Goal: Task Accomplishment & Management: Manage account settings

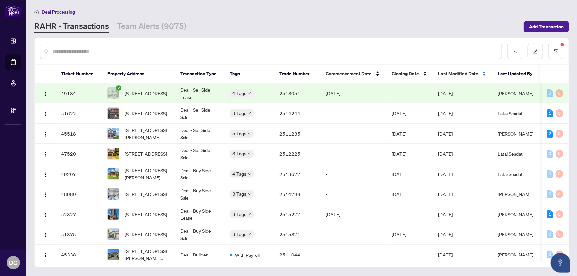
click at [452, 70] on span "Last Modified Date" at bounding box center [458, 73] width 40 height 7
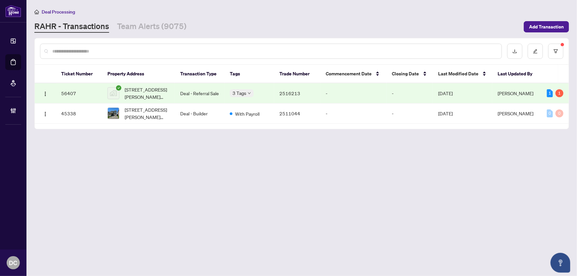
click at [412, 90] on td "-" at bounding box center [410, 93] width 46 height 20
click at [140, 30] on link "Team Alerts (9075)" at bounding box center [151, 27] width 69 height 12
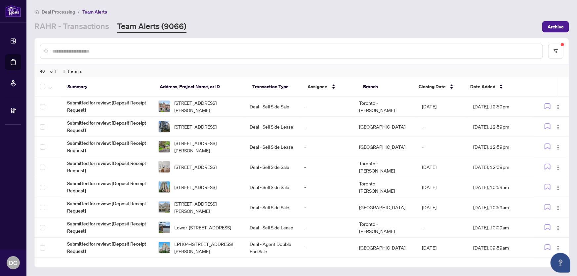
click at [204, 52] on input "text" at bounding box center [294, 51] width 485 height 7
paste input "*******"
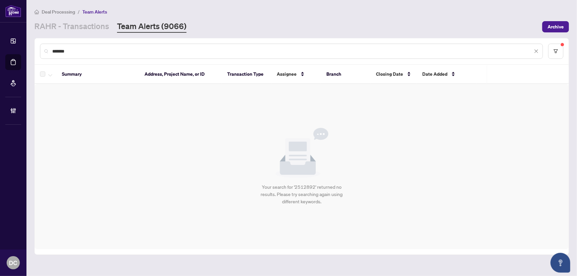
type input "*******"
click at [550, 54] on button "button" at bounding box center [555, 51] width 15 height 15
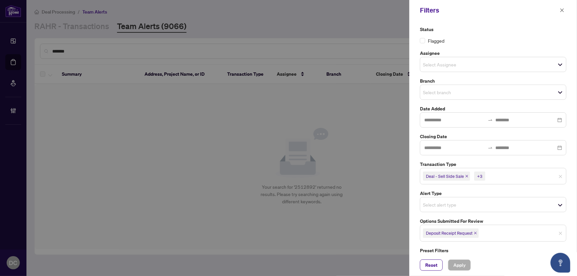
click at [477, 233] on icon "close" at bounding box center [475, 233] width 3 height 3
click at [493, 234] on span "Select options submitted for review" at bounding box center [493, 232] width 146 height 9
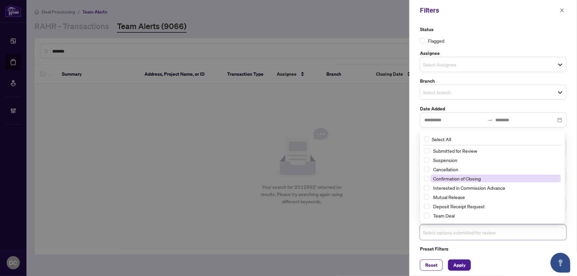
click at [472, 177] on span "Confirmation of Closing" at bounding box center [457, 179] width 48 height 6
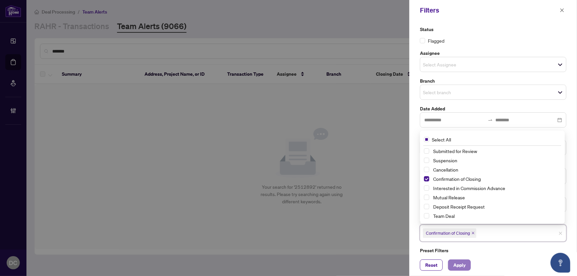
click at [463, 264] on span "Apply" at bounding box center [459, 265] width 12 height 11
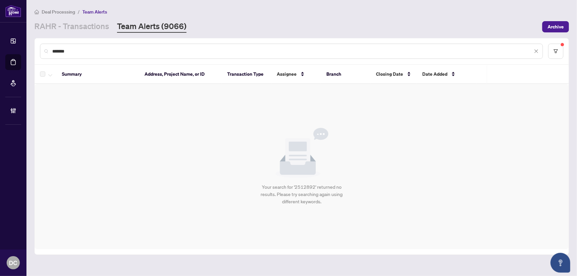
drag, startPoint x: 73, startPoint y: 35, endPoint x: 76, endPoint y: 31, distance: 4.9
click at [74, 35] on main "Deal Processing / Team Alerts RAHR - Transactions Team Alerts (9066) Archive **…" at bounding box center [301, 138] width 551 height 276
click at [76, 31] on link "RAHR - Transactions" at bounding box center [71, 27] width 75 height 12
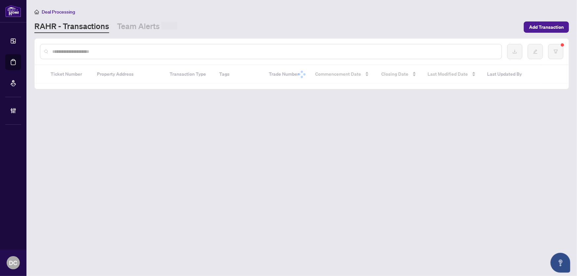
click at [76, 52] on input "text" at bounding box center [274, 51] width 444 height 7
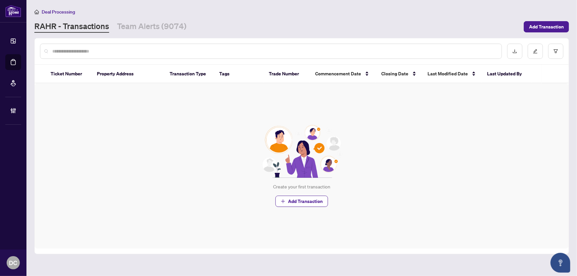
paste input "*******"
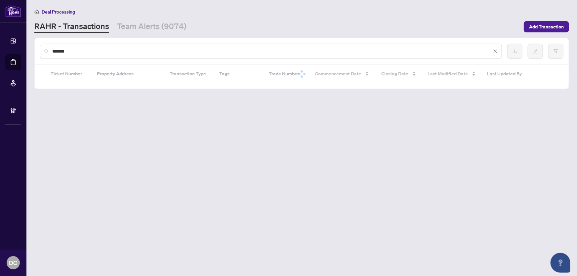
type input "*******"
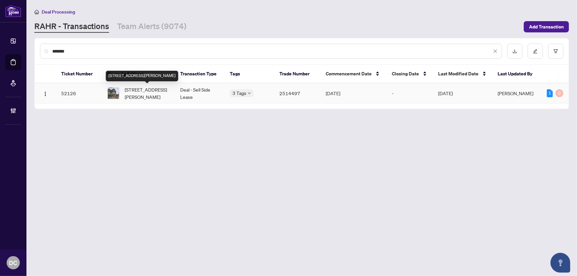
click at [150, 92] on span "[STREET_ADDRESS][PERSON_NAME]" at bounding box center [147, 93] width 45 height 15
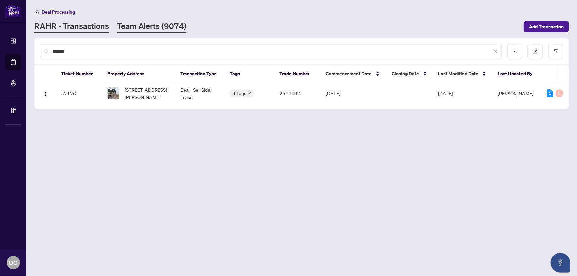
click at [161, 30] on link "Team Alerts (9074)" at bounding box center [151, 27] width 69 height 12
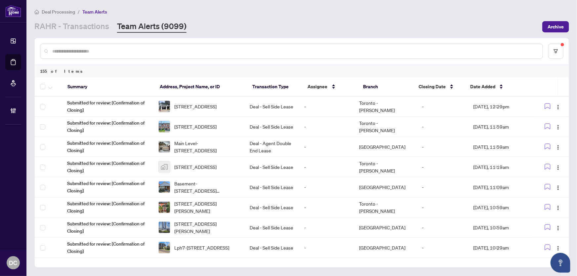
click at [214, 48] on input "text" at bounding box center [294, 51] width 485 height 7
paste input "*******"
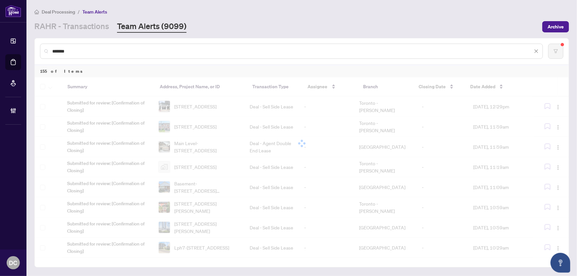
type input "*******"
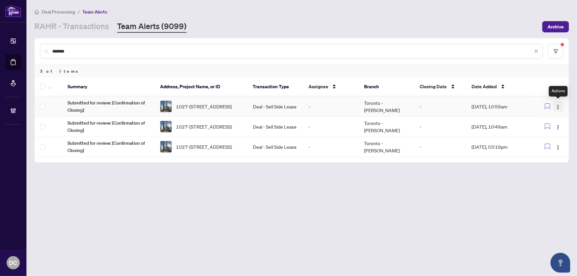
click at [557, 105] on img "button" at bounding box center [558, 107] width 5 height 5
click at [552, 139] on span "Complete Item" at bounding box center [543, 140] width 31 height 7
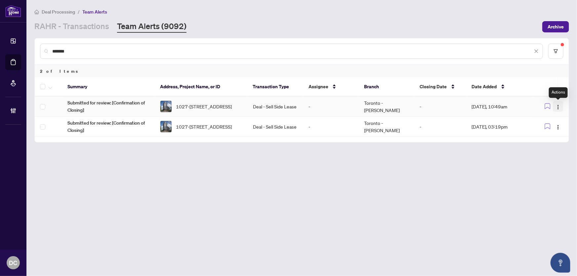
click at [557, 106] on img "button" at bounding box center [558, 107] width 5 height 5
click at [555, 139] on span "Complete Item" at bounding box center [543, 140] width 31 height 7
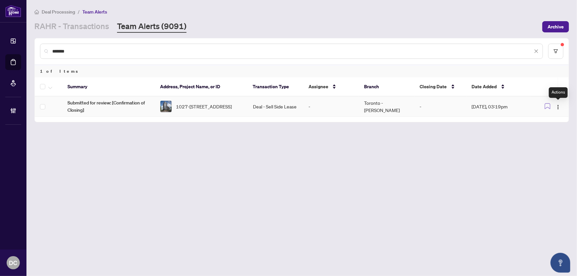
click at [560, 109] on span "button" at bounding box center [558, 106] width 5 height 7
click at [553, 141] on span "Complete Item" at bounding box center [543, 140] width 31 height 7
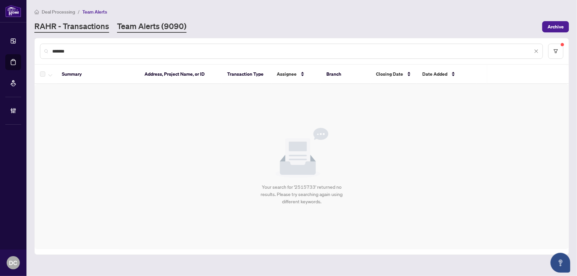
click at [87, 30] on link "RAHR - Transactions" at bounding box center [71, 27] width 75 height 12
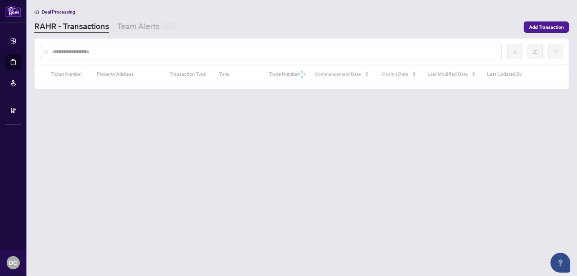
click at [82, 52] on input "text" at bounding box center [274, 51] width 444 height 7
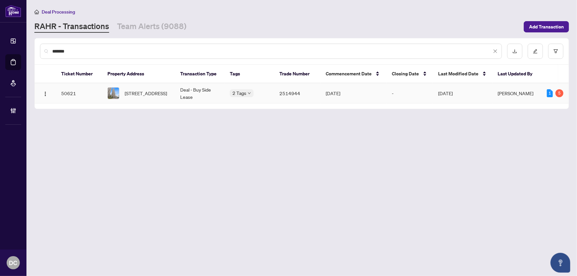
type input "*******"
click at [151, 93] on span "505-30 Elm Dr, Mississauga, Ontario L5B 1L9, Canada" at bounding box center [146, 93] width 42 height 7
click at [176, 28] on link "Team Alerts (9088)" at bounding box center [151, 27] width 69 height 12
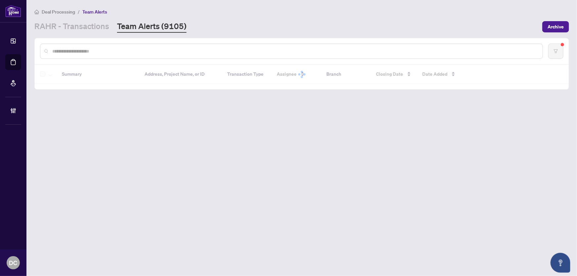
click at [149, 50] on input "text" at bounding box center [294, 51] width 485 height 7
paste input "*******"
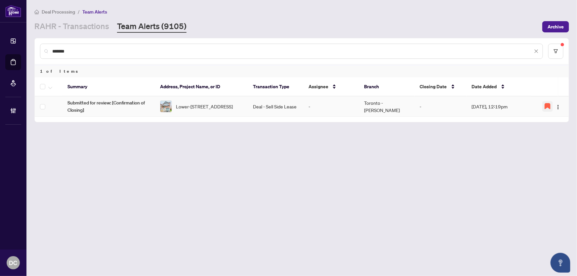
click at [547, 104] on icon "button" at bounding box center [547, 106] width 5 height 5
click at [559, 107] on img "button" at bounding box center [558, 107] width 5 height 5
click at [546, 141] on span "Complete Item" at bounding box center [543, 140] width 31 height 7
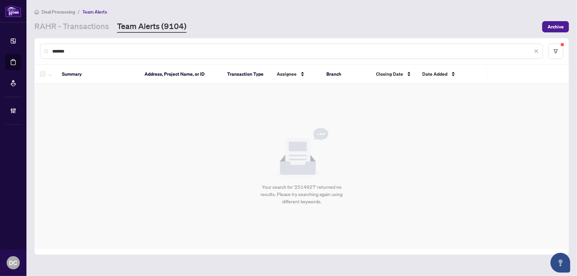
drag, startPoint x: 165, startPoint y: 54, endPoint x: 36, endPoint y: 53, distance: 129.0
click at [36, 53] on div "*******" at bounding box center [302, 51] width 534 height 26
paste input "text"
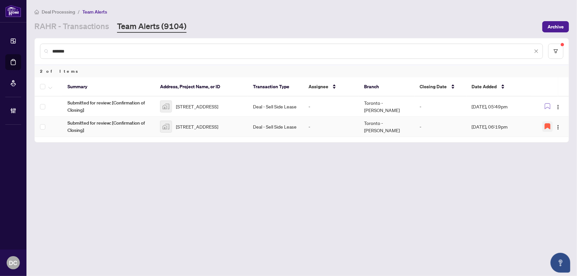
click at [544, 128] on button "button" at bounding box center [547, 126] width 11 height 11
click at [560, 127] on img "button" at bounding box center [558, 127] width 5 height 5
click at [549, 161] on span "Complete Item" at bounding box center [543, 160] width 31 height 7
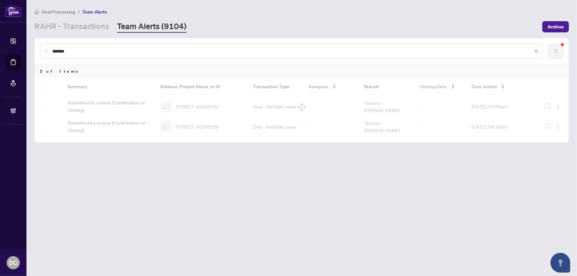
click at [560, 106] on div at bounding box center [302, 107] width 534 height 60
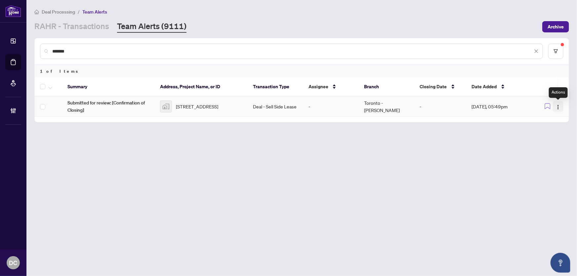
click at [560, 106] on img "button" at bounding box center [558, 107] width 5 height 5
click at [549, 143] on span "Complete Item" at bounding box center [543, 140] width 31 height 7
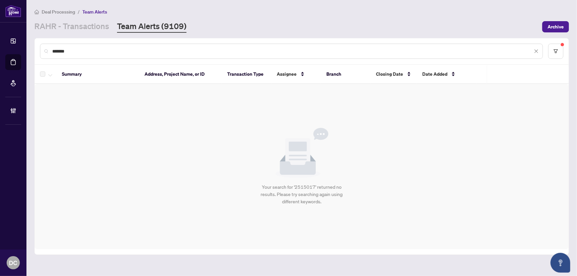
drag, startPoint x: 77, startPoint y: 49, endPoint x: 43, endPoint y: 51, distance: 34.1
click at [43, 51] on div "*******" at bounding box center [291, 51] width 503 height 15
paste input "text"
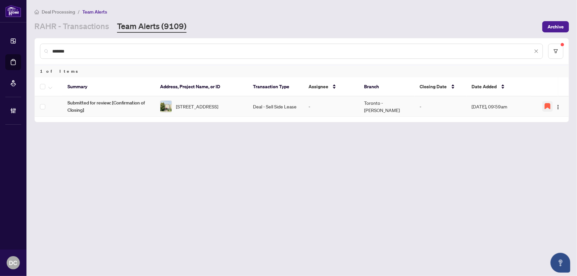
click at [546, 105] on icon "button" at bounding box center [547, 106] width 5 height 5
click at [557, 108] on img "button" at bounding box center [558, 107] width 5 height 5
click at [546, 139] on span "Complete Item" at bounding box center [543, 140] width 31 height 7
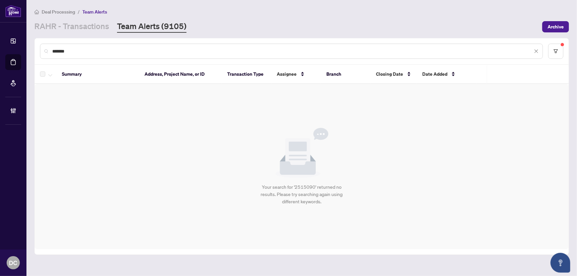
drag, startPoint x: 133, startPoint y: 45, endPoint x: 126, endPoint y: 51, distance: 9.5
click at [133, 45] on div "*******" at bounding box center [291, 51] width 503 height 15
drag, startPoint x: 126, startPoint y: 51, endPoint x: 59, endPoint y: 53, distance: 66.5
click at [59, 53] on input "*******" at bounding box center [292, 51] width 481 height 7
click at [67, 52] on input "*******" at bounding box center [292, 51] width 481 height 7
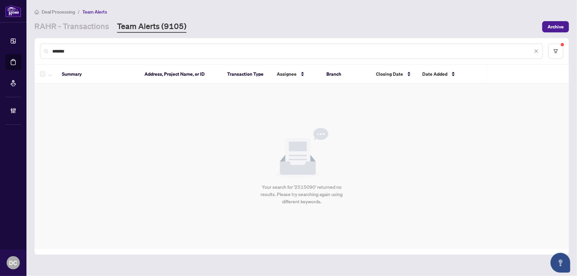
drag, startPoint x: 70, startPoint y: 52, endPoint x: 58, endPoint y: 54, distance: 12.4
click at [49, 52] on div "*******" at bounding box center [291, 51] width 503 height 15
paste input "**********"
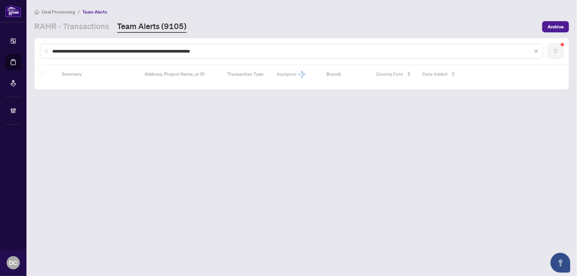
drag, startPoint x: 248, startPoint y: 50, endPoint x: -3, endPoint y: 53, distance: 251.4
click at [0, 53] on html "**********" at bounding box center [288, 138] width 577 height 276
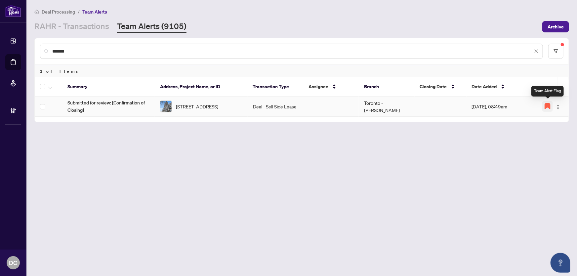
click at [549, 106] on icon "button" at bounding box center [547, 106] width 5 height 5
click at [559, 106] on img "button" at bounding box center [558, 107] width 5 height 5
click at [547, 139] on span "Complete Item" at bounding box center [543, 140] width 31 height 7
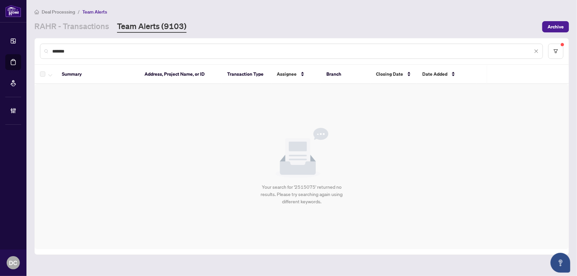
drag, startPoint x: 105, startPoint y: 47, endPoint x: 41, endPoint y: 49, distance: 63.2
click at [41, 49] on div "*******" at bounding box center [291, 51] width 503 height 15
paste input "text"
drag, startPoint x: 103, startPoint y: 52, endPoint x: -27, endPoint y: 47, distance: 130.4
click at [0, 47] on html "Dashboard Deal Processing Mortgage Referrals Brokerage Management DC Dawn Chan …" at bounding box center [288, 138] width 577 height 276
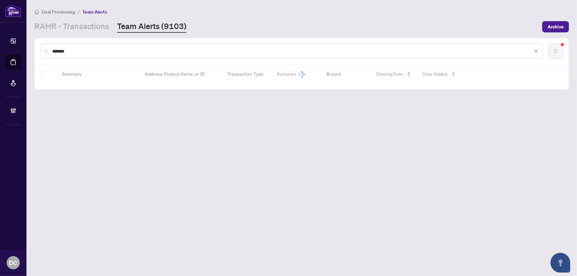
type input "*******"
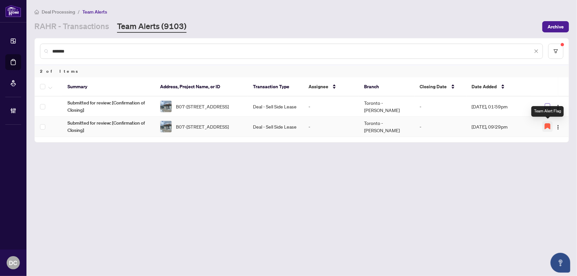
click at [548, 125] on icon "button" at bounding box center [547, 126] width 5 height 5
click at [558, 127] on img "button" at bounding box center [558, 127] width 5 height 5
click at [542, 159] on span "Complete Item" at bounding box center [543, 160] width 31 height 7
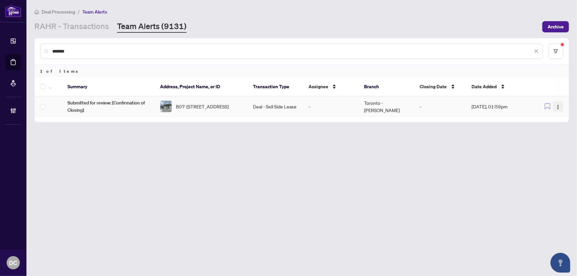
click at [559, 106] on img "button" at bounding box center [558, 107] width 5 height 5
click at [549, 140] on span "Complete Item" at bounding box center [543, 140] width 31 height 7
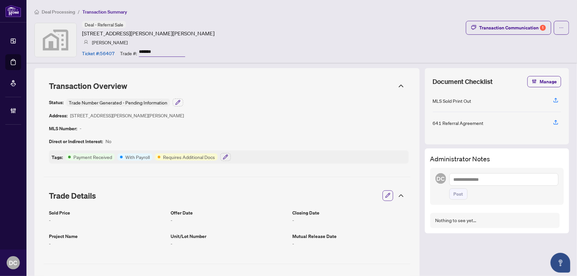
drag, startPoint x: 161, startPoint y: 50, endPoint x: 136, endPoint y: 51, distance: 25.2
click at [136, 51] on div "Trade #: *******" at bounding box center [152, 53] width 65 height 12
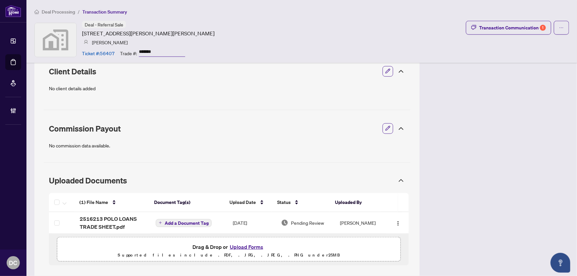
scroll to position [221, 0]
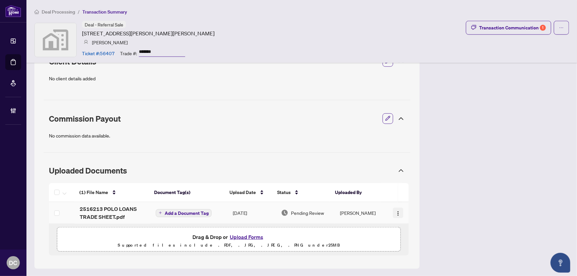
click at [393, 211] on button "button" at bounding box center [398, 213] width 11 height 11
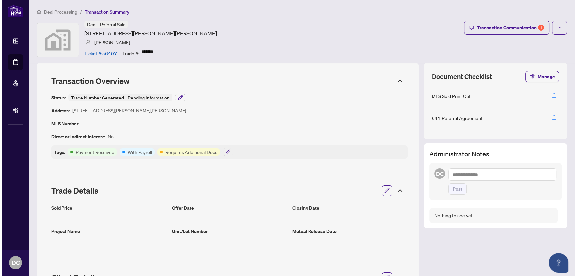
scroll to position [0, 0]
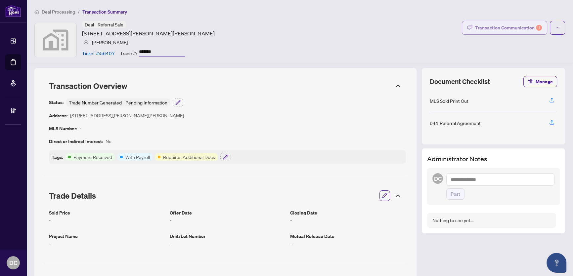
click at [519, 27] on div "Transaction Communication 1" at bounding box center [508, 27] width 67 height 11
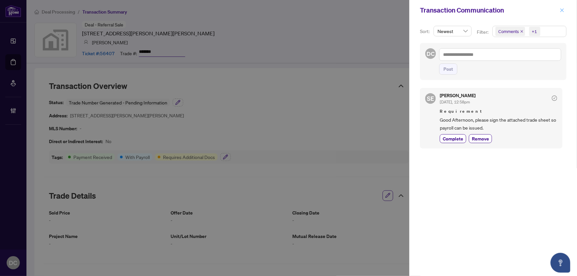
click at [561, 8] on icon "close" at bounding box center [562, 10] width 5 height 5
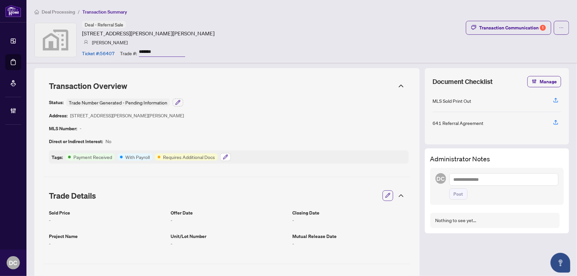
click at [226, 157] on icon "button" at bounding box center [225, 156] width 5 height 5
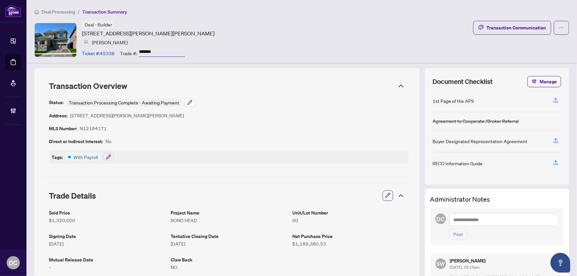
click at [193, 103] on button "button" at bounding box center [190, 103] width 11 height 8
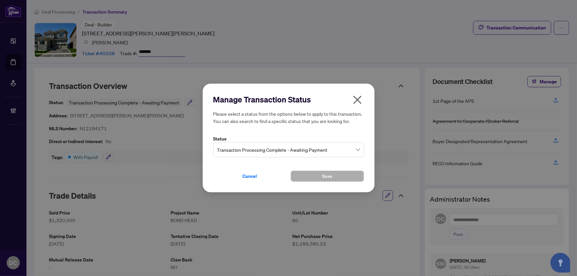
click at [270, 152] on span "Transaction Processing Complete - Awaiting Payment" at bounding box center [288, 150] width 143 height 13
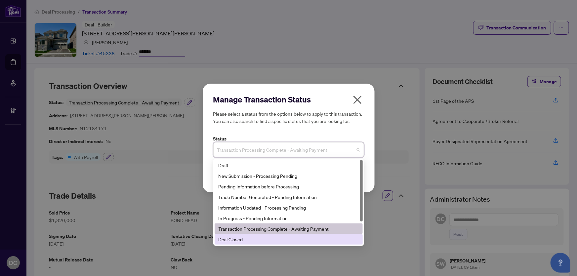
click at [275, 244] on div "Deal Closed" at bounding box center [289, 239] width 148 height 11
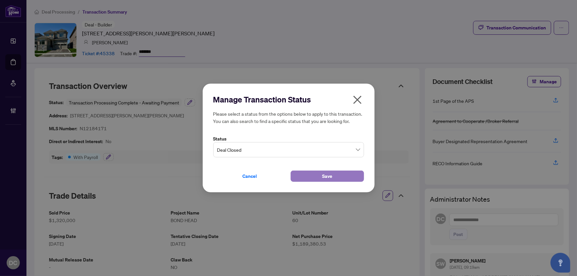
click at [315, 171] on button "Save" at bounding box center [327, 176] width 73 height 11
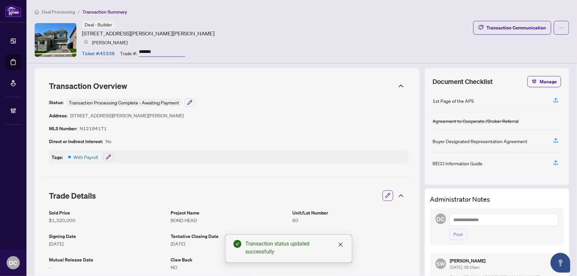
drag, startPoint x: 162, startPoint y: 50, endPoint x: 82, endPoint y: 51, distance: 80.7
click at [82, 51] on div "Ticket #: 45338 Trade #: *******" at bounding box center [133, 53] width 103 height 12
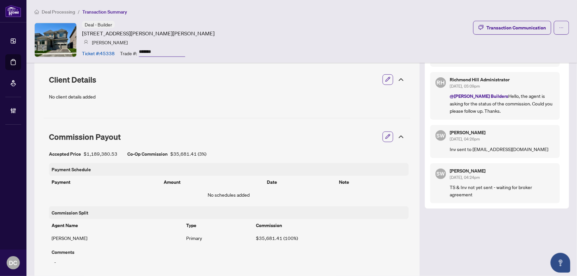
scroll to position [240, 0]
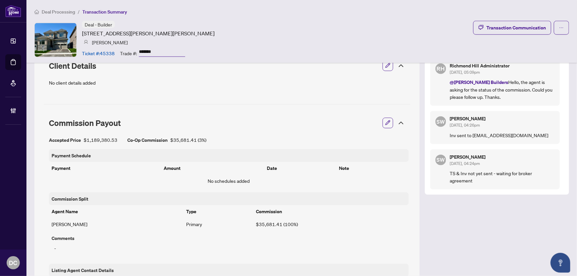
click at [397, 124] on icon at bounding box center [401, 123] width 8 height 8
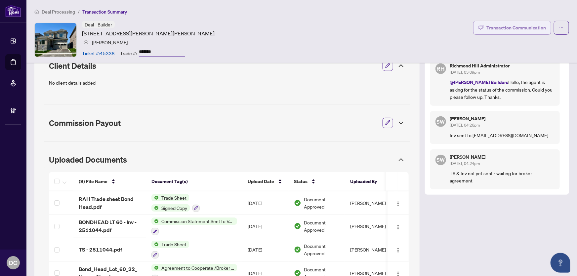
click at [494, 28] on div "Transaction Communication" at bounding box center [517, 27] width 60 height 11
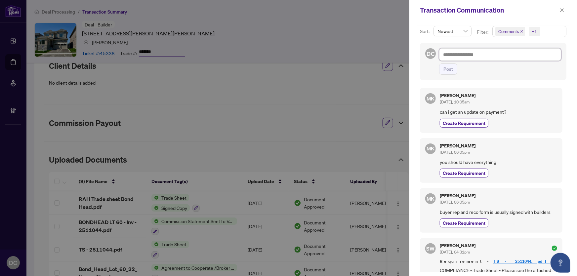
click at [465, 57] on textarea at bounding box center [500, 54] width 122 height 13
paste textarea "**********"
type textarea "**********"
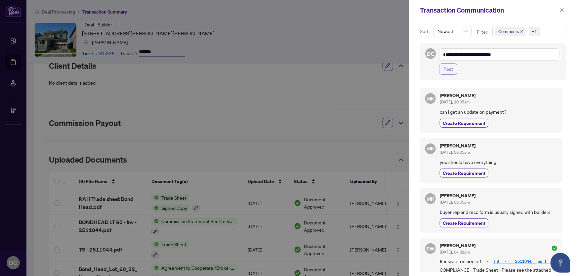
click at [451, 70] on span "Post" at bounding box center [449, 69] width 10 height 11
type textarea "**********"
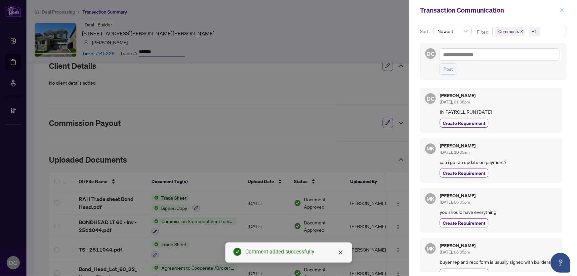
click at [560, 10] on icon "close" at bounding box center [562, 10] width 5 height 5
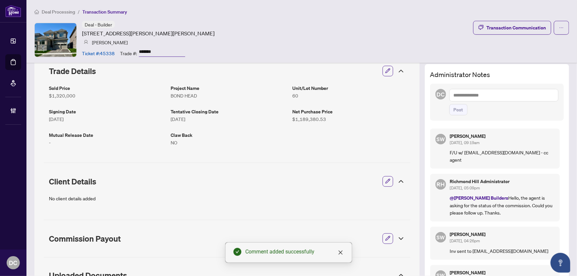
scroll to position [60, 0]
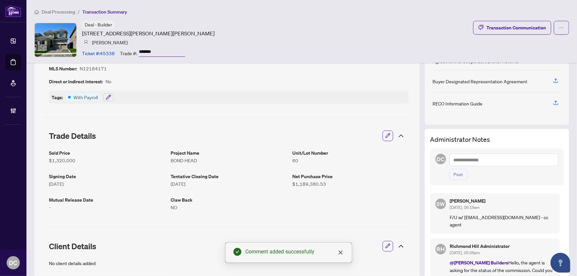
click at [498, 165] on textarea at bounding box center [503, 160] width 109 height 13
paste textarea "**********"
type textarea "**********"
drag, startPoint x: 460, startPoint y: 173, endPoint x: 461, endPoint y: 166, distance: 7.0
click at [460, 173] on button "Post" at bounding box center [458, 174] width 18 height 11
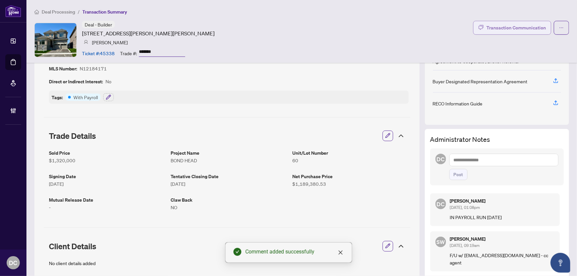
click at [515, 30] on div "Transaction Communication" at bounding box center [517, 27] width 60 height 11
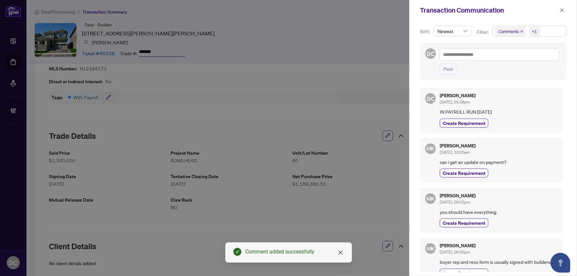
click at [541, 31] on span "Comments +1" at bounding box center [529, 31] width 73 height 11
click at [516, 59] on span "Comments" at bounding box center [517, 59] width 23 height 6
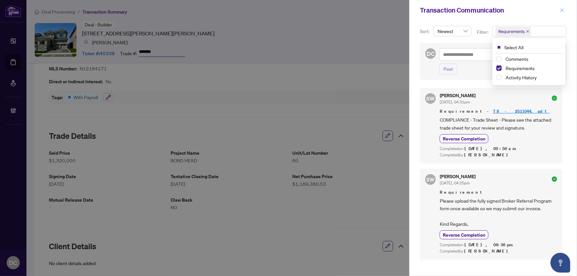
click at [564, 9] on icon "close" at bounding box center [562, 10] width 5 height 5
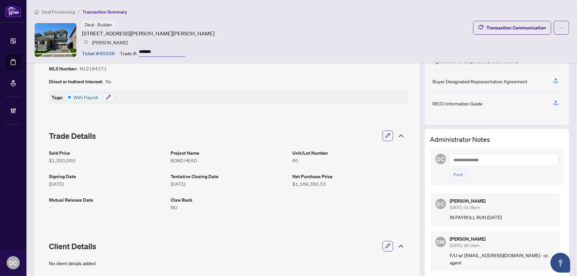
click at [108, 96] on icon "button" at bounding box center [108, 97] width 5 height 5
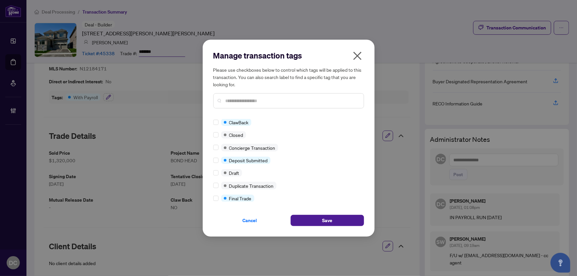
scroll to position [90, 0]
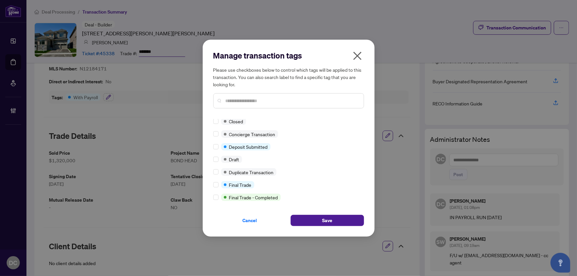
click at [219, 183] on div at bounding box center [217, 184] width 8 height 7
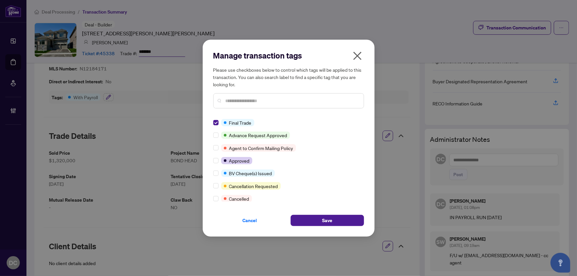
drag, startPoint x: 320, startPoint y: 221, endPoint x: 289, endPoint y: 209, distance: 33.5
click at [320, 221] on button "Save" at bounding box center [327, 220] width 73 height 11
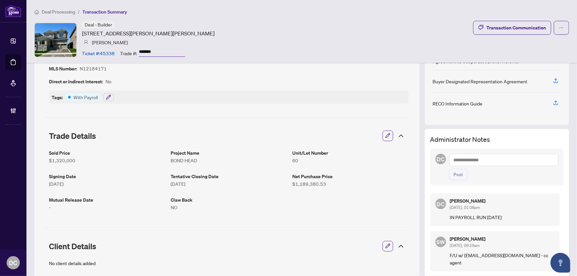
click at [400, 136] on icon at bounding box center [401, 136] width 8 height 8
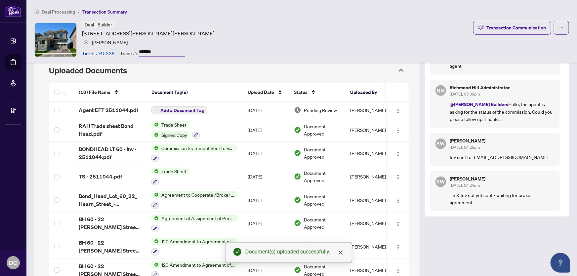
scroll to position [254, 0]
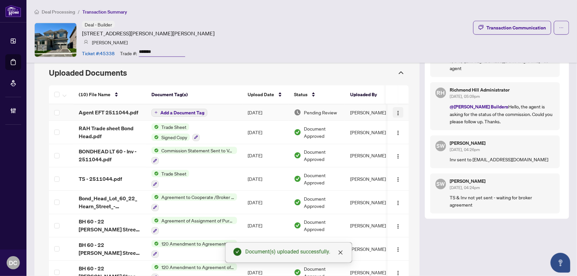
click at [396, 111] on img "button" at bounding box center [398, 112] width 5 height 5
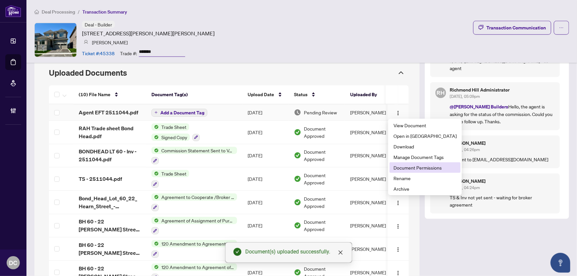
click at [410, 169] on span "Document Permissions" at bounding box center [425, 167] width 63 height 7
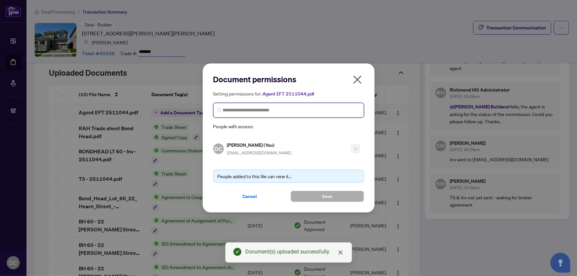
click at [317, 110] on input "search" at bounding box center [291, 110] width 137 height 7
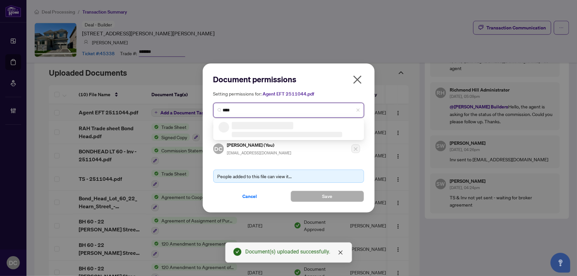
type input "*****"
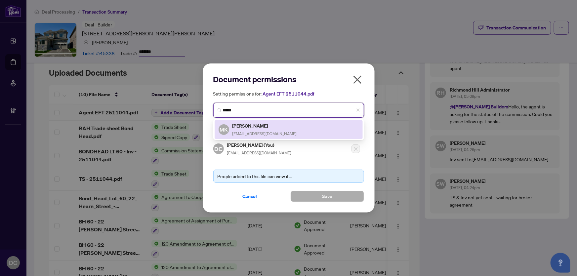
click at [299, 125] on div "MK Michelle Kasco michkasco@gmail.com" at bounding box center [289, 129] width 140 height 15
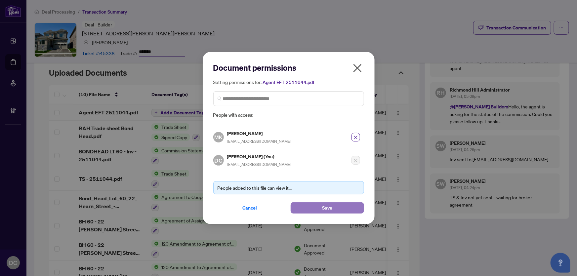
click at [316, 205] on button "Save" at bounding box center [327, 207] width 73 height 11
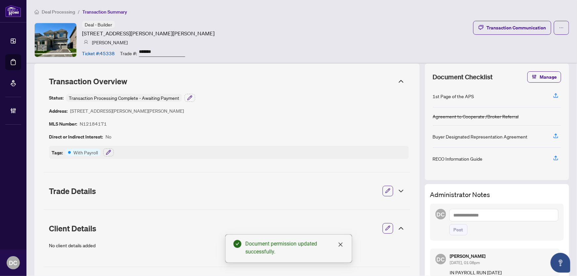
scroll to position [0, 0]
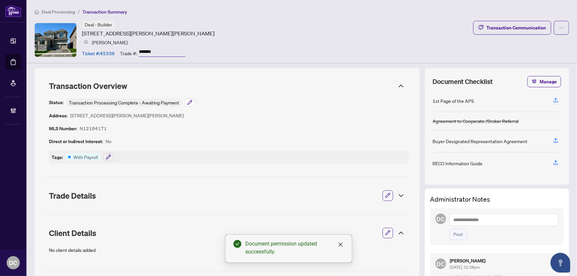
click at [191, 101] on icon "button" at bounding box center [189, 102] width 5 height 5
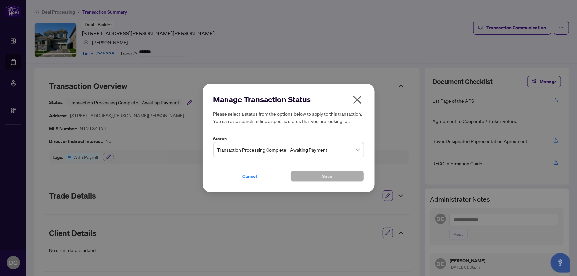
click at [308, 150] on span "Transaction Processing Complete - Awaiting Payment" at bounding box center [288, 150] width 143 height 13
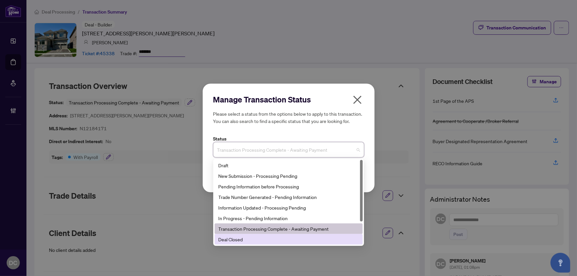
click at [252, 241] on div "Deal Closed" at bounding box center [289, 239] width 140 height 7
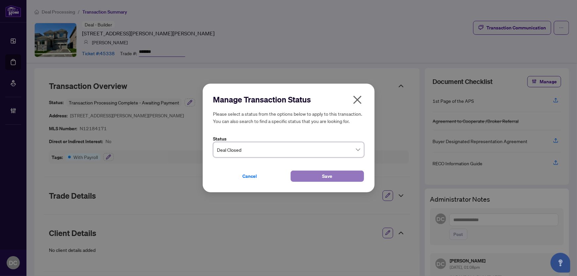
click at [324, 178] on span "Save" at bounding box center [327, 176] width 10 height 11
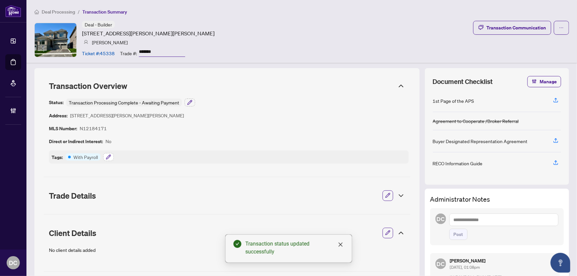
click at [112, 155] on button "button" at bounding box center [108, 157] width 11 height 8
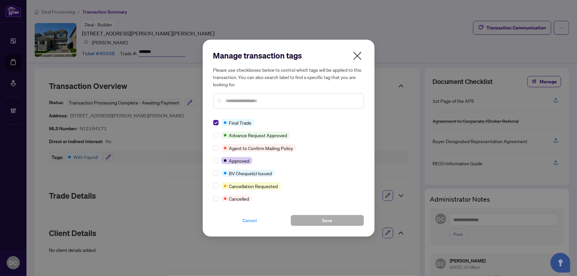
click at [249, 222] on span "Cancel" at bounding box center [250, 220] width 15 height 11
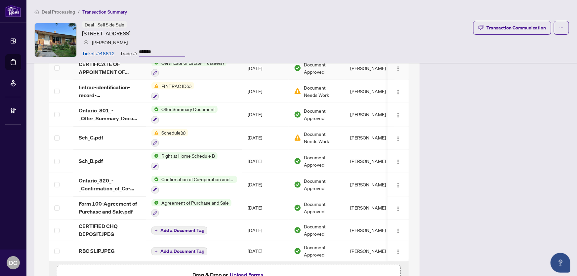
scroll to position [1203, 0]
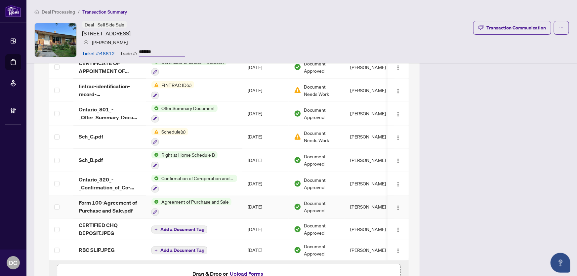
click at [238, 201] on td "Agreement of Purchase and Sale" at bounding box center [194, 207] width 96 height 23
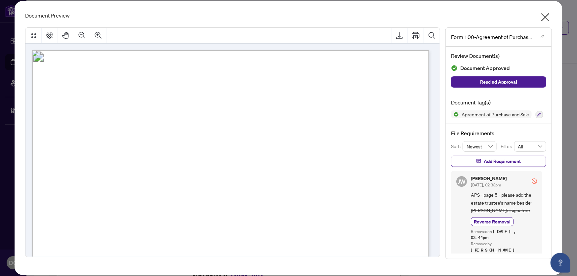
click at [542, 17] on icon "close" at bounding box center [545, 17] width 11 height 11
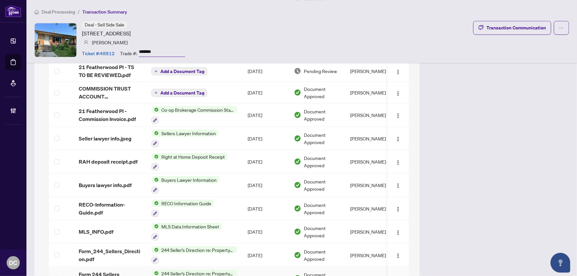
scroll to position [872, 0]
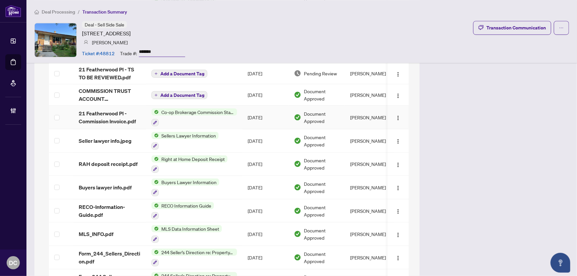
click at [243, 112] on td "[DATE]" at bounding box center [265, 117] width 46 height 23
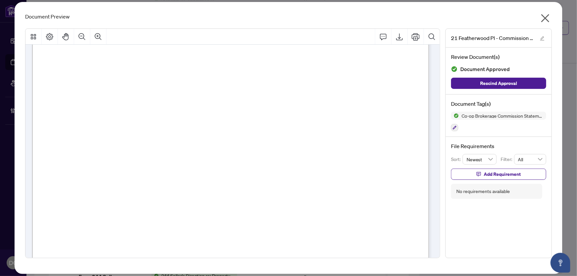
scroll to position [180, 0]
drag, startPoint x: 549, startPoint y: 20, endPoint x: 356, endPoint y: 119, distance: 217.0
click at [549, 20] on icon "close" at bounding box center [545, 18] width 11 height 11
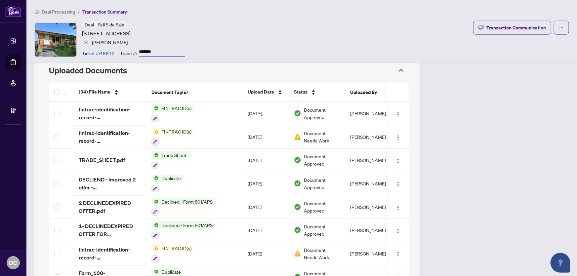
scroll to position [541, 0]
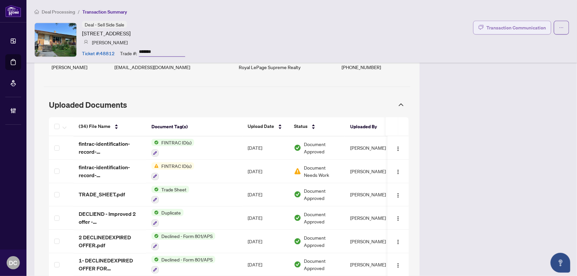
click at [519, 24] on div "Transaction Communication" at bounding box center [517, 27] width 60 height 11
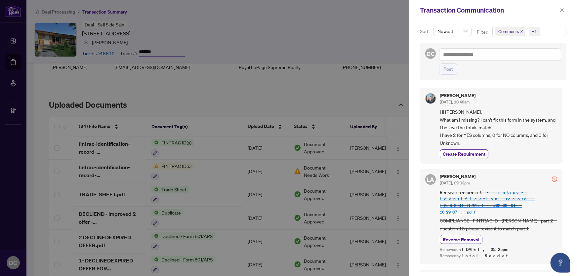
click at [553, 30] on span "Comments +1" at bounding box center [529, 31] width 73 height 11
click at [521, 59] on span "Comments" at bounding box center [517, 59] width 23 height 6
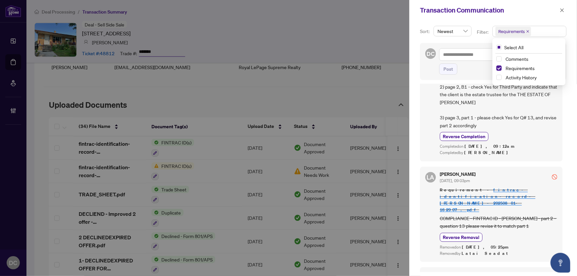
scroll to position [1, 0]
click at [559, 10] on button "button" at bounding box center [562, 10] width 9 height 8
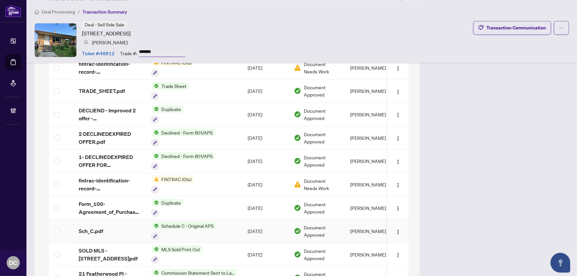
scroll to position [631, 0]
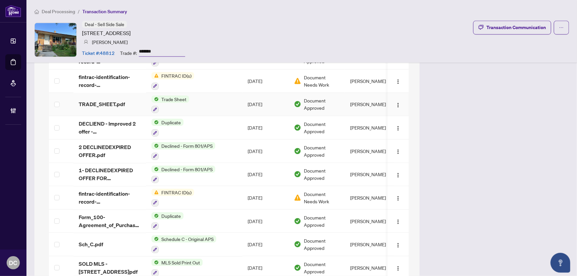
click at [219, 106] on td "Trade Sheet" at bounding box center [194, 104] width 96 height 23
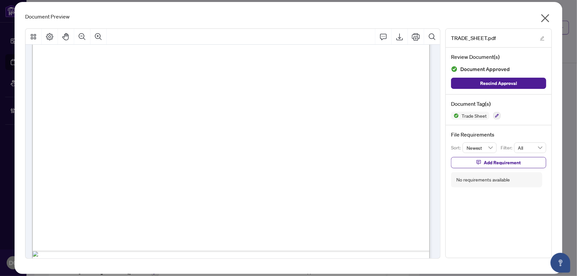
scroll to position [271, 0]
click at [542, 21] on icon "close" at bounding box center [545, 18] width 8 height 8
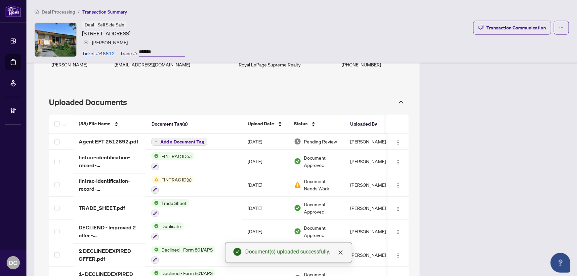
scroll to position [541, 0]
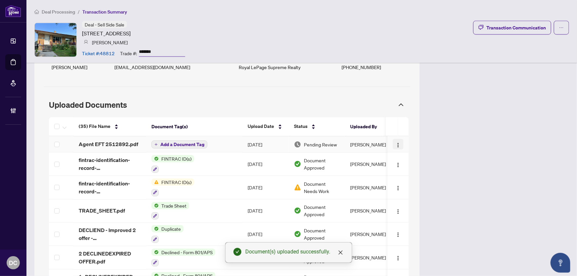
click at [396, 144] on img "button" at bounding box center [398, 145] width 5 height 5
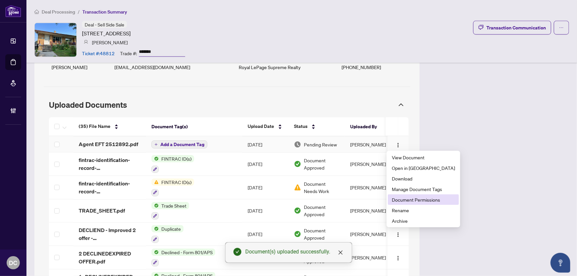
click at [410, 199] on span "Document Permissions" at bounding box center [423, 199] width 63 height 7
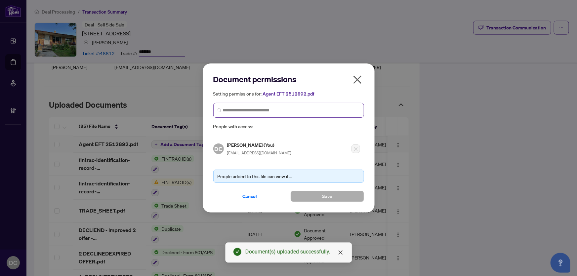
click at [327, 106] on span at bounding box center [288, 110] width 151 height 15
click at [328, 112] on input "search" at bounding box center [291, 110] width 137 height 7
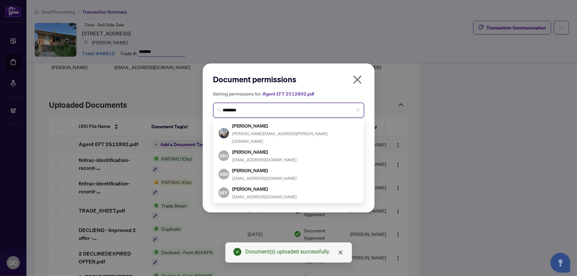
type input "*********"
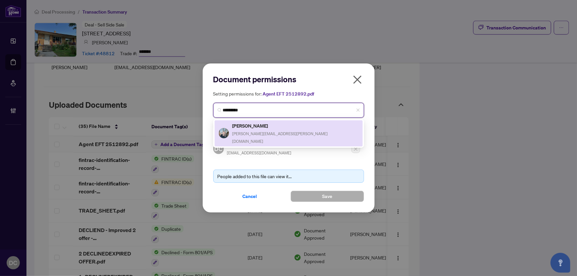
click at [308, 128] on div "Mariya Dutkiewicz mariya.dutkiewicz@gmail.com" at bounding box center [289, 133] width 140 height 23
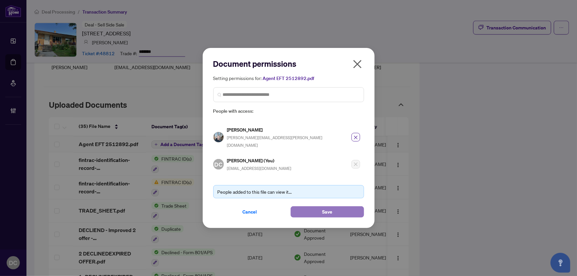
click at [313, 208] on button "Save" at bounding box center [327, 211] width 73 height 11
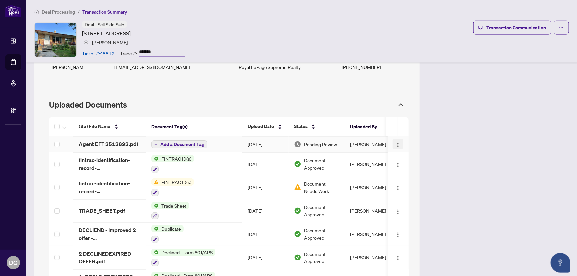
click at [393, 149] on button "button" at bounding box center [398, 144] width 11 height 11
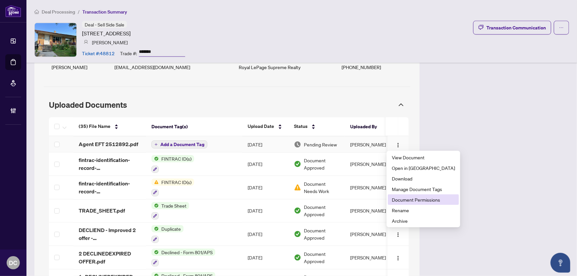
click at [398, 203] on span "Document Permissions" at bounding box center [423, 199] width 63 height 7
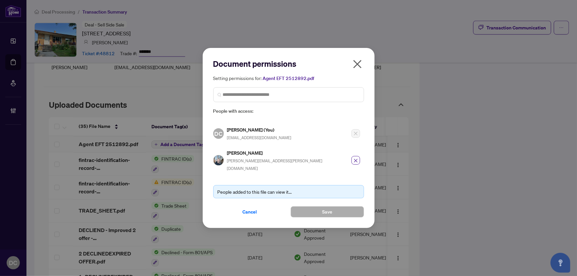
click at [358, 72] on span "button" at bounding box center [357, 66] width 11 height 14
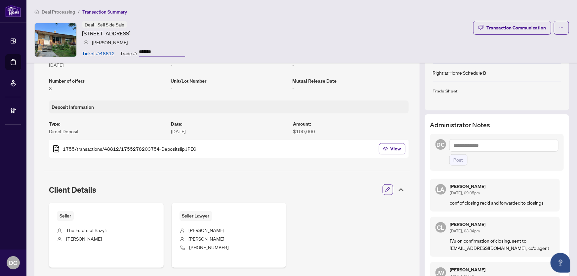
scroll to position [90, 0]
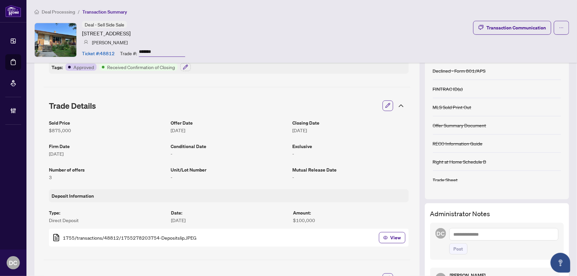
click at [479, 238] on textarea at bounding box center [503, 234] width 109 height 13
paste textarea "*******"
type textarea "*******"
drag, startPoint x: 494, startPoint y: 232, endPoint x: 387, endPoint y: 231, distance: 107.5
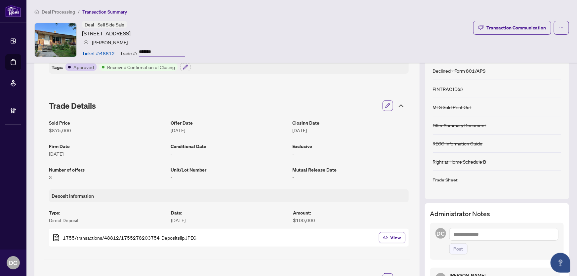
click at [502, 231] on textarea at bounding box center [503, 234] width 109 height 13
paste textarea "**********"
type textarea "**********"
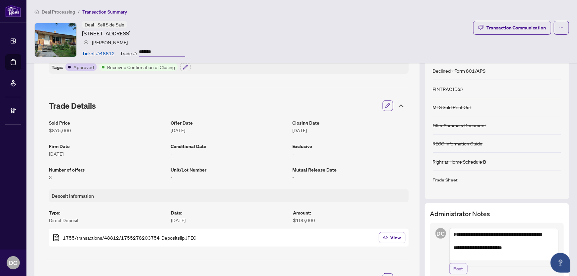
click at [456, 274] on span "Post" at bounding box center [459, 269] width 10 height 11
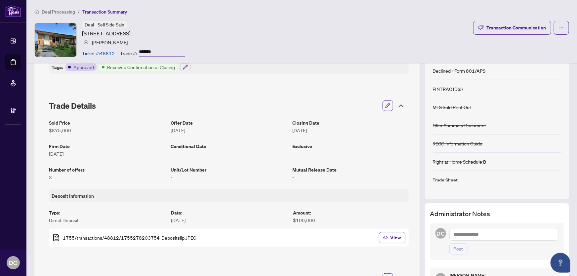
click at [397, 105] on icon at bounding box center [401, 106] width 8 height 8
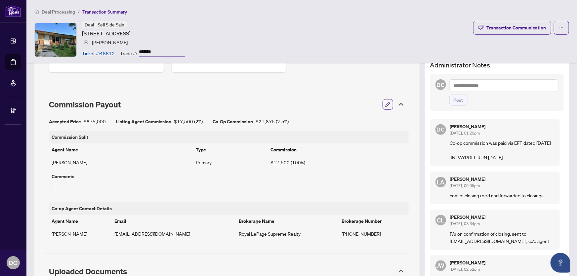
scroll to position [240, 0]
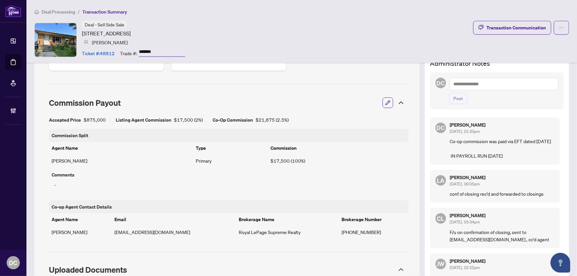
click at [399, 103] on icon at bounding box center [401, 103] width 4 height 2
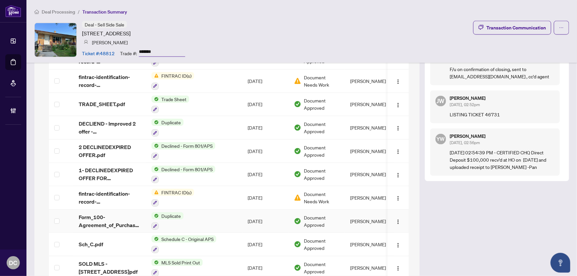
scroll to position [283, 0]
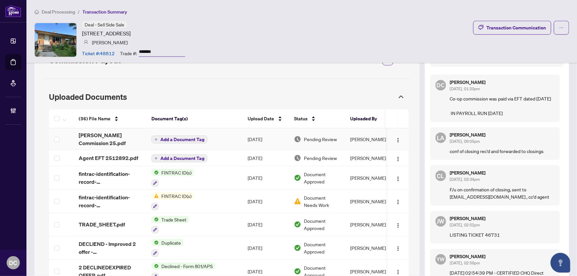
click at [195, 142] on span "Add a Document Tag" at bounding box center [182, 139] width 44 height 5
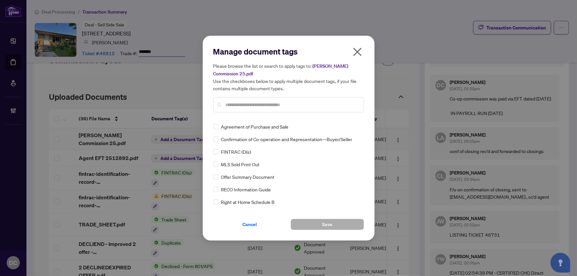
click at [305, 115] on div "Manage document tags Please browse the list or search to apply tags to: DROZD C…" at bounding box center [288, 81] width 151 height 71
click at [307, 103] on input "text" at bounding box center [292, 104] width 133 height 7
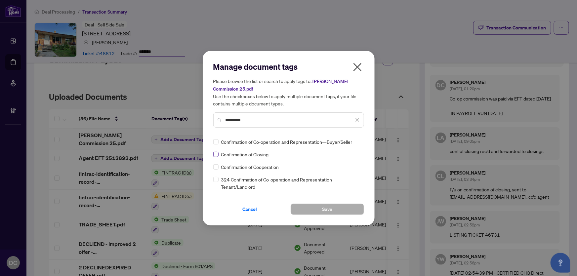
type input "*********"
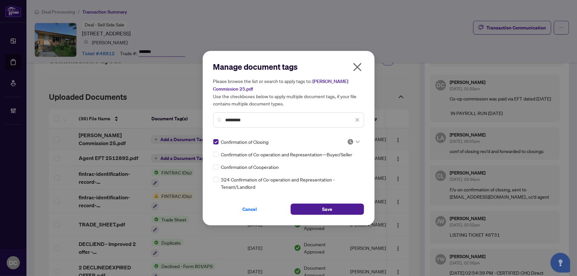
click at [358, 143] on div at bounding box center [353, 142] width 13 height 7
click at [342, 175] on div "Approved" at bounding box center [333, 173] width 42 height 7
click at [321, 216] on div "Manage document tags Please browse the list or search to apply tags to: DROZD C…" at bounding box center [289, 138] width 172 height 175
click at [324, 212] on span "Save" at bounding box center [327, 209] width 10 height 11
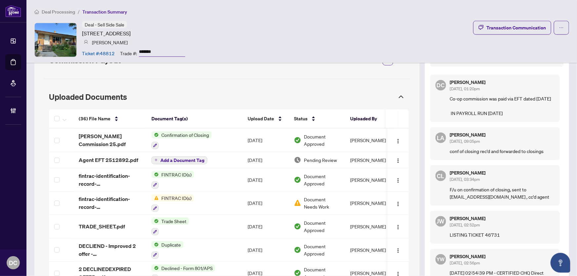
drag, startPoint x: 170, startPoint y: 50, endPoint x: 129, endPoint y: 50, distance: 41.0
click at [129, 50] on div "Trade #: *******" at bounding box center [152, 53] width 65 height 12
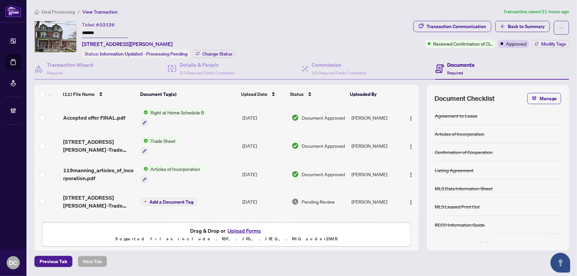
drag, startPoint x: 113, startPoint y: 33, endPoint x: 63, endPoint y: 32, distance: 49.9
click at [63, 32] on div "Ticket #: 52126 ******* [STREET_ADDRESS][PERSON_NAME] Status: Information Updat…" at bounding box center [222, 39] width 376 height 37
click at [220, 52] on span "Change Status" at bounding box center [217, 54] width 30 height 5
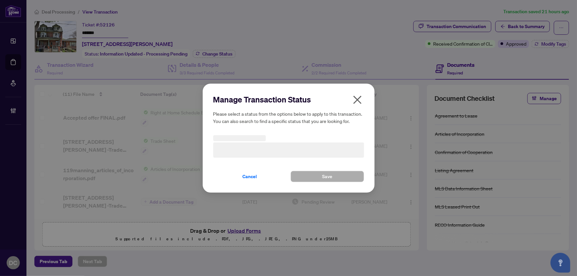
click at [314, 145] on h3 at bounding box center [288, 150] width 151 height 15
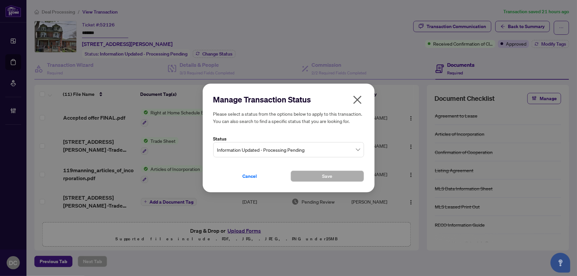
click at [312, 148] on span "Information Updated - Processing Pending" at bounding box center [288, 150] width 143 height 13
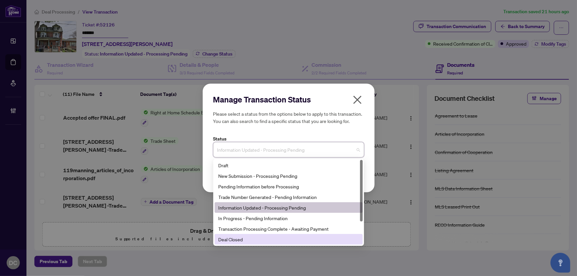
click at [257, 241] on div "Deal Closed" at bounding box center [289, 239] width 140 height 7
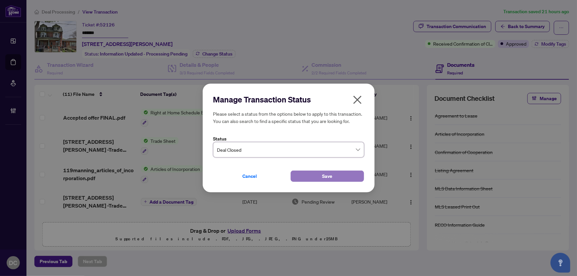
click at [320, 179] on button "Save" at bounding box center [327, 176] width 73 height 11
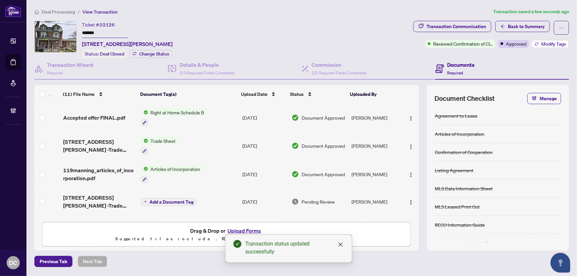
click at [537, 44] on icon "button" at bounding box center [537, 44] width 4 height 4
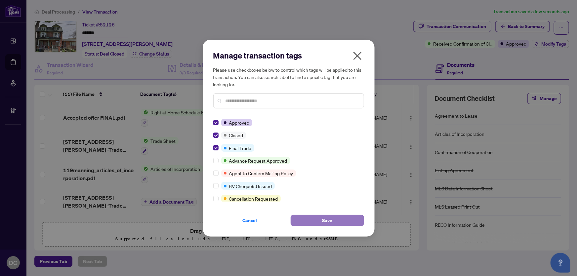
click at [303, 218] on button "Save" at bounding box center [327, 220] width 73 height 11
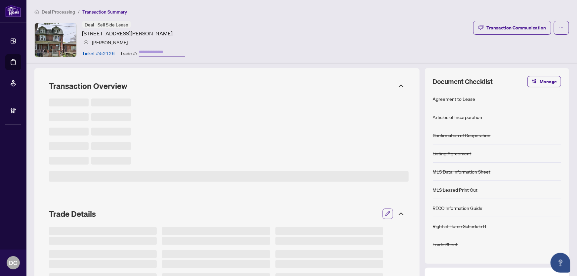
type input "*******"
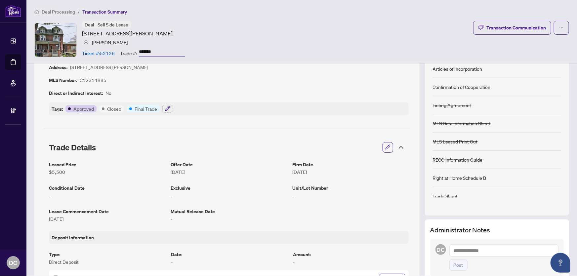
scroll to position [120, 0]
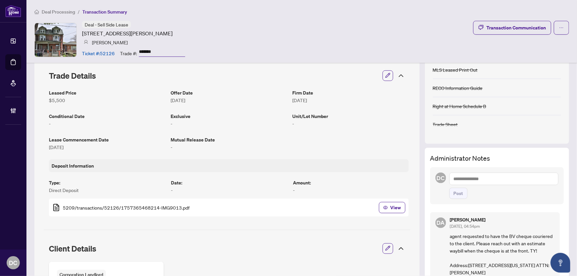
click at [397, 73] on icon at bounding box center [401, 76] width 8 height 8
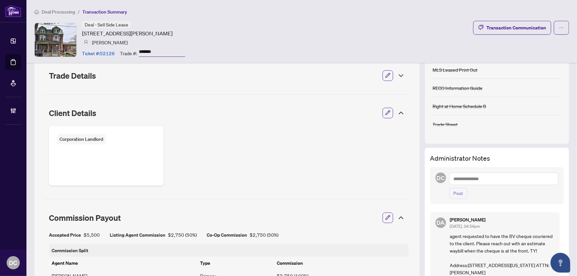
click at [399, 113] on icon at bounding box center [401, 113] width 4 height 2
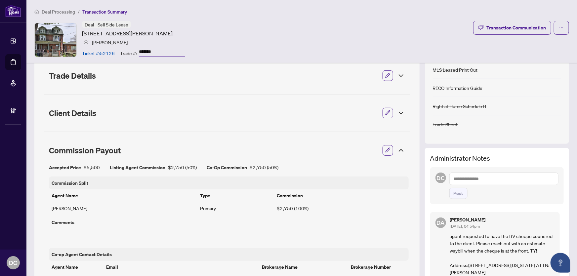
click at [399, 148] on icon at bounding box center [401, 151] width 8 height 8
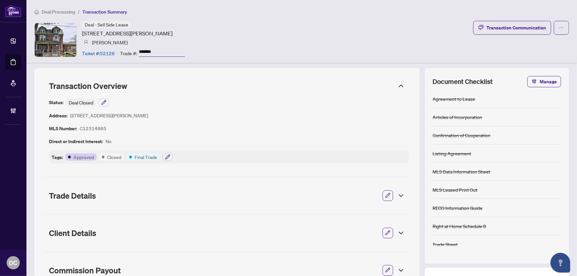
scroll to position [0, 0]
click at [364, 87] on span "Transaction Overview" at bounding box center [221, 85] width 344 height 9
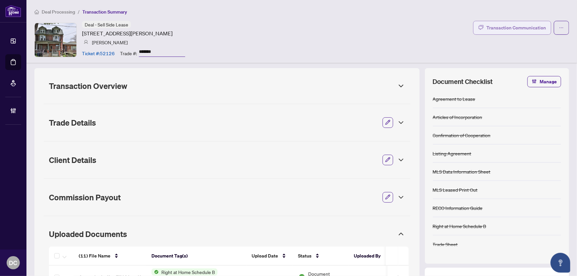
click at [506, 27] on div "Transaction Communication" at bounding box center [517, 27] width 60 height 11
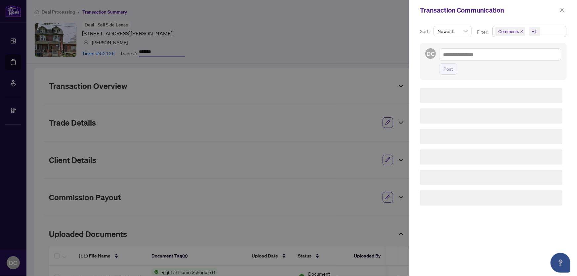
click at [564, 29] on span "Comments +1" at bounding box center [529, 31] width 73 height 11
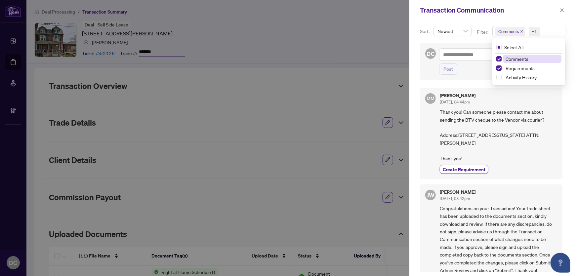
click at [524, 58] on span "Comments" at bounding box center [517, 59] width 23 height 6
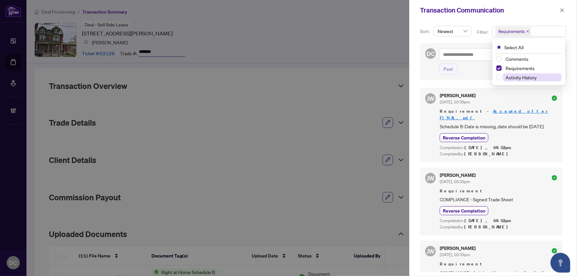
click at [509, 75] on span "Activity History" at bounding box center [521, 77] width 31 height 6
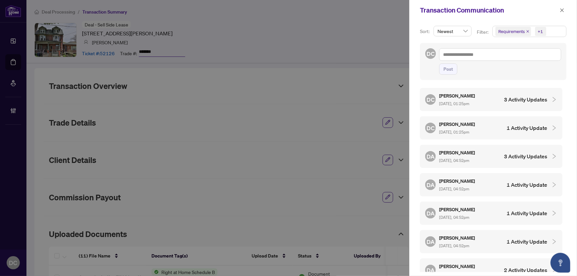
click at [489, 127] on div "DC Dawn Chan Oct/07/2025, 01:25pm 1 Activity Update" at bounding box center [486, 127] width 122 height 15
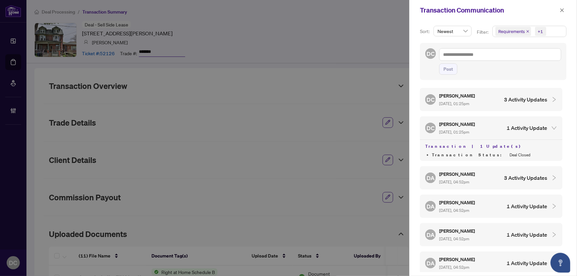
click at [489, 127] on div "DC Dawn Chan Oct/07/2025, 01:25pm 1 Activity Update" at bounding box center [486, 127] width 122 height 15
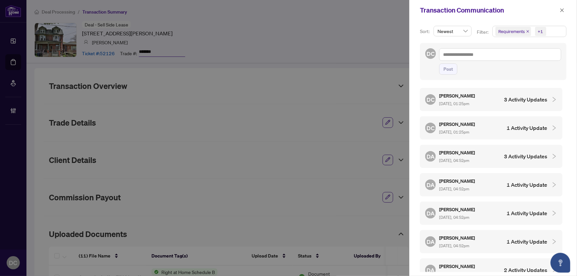
click at [488, 106] on div "DC Dawn Chan Oct/07/2025, 01:25pm 3 Activity Updates" at bounding box center [491, 99] width 143 height 23
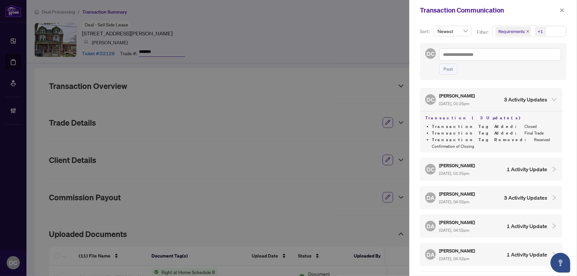
click at [490, 104] on div "DC Dawn Chan Oct/07/2025, 01:25pm 3 Activity Updates" at bounding box center [486, 99] width 122 height 15
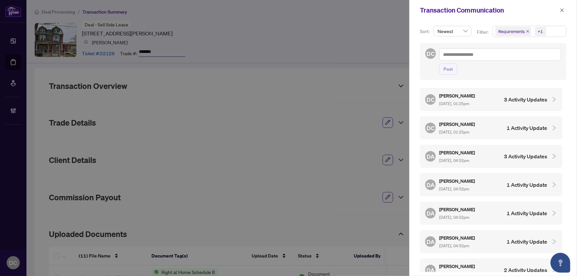
drag, startPoint x: 563, startPoint y: 10, endPoint x: 553, endPoint y: 12, distance: 10.4
click at [563, 10] on icon "close" at bounding box center [562, 10] width 5 height 5
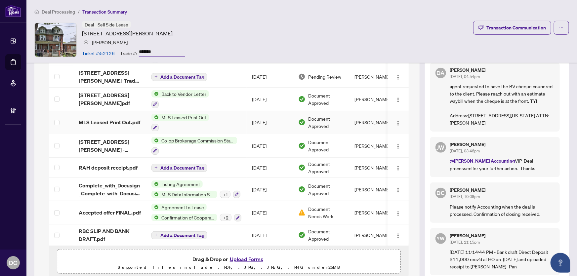
scroll to position [271, 0]
click at [247, 139] on td "Oct/06/2025" at bounding box center [270, 145] width 46 height 23
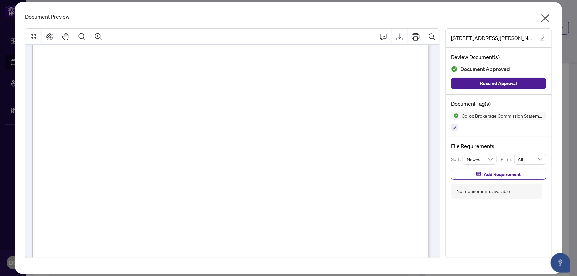
scroll to position [150, 0]
drag, startPoint x: 549, startPoint y: 22, endPoint x: 467, endPoint y: 21, distance: 82.0
click at [549, 22] on icon "close" at bounding box center [545, 18] width 8 height 8
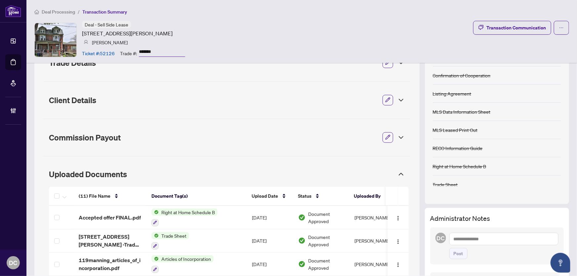
scroll to position [0, 0]
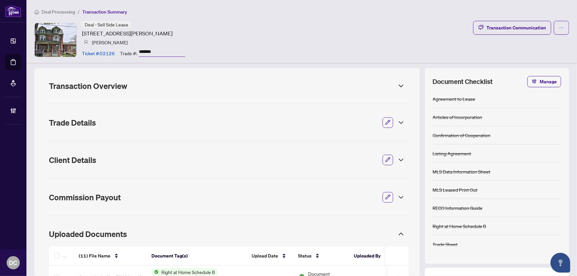
click at [397, 235] on icon at bounding box center [401, 234] width 8 height 8
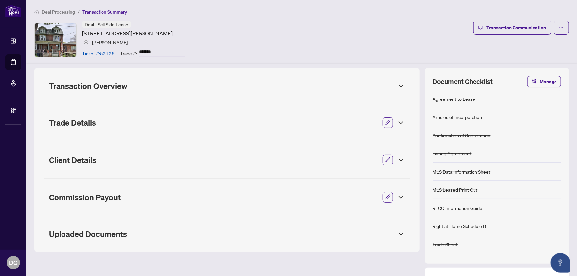
click at [397, 233] on icon at bounding box center [401, 234] width 8 height 8
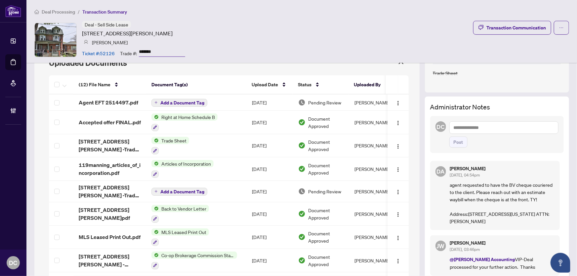
scroll to position [81, 0]
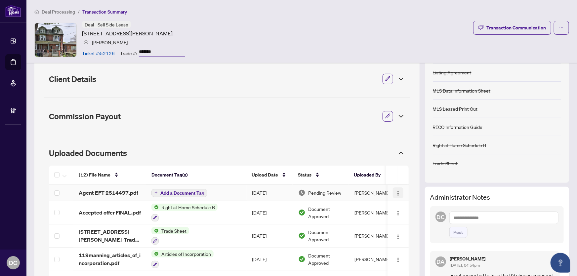
click at [396, 192] on img "button" at bounding box center [398, 193] width 5 height 5
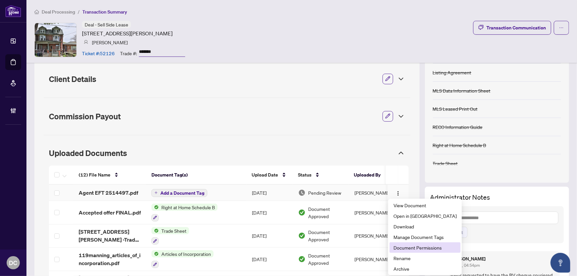
click at [413, 247] on span "Document Permissions" at bounding box center [425, 247] width 63 height 7
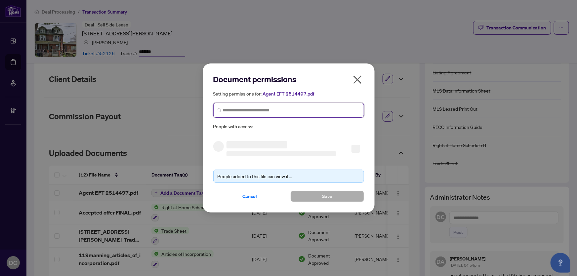
click at [324, 112] on input "search" at bounding box center [291, 110] width 137 height 7
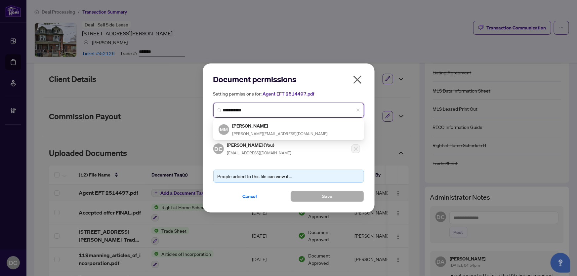
type input "**********"
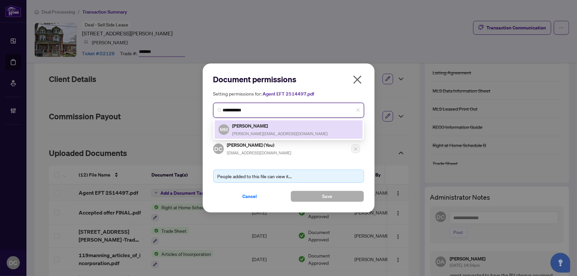
click at [309, 139] on div "5209 MM Matt Manuel matt@pauljohnston.com" at bounding box center [288, 129] width 151 height 21
click at [281, 126] on div "MM Matt Manuel matt@pauljohnston.com" at bounding box center [289, 129] width 140 height 15
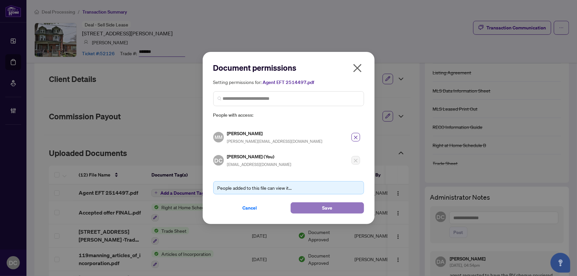
click at [307, 207] on button "Save" at bounding box center [327, 207] width 73 height 11
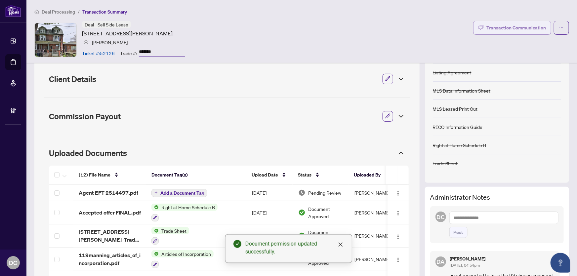
click at [502, 24] on div "Transaction Communication" at bounding box center [517, 27] width 60 height 11
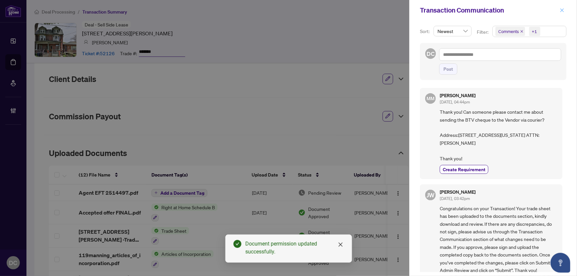
click at [564, 10] on icon "close" at bounding box center [562, 10] width 5 height 5
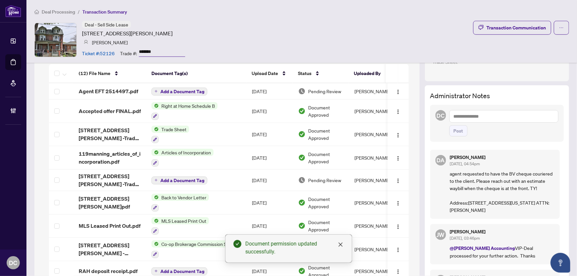
scroll to position [201, 0]
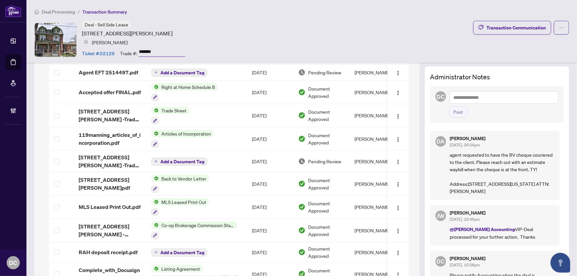
click at [514, 98] on textarea at bounding box center [503, 97] width 109 height 13
paste textarea "**********"
type textarea "**********"
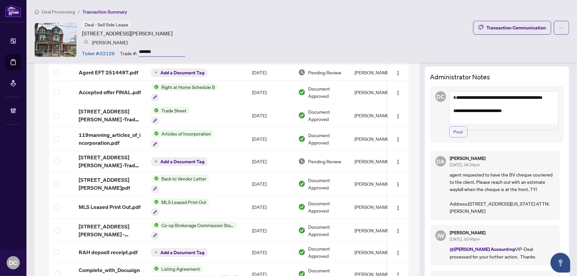
click at [460, 138] on button "Post" at bounding box center [458, 131] width 18 height 11
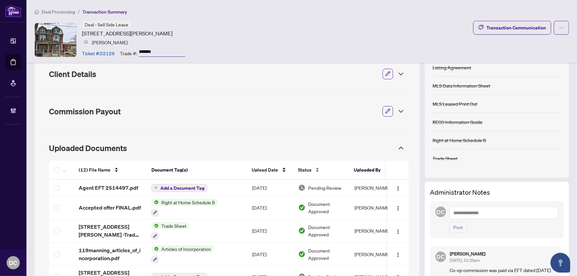
scroll to position [81, 0]
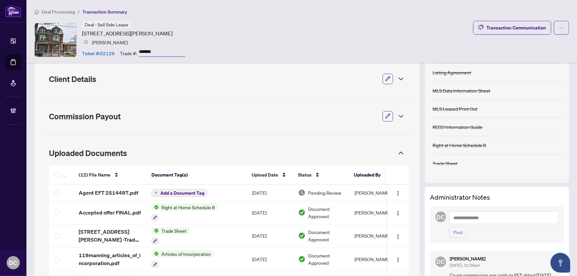
drag, startPoint x: 179, startPoint y: 51, endPoint x: 132, endPoint y: 49, distance: 46.3
click at [132, 49] on div "Trade #: *******" at bounding box center [152, 53] width 65 height 12
click at [104, 80] on span "Client Details" at bounding box center [213, 78] width 328 height 9
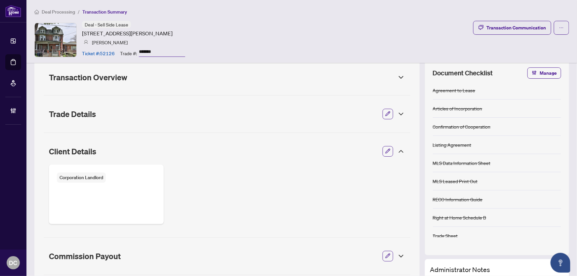
scroll to position [0, 0]
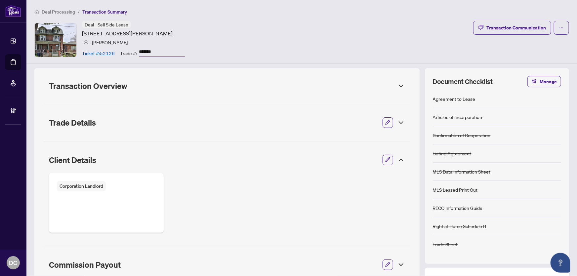
click at [153, 93] on div "Transaction Overview" at bounding box center [227, 85] width 367 height 17
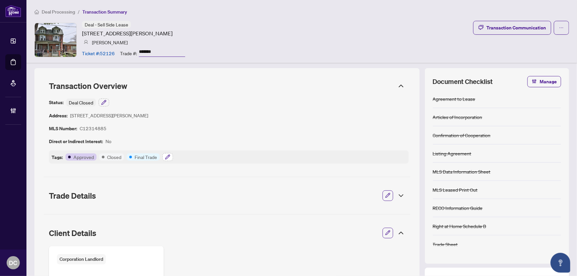
click at [164, 158] on button "button" at bounding box center [167, 157] width 11 height 8
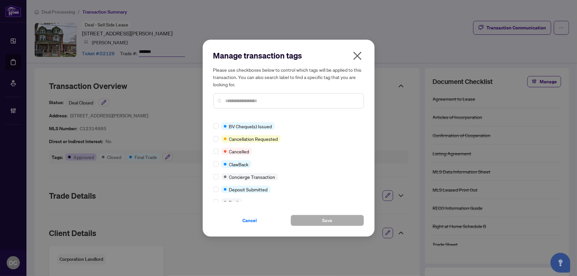
scroll to position [10, 0]
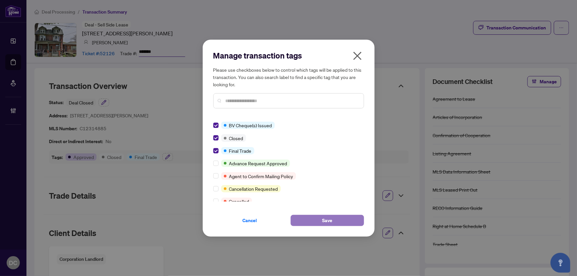
click at [310, 219] on button "Save" at bounding box center [327, 220] width 73 height 11
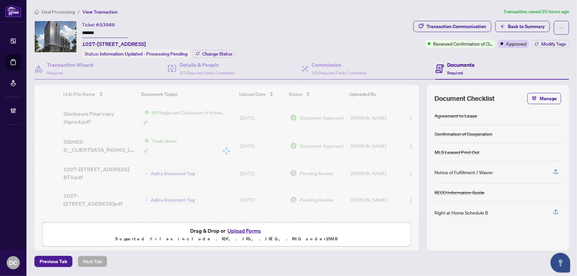
drag, startPoint x: 116, startPoint y: 31, endPoint x: 59, endPoint y: 28, distance: 57.3
click at [59, 28] on div "Ticket #: 53949 ******* [STREET_ADDRESS] Status: Information Updated - Processi…" at bounding box center [222, 39] width 376 height 37
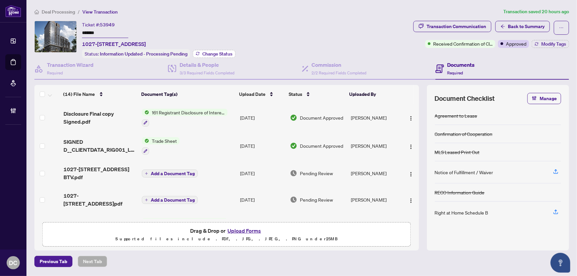
click at [222, 52] on span "Change Status" at bounding box center [217, 54] width 30 height 5
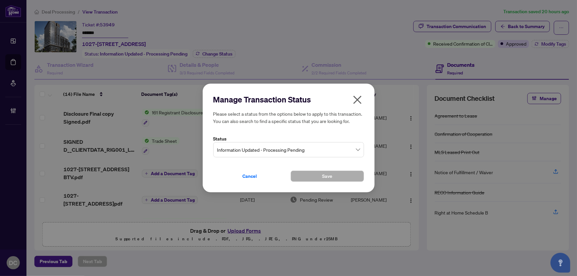
click at [232, 152] on span "Information Updated - Processing Pending" at bounding box center [288, 150] width 143 height 13
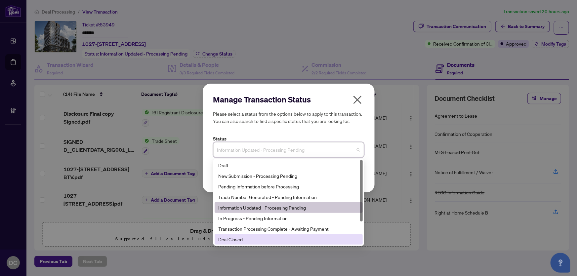
click at [228, 239] on div "Deal Closed" at bounding box center [289, 239] width 140 height 7
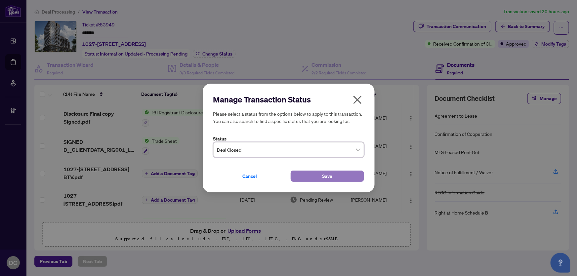
click at [324, 179] on span "Save" at bounding box center [327, 176] width 10 height 11
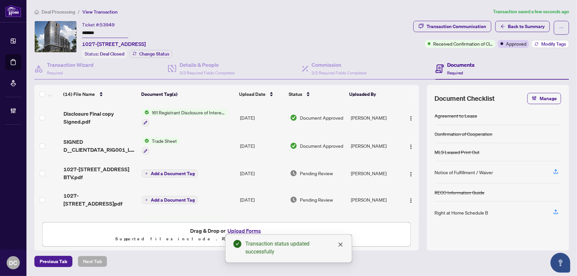
click at [542, 45] on span "Modify Tags" at bounding box center [553, 44] width 25 height 5
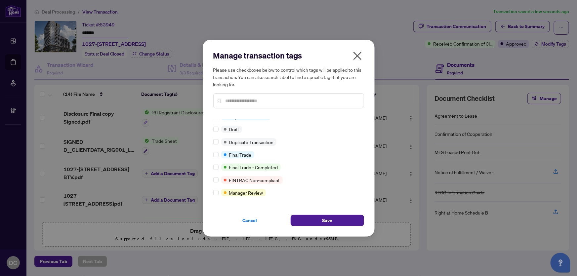
scroll to position [7, 0]
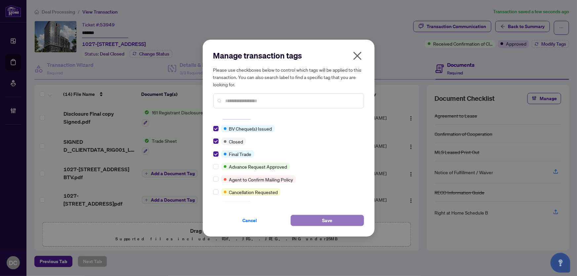
click at [317, 220] on button "Save" at bounding box center [327, 220] width 73 height 11
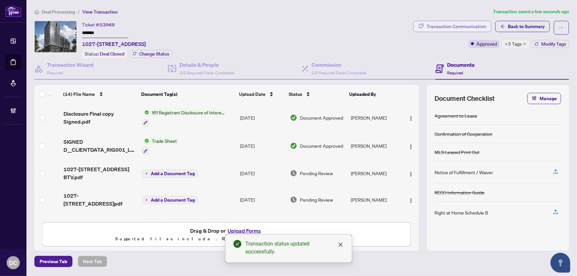
click at [467, 24] on div "Transaction Communication" at bounding box center [457, 26] width 60 height 11
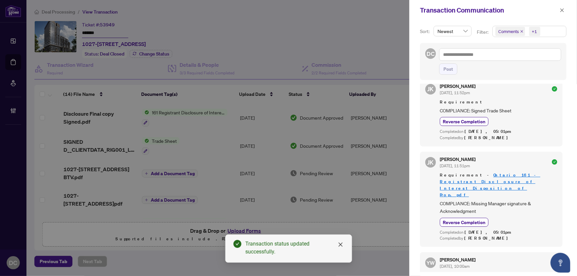
scroll to position [60, 0]
drag, startPoint x: 553, startPoint y: 31, endPoint x: 551, endPoint y: 34, distance: 4.0
click at [553, 31] on span "Comments +1" at bounding box center [529, 31] width 73 height 11
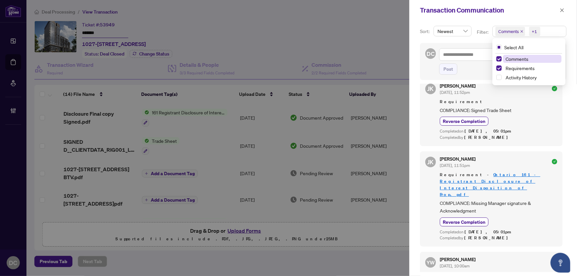
click at [523, 59] on span "Comments" at bounding box center [517, 59] width 23 height 6
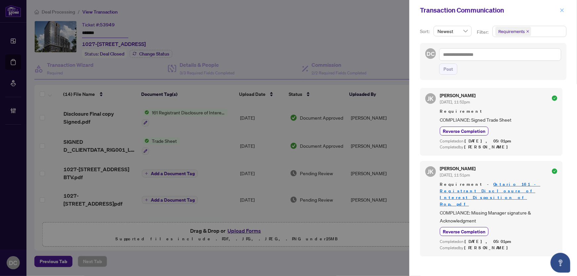
click at [564, 12] on icon "close" at bounding box center [562, 10] width 5 height 5
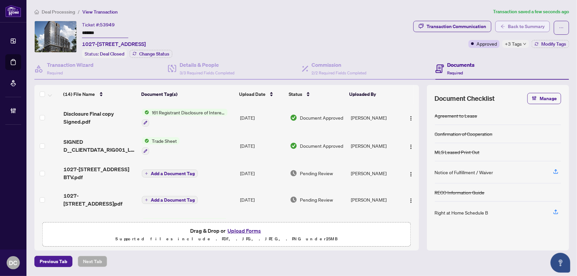
click at [537, 26] on span "Back to Summary" at bounding box center [526, 26] width 37 height 11
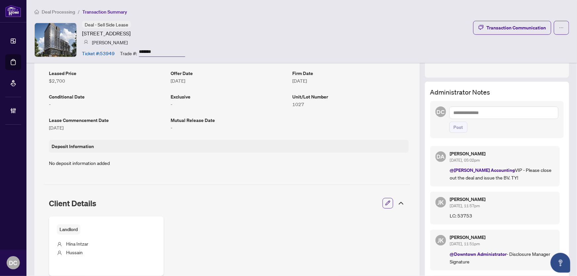
scroll to position [150, 0]
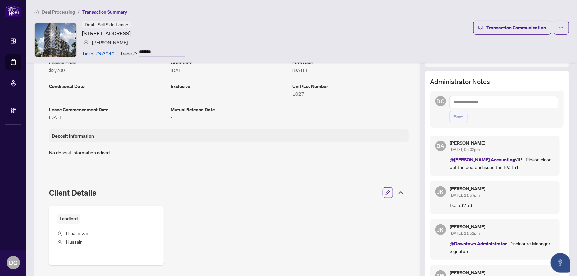
click at [397, 193] on icon at bounding box center [401, 193] width 8 height 8
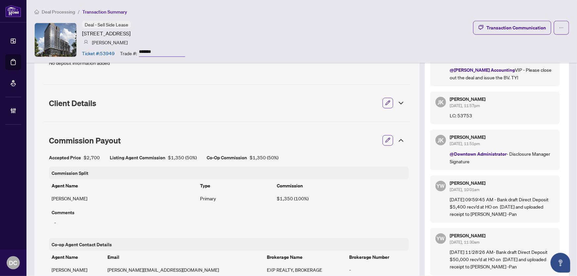
scroll to position [240, 0]
click at [397, 141] on icon at bounding box center [401, 140] width 8 height 8
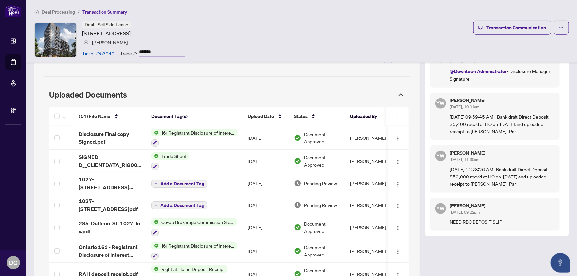
scroll to position [331, 0]
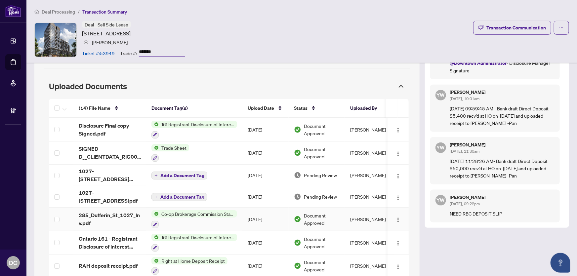
click at [242, 217] on td "Oct/02/2025" at bounding box center [265, 219] width 46 height 23
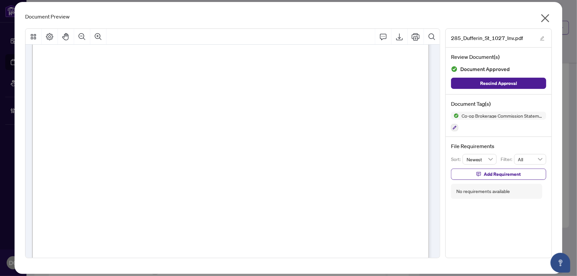
scroll to position [120, 0]
click at [545, 19] on icon "close" at bounding box center [545, 18] width 8 height 8
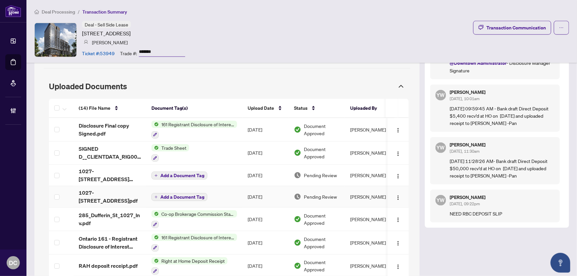
scroll to position [271, 0]
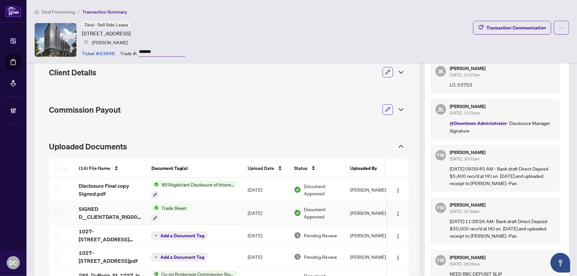
click at [205, 211] on td "Trade Sheet" at bounding box center [194, 213] width 96 height 23
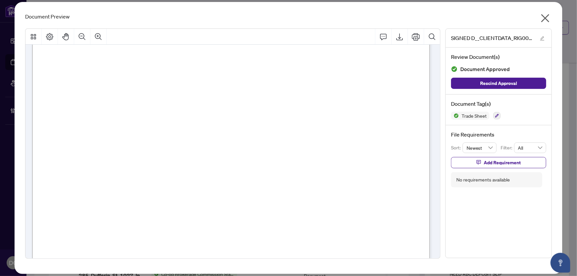
scroll to position [210, 0]
click at [551, 17] on button "button" at bounding box center [545, 20] width 13 height 14
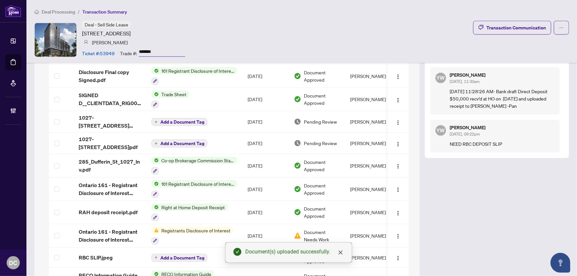
scroll to position [360, 0]
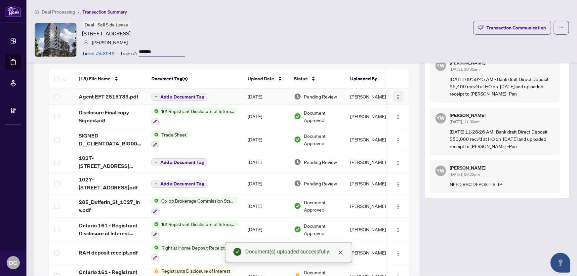
click at [396, 96] on img "button" at bounding box center [398, 97] width 5 height 5
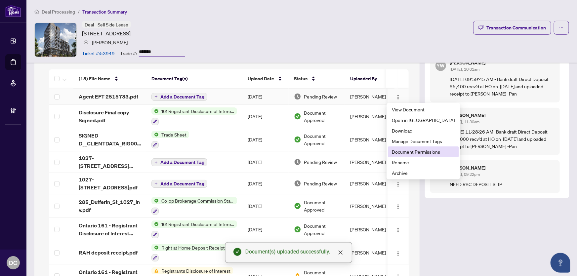
click at [402, 151] on span "Document Permissions" at bounding box center [423, 151] width 63 height 7
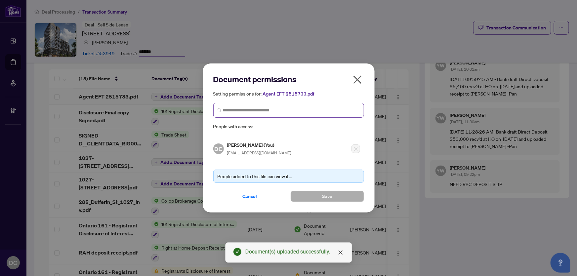
click at [280, 105] on span at bounding box center [288, 110] width 151 height 15
click at [278, 111] on input "***" at bounding box center [291, 110] width 137 height 7
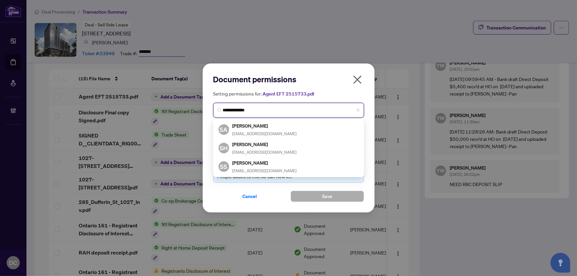
type input "**********"
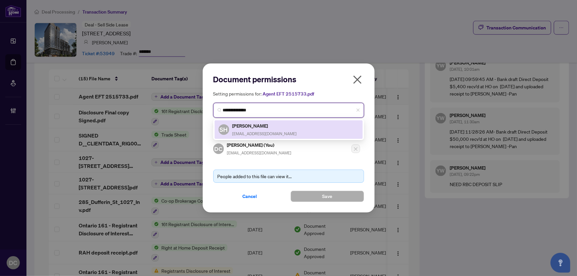
click at [279, 128] on h5 "Sajjad Hussain" at bounding box center [265, 126] width 64 height 8
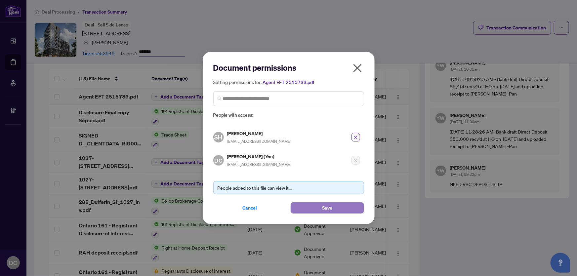
click at [326, 209] on span "Save" at bounding box center [327, 208] width 10 height 11
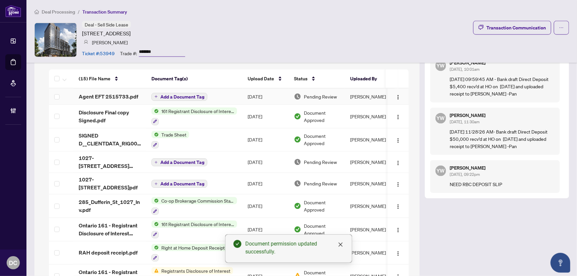
click at [161, 95] on span "Add a Document Tag" at bounding box center [182, 97] width 44 height 5
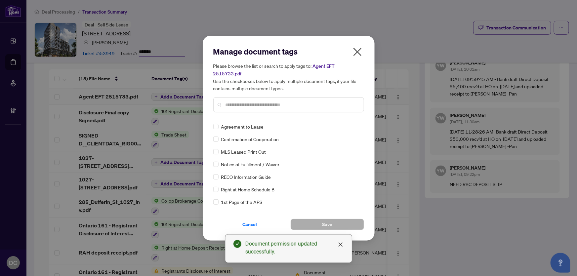
click at [256, 111] on div "Manage document tags Please browse the list or search to apply tags to: Agent E…" at bounding box center [288, 81] width 151 height 71
click at [262, 101] on input "text" at bounding box center [292, 104] width 133 height 7
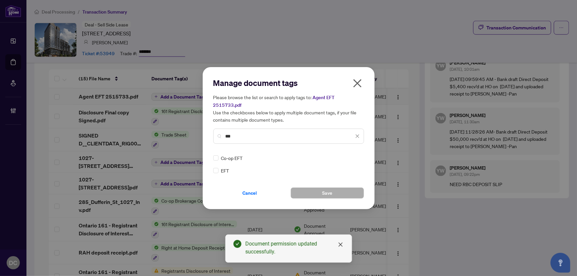
type input "***"
click at [349, 155] on img at bounding box center [350, 158] width 7 height 7
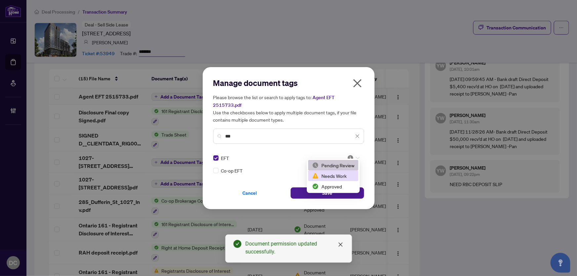
click at [339, 185] on div "Approved" at bounding box center [333, 186] width 42 height 7
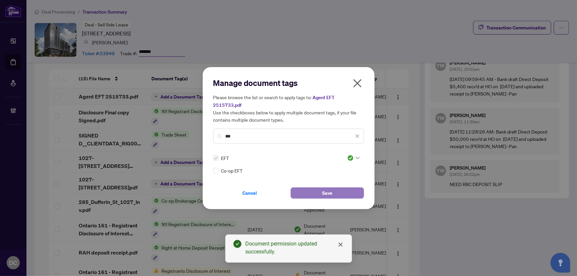
click at [338, 188] on button "Save" at bounding box center [327, 193] width 73 height 11
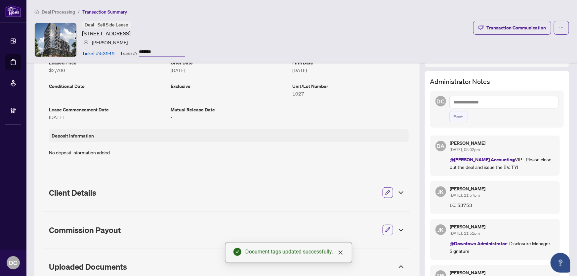
scroll to position [149, 0]
click at [518, 104] on textarea at bounding box center [503, 103] width 109 height 13
paste textarea "**********"
type textarea "**********"
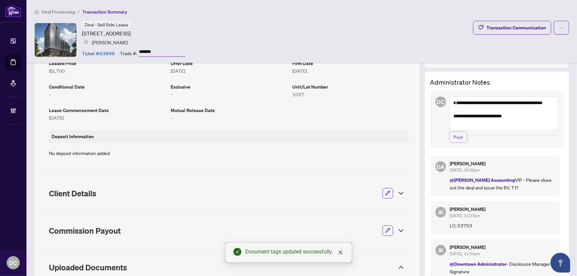
click at [454, 143] on span "Post" at bounding box center [459, 137] width 10 height 11
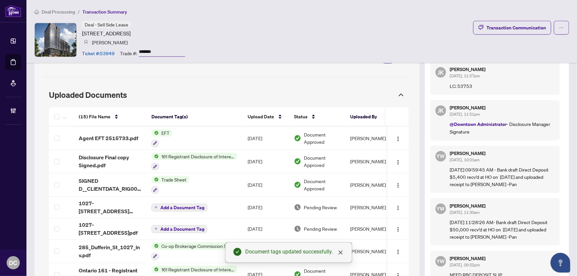
scroll to position [330, 0]
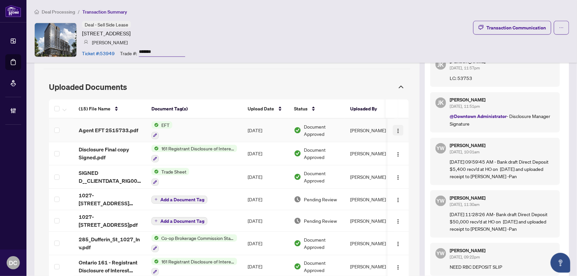
click at [396, 129] on img "button" at bounding box center [398, 130] width 5 height 5
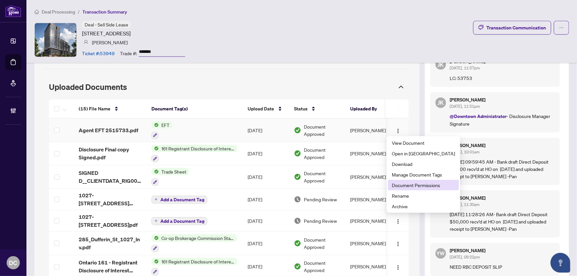
click at [400, 187] on span "Document Permissions" at bounding box center [423, 185] width 63 height 7
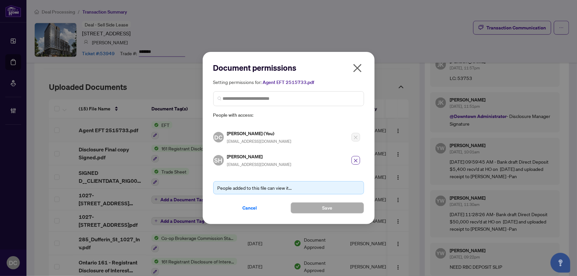
click at [360, 70] on icon "close" at bounding box center [357, 68] width 11 height 11
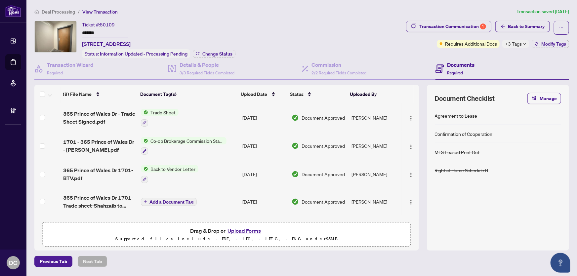
click at [131, 47] on span "[STREET_ADDRESS]" at bounding box center [106, 44] width 49 height 8
click at [209, 52] on span "Change Status" at bounding box center [217, 54] width 30 height 5
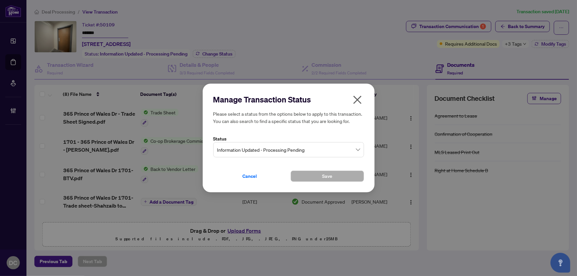
click at [274, 152] on span "Information Updated - Processing Pending" at bounding box center [288, 150] width 143 height 13
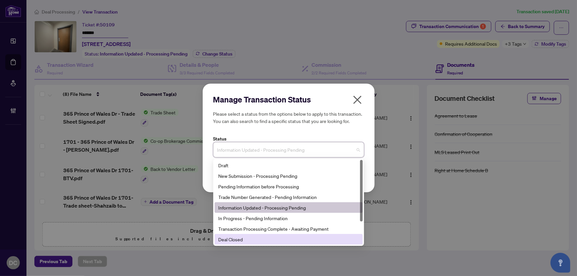
click at [260, 238] on div "Deal Closed" at bounding box center [289, 239] width 140 height 7
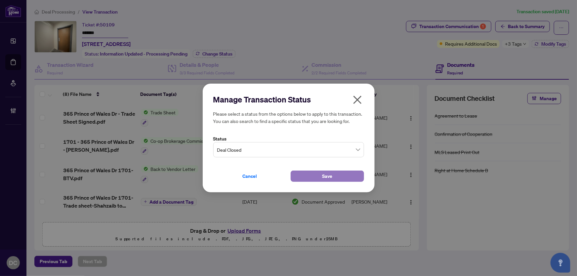
click at [306, 177] on button "Save" at bounding box center [327, 176] width 73 height 11
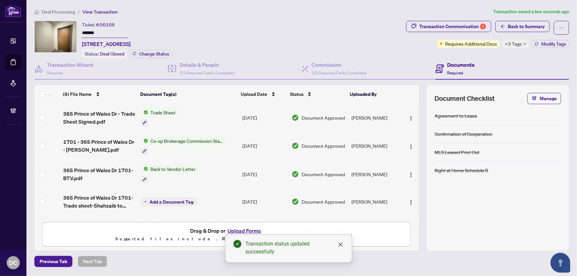
drag, startPoint x: 107, startPoint y: 32, endPoint x: 61, endPoint y: 30, distance: 46.4
click at [61, 30] on div "Ticket #: 50109 ******* [STREET_ADDRESS] Status: Deal Closed Change Status" at bounding box center [218, 39] width 369 height 37
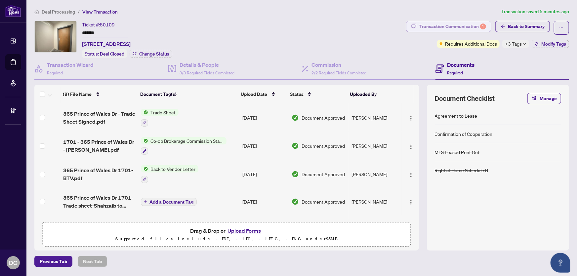
click at [459, 28] on div "Transaction Communication 1" at bounding box center [452, 26] width 67 height 11
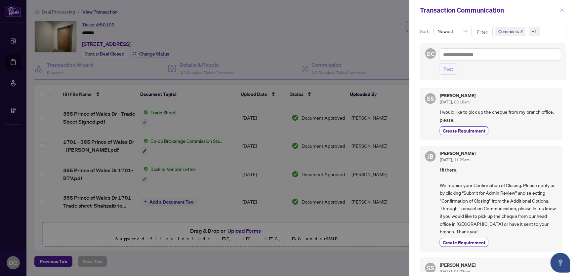
click at [565, 13] on button "button" at bounding box center [562, 10] width 9 height 8
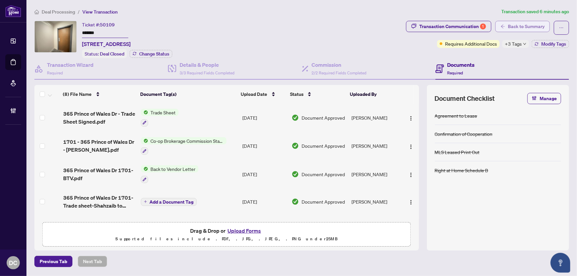
click at [531, 28] on span "Back to Summary" at bounding box center [526, 26] width 37 height 11
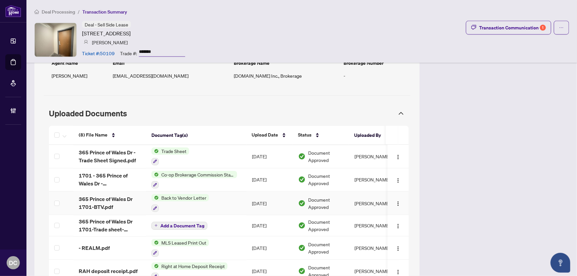
scroll to position [571, 0]
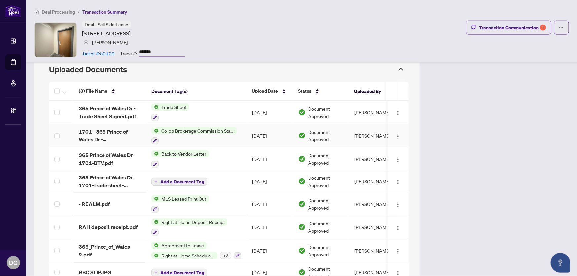
click at [250, 127] on td "[DATE]" at bounding box center [270, 136] width 46 height 23
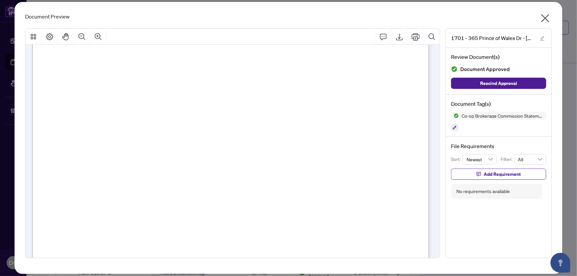
scroll to position [150, 0]
click at [549, 17] on icon "close" at bounding box center [545, 18] width 11 height 11
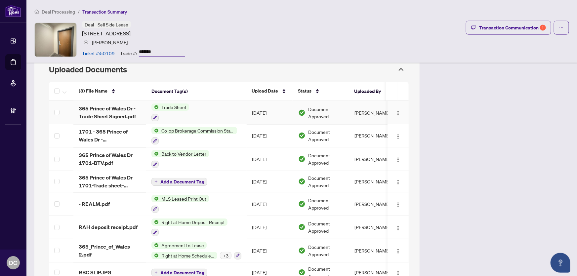
click at [233, 112] on td "Trade Sheet" at bounding box center [196, 112] width 101 height 23
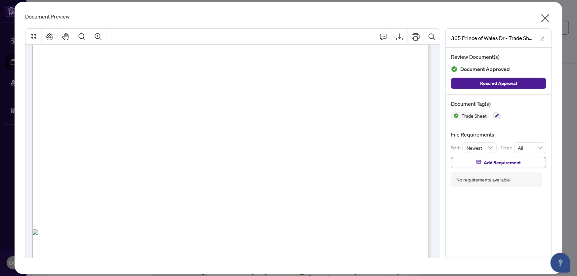
scroll to position [301, 0]
click at [549, 18] on icon "close" at bounding box center [545, 18] width 11 height 11
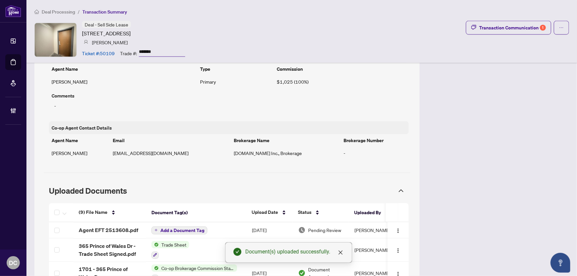
scroll to position [540, 0]
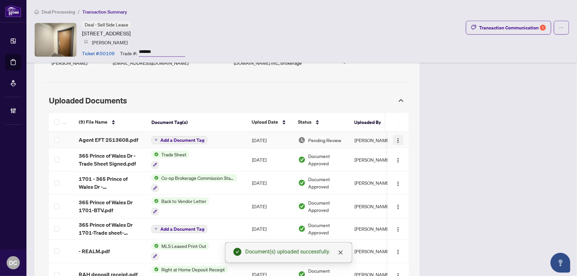
click at [396, 138] on img "button" at bounding box center [398, 140] width 5 height 5
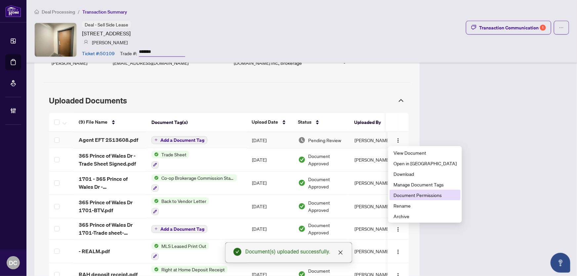
click at [425, 194] on span "Document Permissions" at bounding box center [425, 194] width 63 height 7
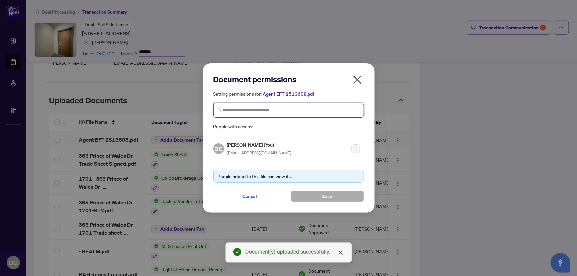
click at [317, 110] on input "search" at bounding box center [291, 110] width 137 height 7
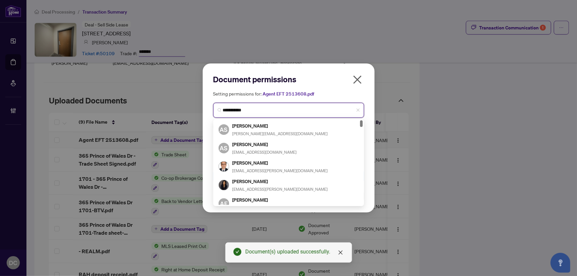
type input "**********"
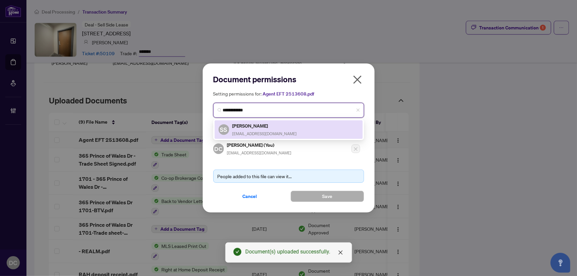
drag, startPoint x: 313, startPoint y: 127, endPoint x: 323, endPoint y: 167, distance: 41.3
click at [313, 128] on div "SS Shahzaib Shaikh shahzaibshaikh300@hotmail.com" at bounding box center [289, 129] width 140 height 15
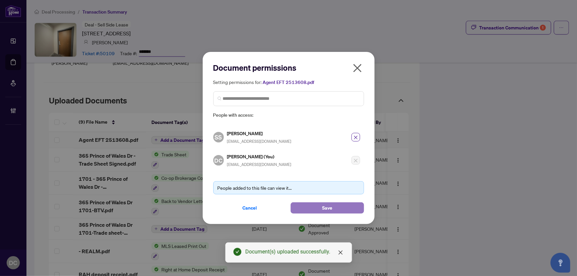
click at [327, 210] on span "Save" at bounding box center [327, 208] width 10 height 11
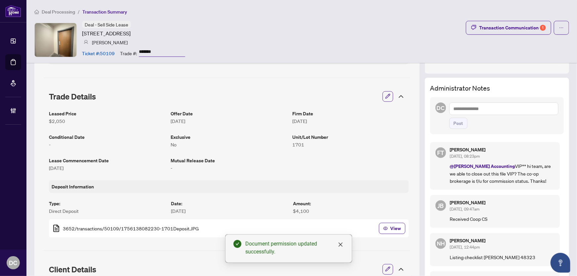
scroll to position [89, 0]
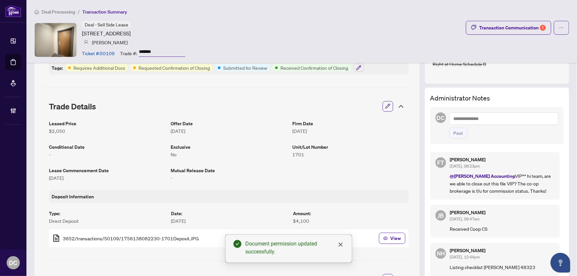
click at [505, 114] on textarea at bounding box center [503, 118] width 109 height 13
paste textarea "**********"
type textarea "**********"
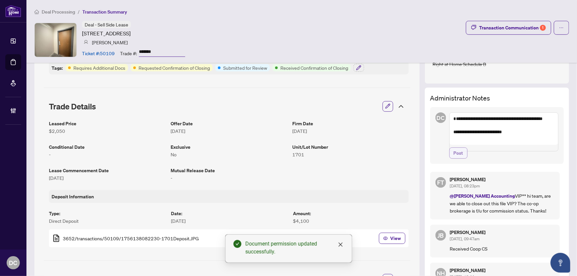
click at [455, 155] on span "Post" at bounding box center [459, 153] width 10 height 11
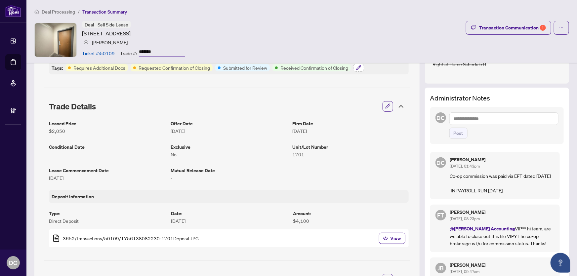
click at [361, 67] on icon "button" at bounding box center [358, 67] width 5 height 5
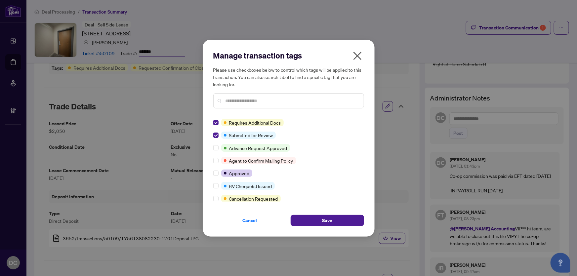
scroll to position [0, 0]
click at [218, 186] on div at bounding box center [217, 185] width 8 height 7
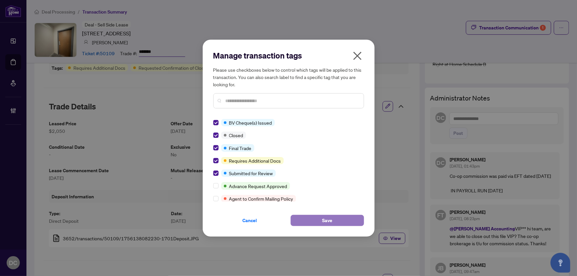
click at [315, 217] on button "Save" at bounding box center [327, 220] width 73 height 11
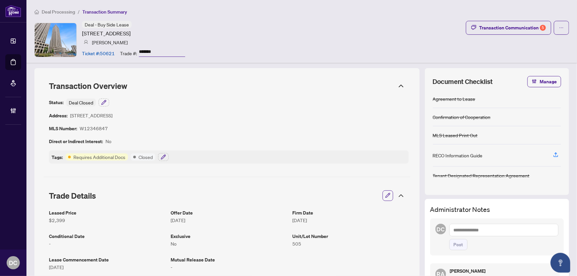
drag, startPoint x: 164, startPoint y: 51, endPoint x: 133, endPoint y: 51, distance: 31.8
click at [133, 51] on div "Trade #: *******" at bounding box center [152, 53] width 65 height 12
click at [399, 86] on icon at bounding box center [401, 86] width 8 height 8
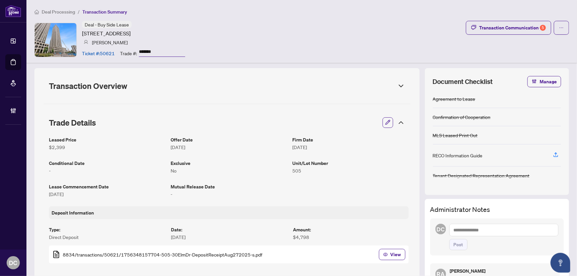
click at [399, 122] on icon at bounding box center [401, 123] width 8 height 8
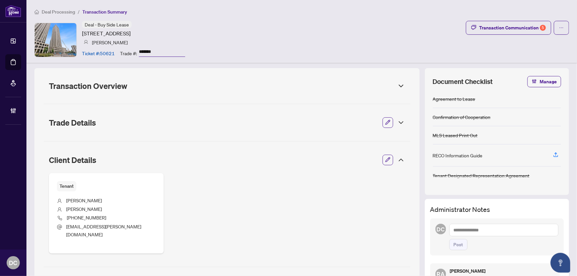
click at [398, 159] on icon at bounding box center [401, 160] width 8 height 8
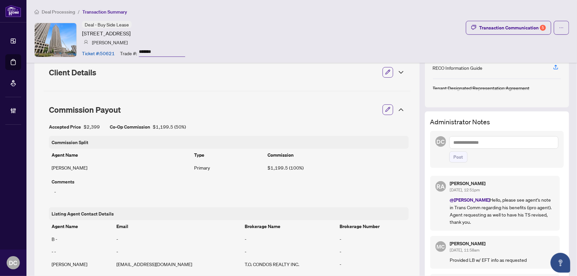
scroll to position [90, 0]
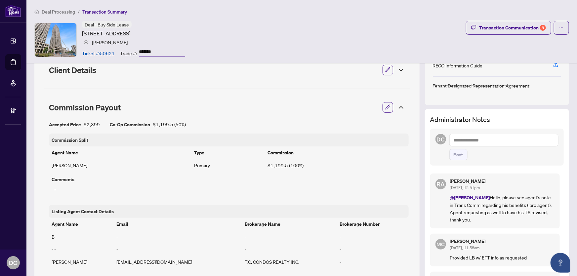
click at [399, 107] on icon at bounding box center [401, 107] width 4 height 2
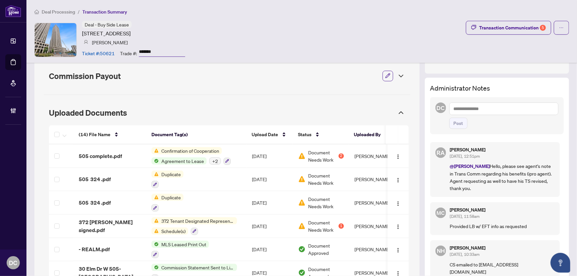
scroll to position [150, 0]
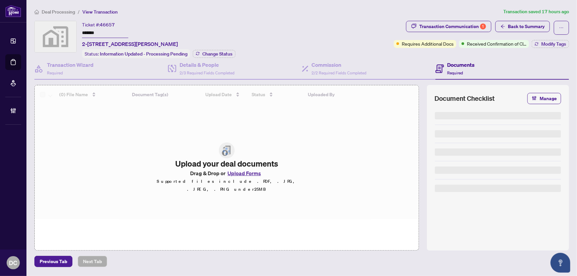
type input "*******"
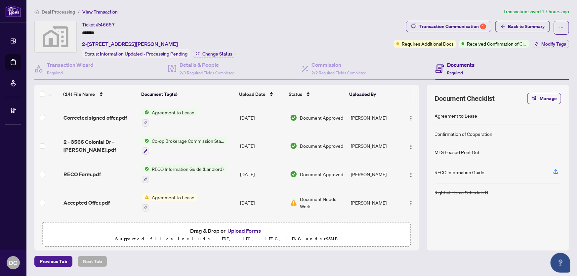
drag, startPoint x: 119, startPoint y: 32, endPoint x: 69, endPoint y: 32, distance: 49.3
click at [67, 30] on div "Ticket #: 46657 ******* 2-3566 Colonial Dr #2, Erin Mills, Mississauga, Ontario…" at bounding box center [212, 39] width 357 height 37
click at [207, 55] on span "Change Status" at bounding box center [217, 54] width 30 height 5
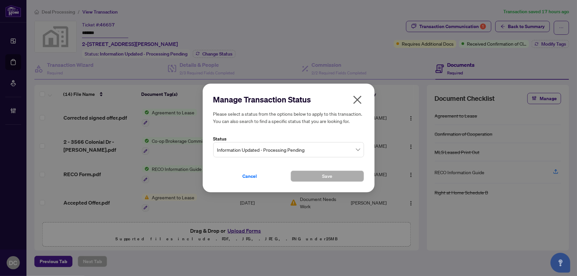
click at [289, 149] on span "Information Updated - Processing Pending" at bounding box center [288, 150] width 143 height 13
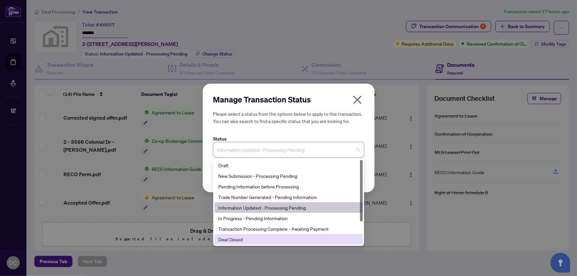
click at [256, 240] on div "Deal Closed" at bounding box center [289, 239] width 140 height 7
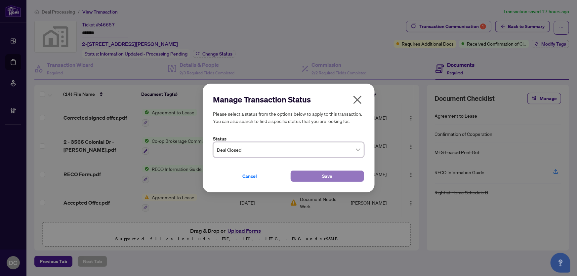
click at [324, 174] on span "Save" at bounding box center [327, 176] width 10 height 11
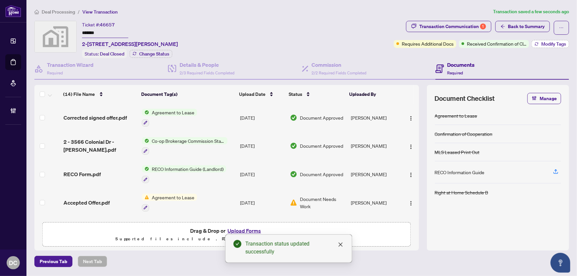
click at [539, 45] on button "Modify Tags" at bounding box center [550, 44] width 37 height 8
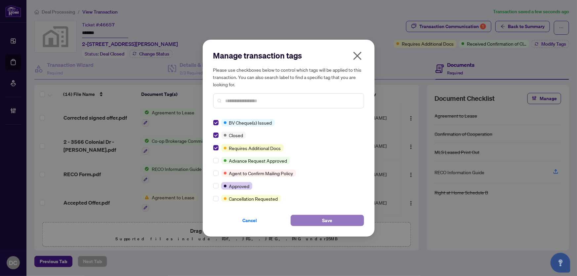
click at [302, 219] on button "Save" at bounding box center [327, 220] width 73 height 11
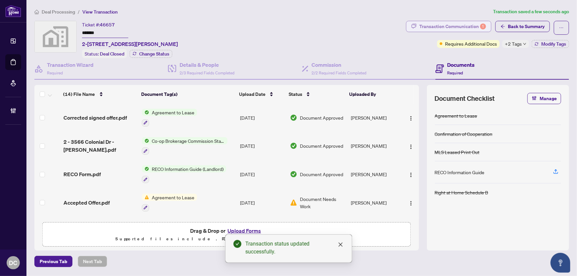
click at [471, 25] on div "Transaction Communication 1" at bounding box center [452, 26] width 67 height 11
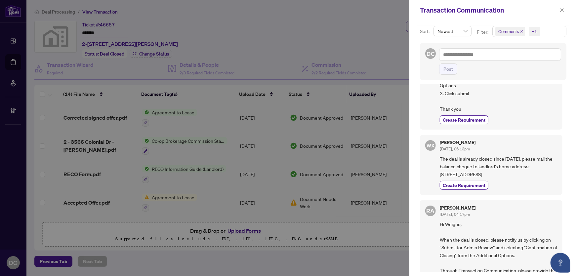
scroll to position [180, 0]
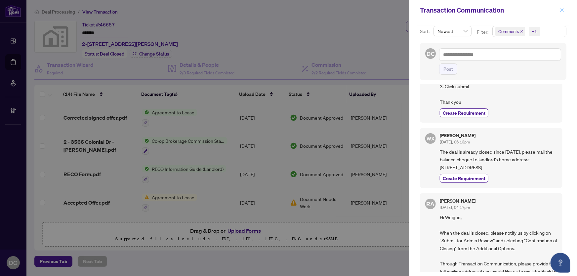
click at [565, 9] on button "button" at bounding box center [562, 10] width 9 height 8
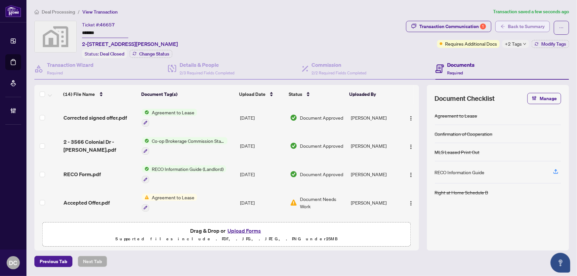
click at [546, 23] on button "Back to Summary" at bounding box center [522, 26] width 55 height 11
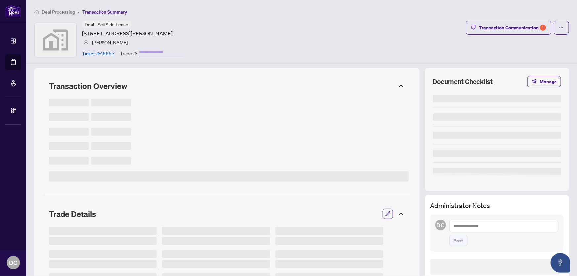
type input "*******"
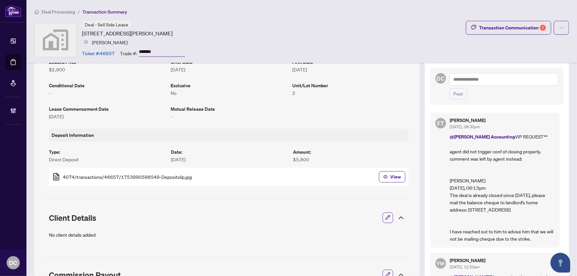
scroll to position [150, 0]
click at [397, 218] on icon at bounding box center [401, 219] width 8 height 8
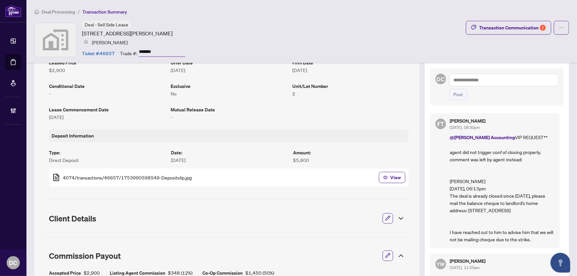
click at [397, 256] on icon at bounding box center [401, 256] width 8 height 8
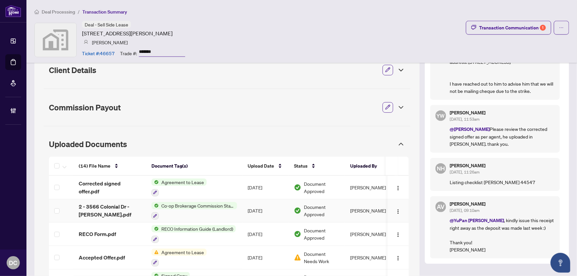
scroll to position [331, 0]
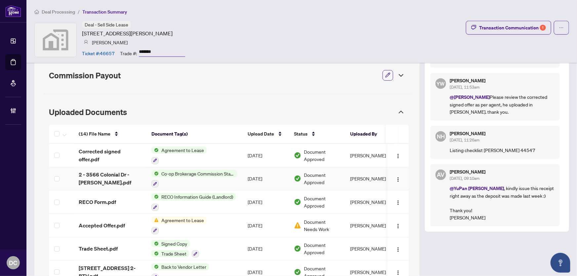
click at [238, 175] on td "Co-op Brokerage Commission Statement" at bounding box center [194, 178] width 96 height 23
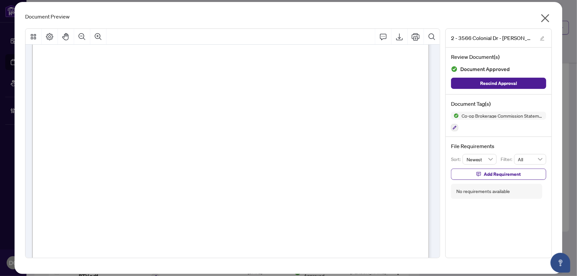
scroll to position [150, 0]
click at [548, 17] on icon "close" at bounding box center [545, 18] width 11 height 11
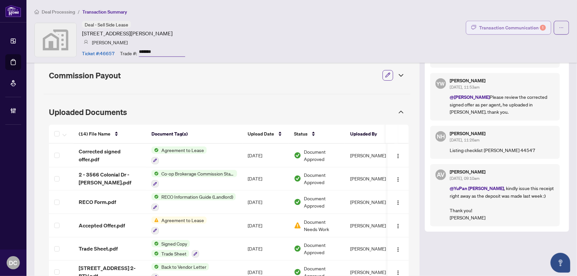
click at [509, 25] on div "Transaction Communication 1" at bounding box center [512, 27] width 67 height 11
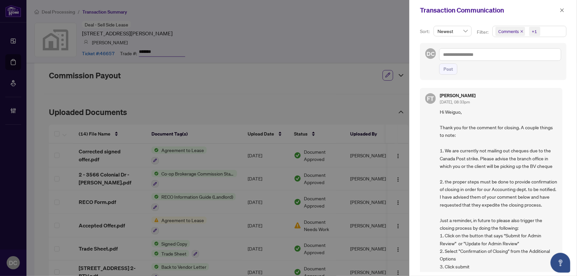
click at [558, 23] on div "Sort: Newest Filter: Comments +1 DC Post FT Florabelle Tabije Oct/06/2025, 08:3…" at bounding box center [493, 149] width 168 height 256
click at [554, 29] on span "Comments +1" at bounding box center [529, 31] width 73 height 11
click at [549, 32] on span "Comments +1" at bounding box center [529, 31] width 73 height 11
click at [512, 58] on span "Comments" at bounding box center [517, 59] width 23 height 6
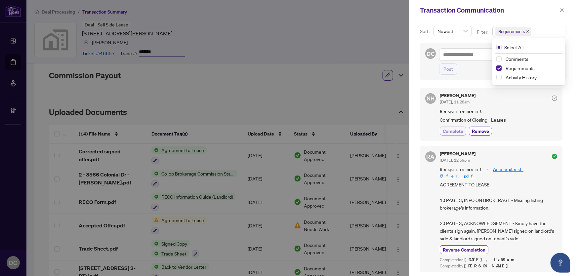
click at [453, 131] on span "Complete" at bounding box center [453, 131] width 21 height 7
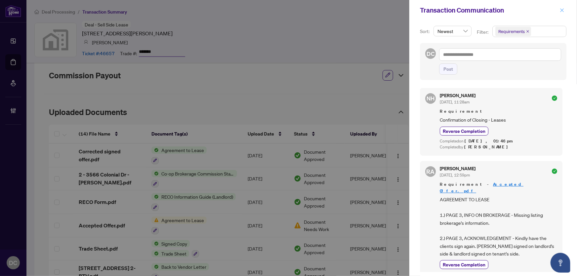
click at [565, 11] on button "button" at bounding box center [562, 10] width 9 height 8
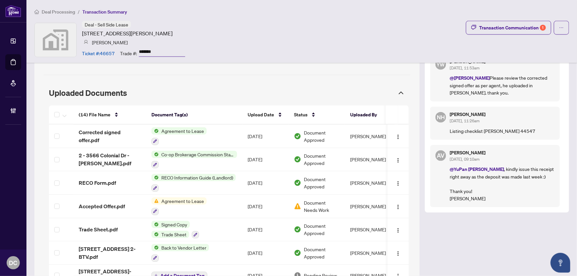
scroll to position [302, 0]
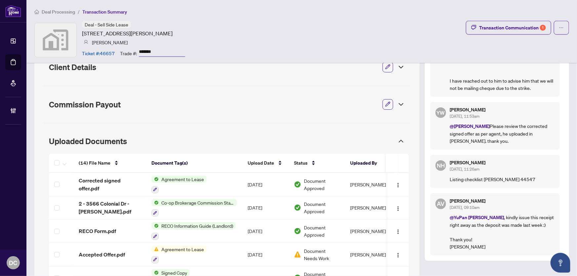
click at [397, 138] on icon at bounding box center [401, 141] width 8 height 8
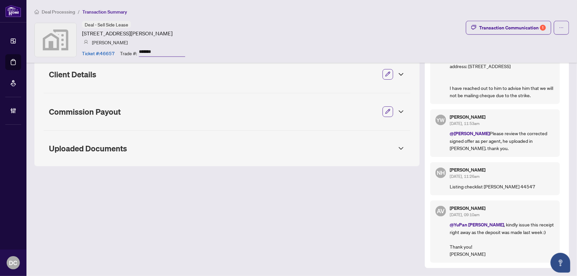
click at [395, 140] on div "Uploaded Documents" at bounding box center [227, 148] width 367 height 17
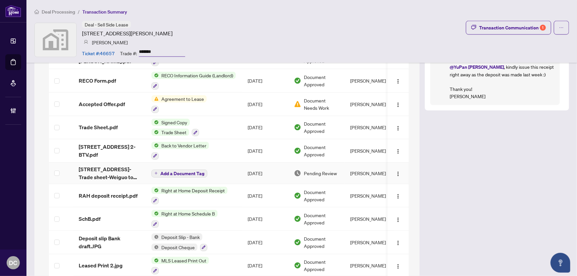
scroll to position [572, 0]
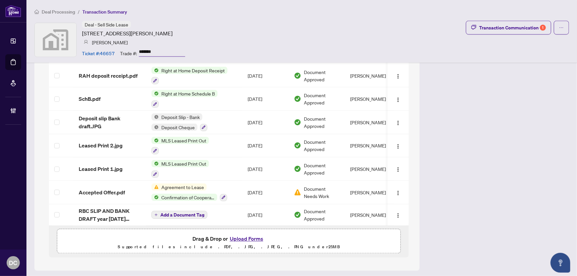
drag, startPoint x: 161, startPoint y: 52, endPoint x: 119, endPoint y: 50, distance: 42.4
click at [119, 50] on div "Ticket #: 46657 Trade #: *******" at bounding box center [133, 53] width 103 height 12
click at [68, 12] on span "Deal Processing" at bounding box center [58, 12] width 33 height 6
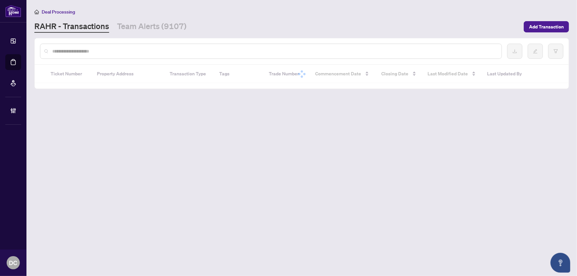
click at [108, 49] on input "text" at bounding box center [274, 51] width 444 height 7
paste input "*******"
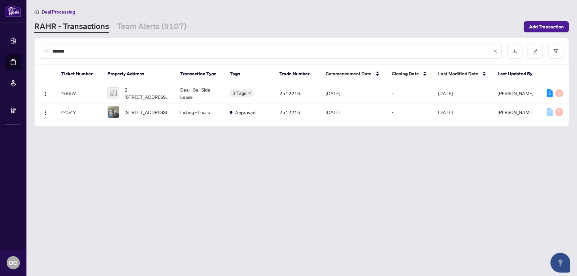
type input "*******"
click at [149, 86] on span "2-3566 Colonial Dr #2, Erin Mills, Mississauga, Ontario L5L 0C1, Canada" at bounding box center [147, 93] width 45 height 15
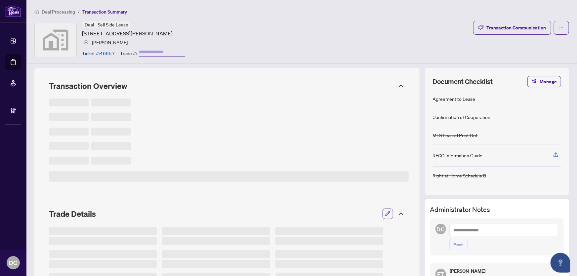
type input "*******"
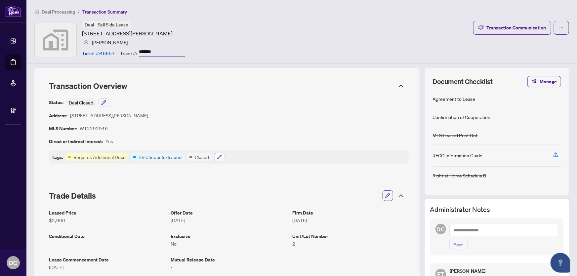
click at [218, 157] on icon "button" at bounding box center [219, 157] width 4 height 4
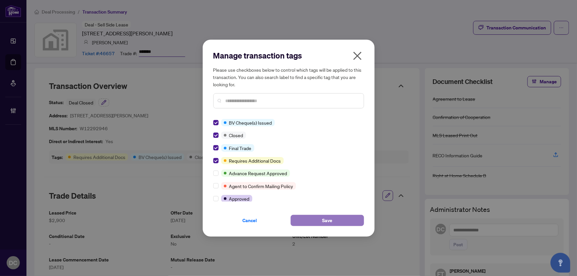
click at [316, 221] on button "Save" at bounding box center [327, 220] width 73 height 11
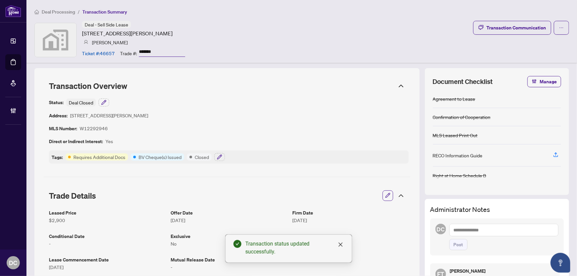
click at [399, 86] on icon at bounding box center [401, 86] width 4 height 2
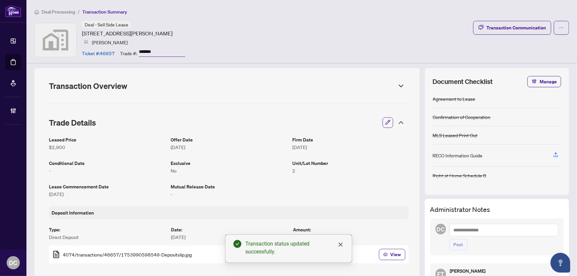
click at [398, 122] on icon at bounding box center [401, 123] width 8 height 8
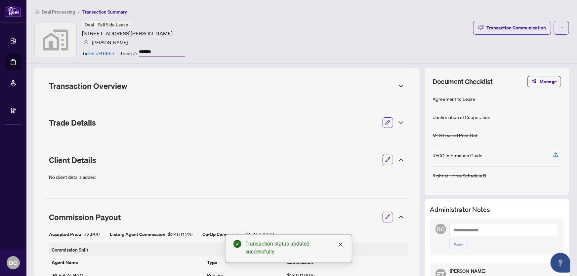
click at [397, 165] on div "Client Details" at bounding box center [227, 160] width 367 height 19
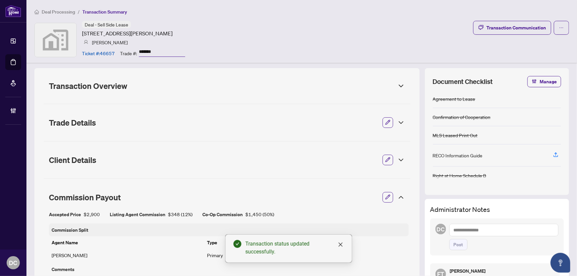
click at [399, 196] on icon at bounding box center [401, 197] width 8 height 8
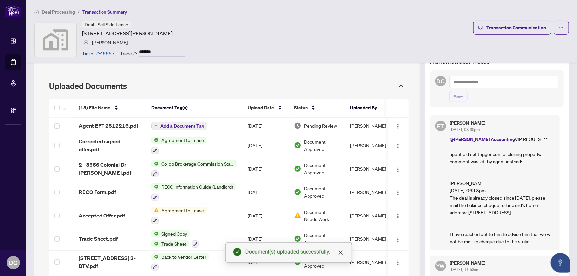
scroll to position [93, 0]
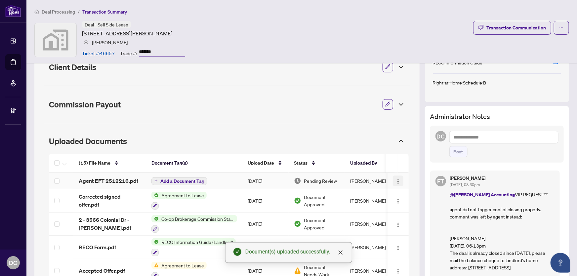
click at [396, 182] on img "button" at bounding box center [398, 181] width 5 height 5
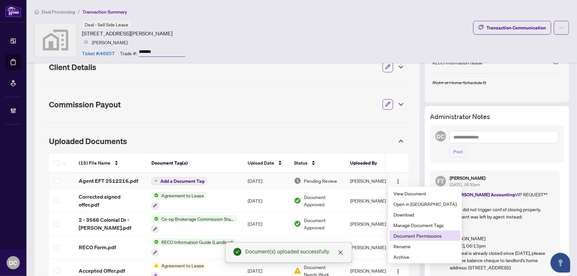
click at [410, 235] on span "Document Permissions" at bounding box center [425, 235] width 63 height 7
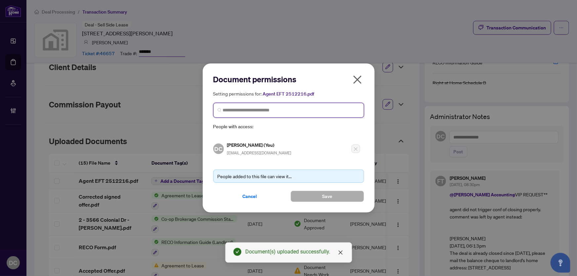
click at [282, 112] on input "search" at bounding box center [291, 110] width 137 height 7
type input "**********"
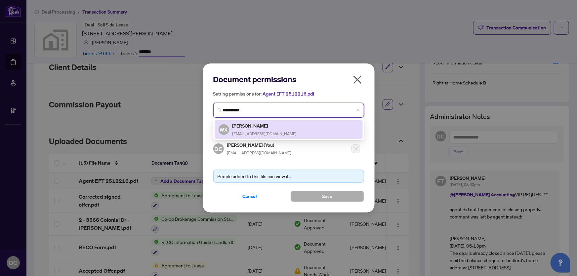
click at [285, 132] on div "WX [PERSON_NAME] [EMAIL_ADDRESS][DOMAIN_NAME]" at bounding box center [289, 129] width 140 height 15
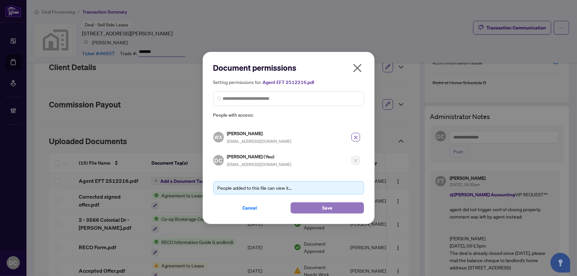
click at [319, 211] on button "Save" at bounding box center [327, 207] width 73 height 11
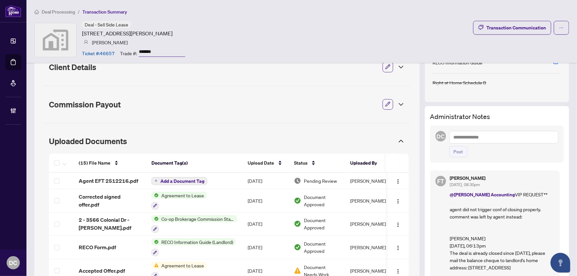
click at [523, 134] on textarea at bounding box center [503, 137] width 109 height 13
paste textarea "**********"
type textarea "**********"
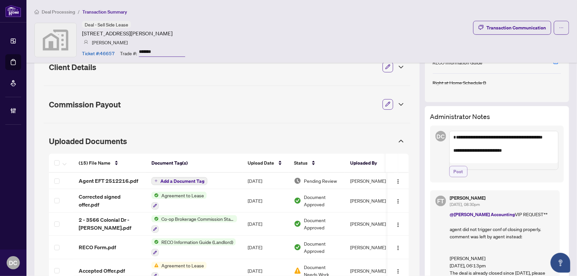
click at [456, 177] on span "Post" at bounding box center [459, 171] width 10 height 11
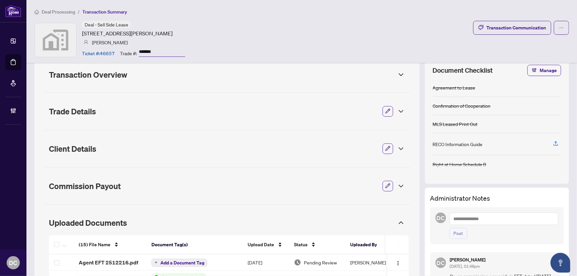
scroll to position [0, 0]
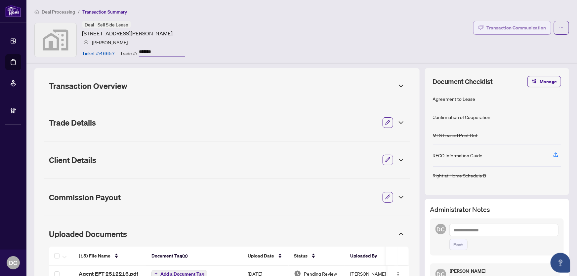
click at [518, 28] on div "Transaction Communication" at bounding box center [517, 27] width 60 height 11
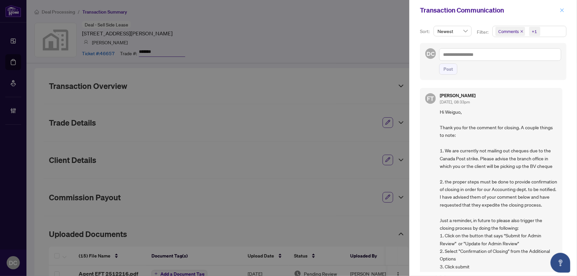
click at [560, 10] on button "button" at bounding box center [562, 10] width 9 height 8
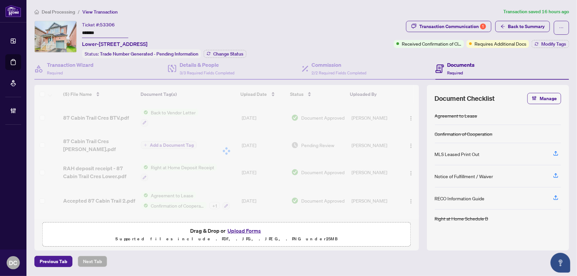
drag, startPoint x: 111, startPoint y: 30, endPoint x: 46, endPoint y: 32, distance: 65.2
click at [46, 32] on div "Ticket #: 53306 ******* Lower-87 Cabin Trail Cres, Whitchurch-Stouffville, Onta…" at bounding box center [212, 39] width 357 height 37
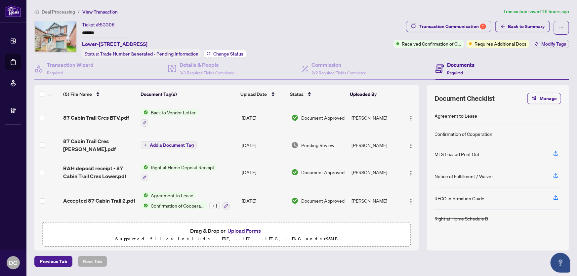
click at [238, 54] on span "Change Status" at bounding box center [228, 54] width 30 height 5
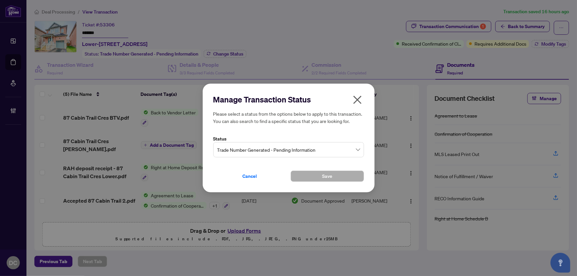
click at [283, 151] on span "Trade Number Generated - Pending Information" at bounding box center [288, 150] width 143 height 13
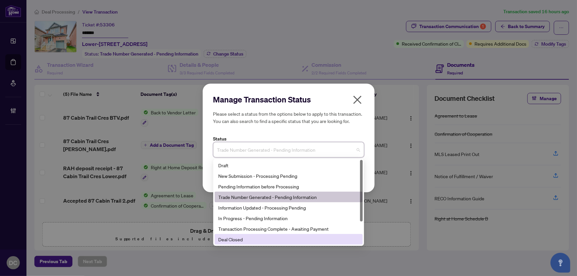
click at [261, 241] on div "Deal Closed" at bounding box center [289, 239] width 140 height 7
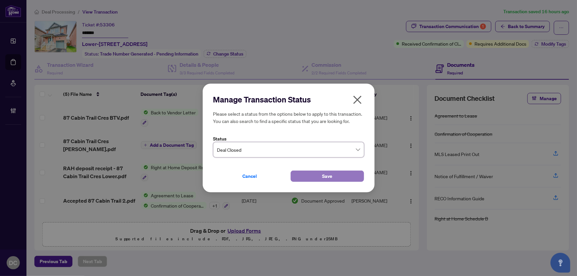
click at [317, 175] on button "Save" at bounding box center [327, 176] width 73 height 11
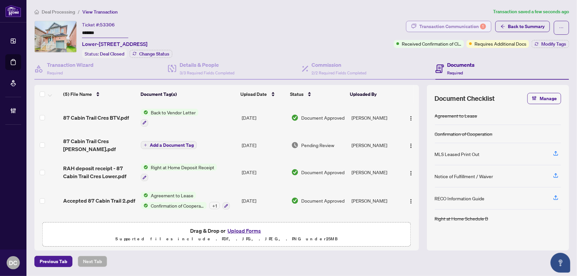
click at [465, 29] on div "Transaction Communication 1" at bounding box center [452, 26] width 67 height 11
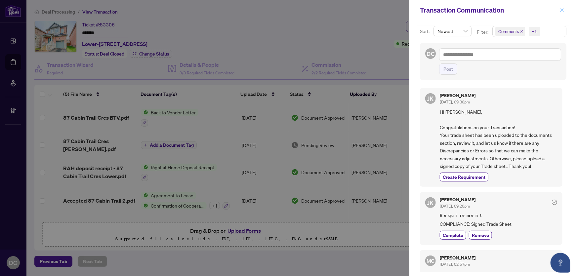
click at [562, 9] on icon "close" at bounding box center [562, 10] width 5 height 5
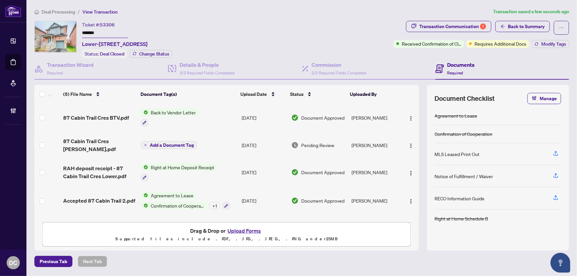
click at [540, 25] on span "Back to Summary" at bounding box center [526, 26] width 37 height 11
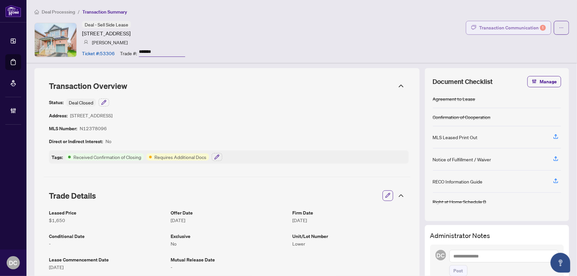
click at [496, 30] on div "Transaction Communication 1" at bounding box center [512, 27] width 67 height 11
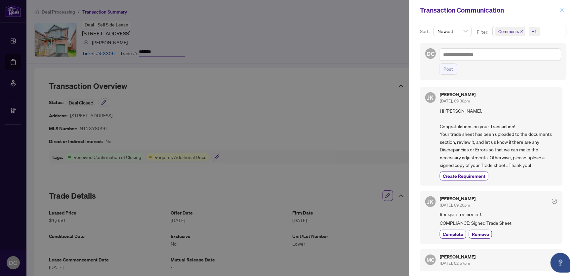
click at [565, 10] on button "button" at bounding box center [562, 10] width 9 height 8
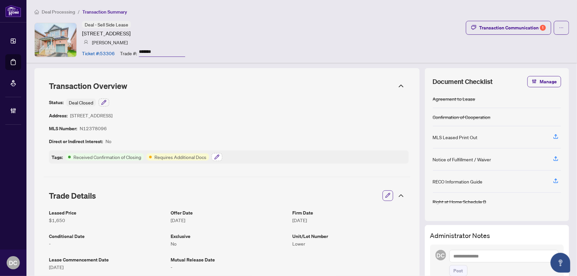
click at [213, 155] on button "button" at bounding box center [217, 157] width 11 height 8
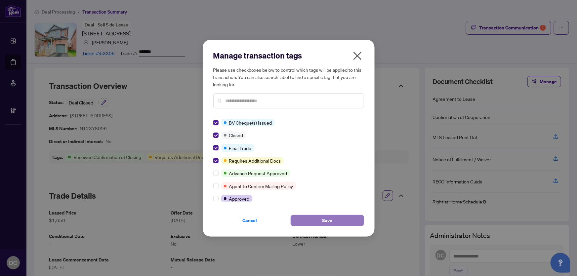
click at [315, 218] on button "Save" at bounding box center [327, 220] width 73 height 11
click at [524, 27] on div "Manage transaction tags Please use checkboxes below to control which tags will …" at bounding box center [288, 138] width 577 height 276
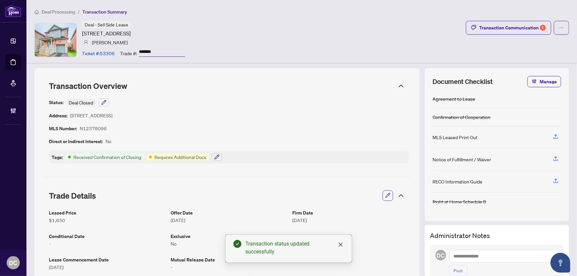
click at [524, 27] on div "Transaction Communication 1" at bounding box center [512, 27] width 67 height 11
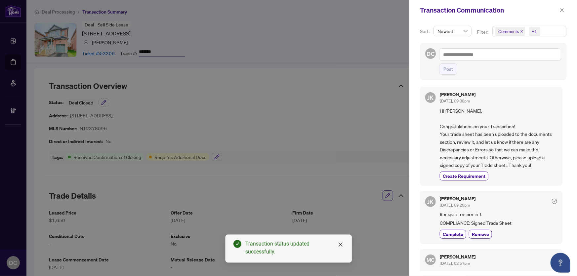
click at [553, 34] on span "Comments +1" at bounding box center [529, 31] width 73 height 11
click at [519, 61] on span "Comments" at bounding box center [517, 59] width 23 height 6
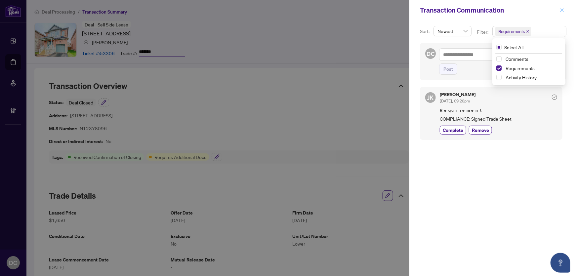
click at [563, 9] on icon "close" at bounding box center [562, 10] width 5 height 5
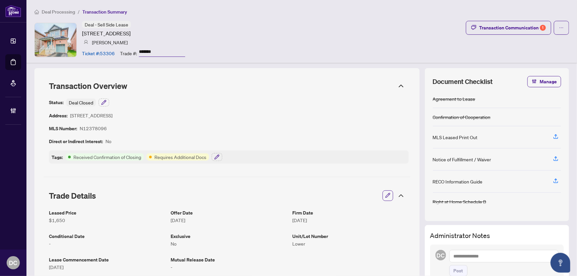
scroll to position [90, 0]
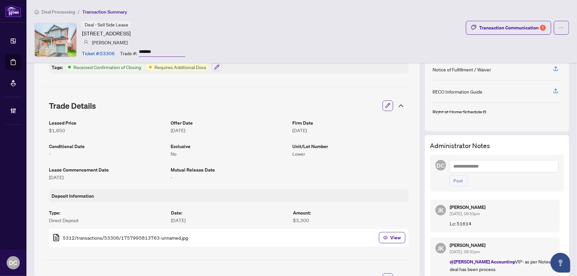
click at [400, 107] on icon at bounding box center [401, 106] width 8 height 8
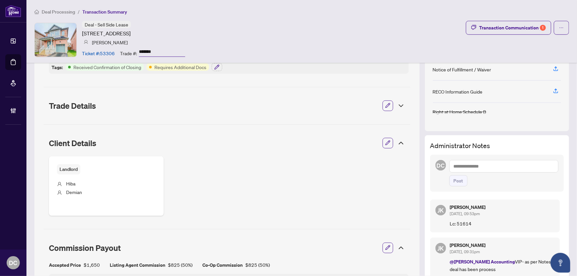
click at [400, 144] on icon at bounding box center [401, 143] width 8 height 8
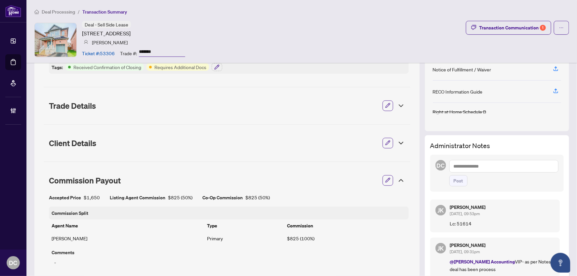
click at [397, 180] on icon at bounding box center [401, 181] width 8 height 8
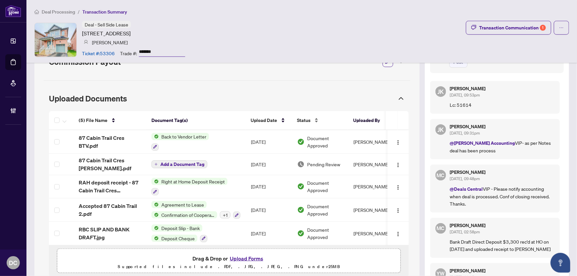
scroll to position [210, 0]
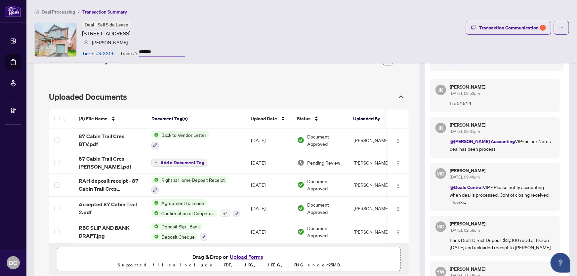
drag, startPoint x: 169, startPoint y: 49, endPoint x: 121, endPoint y: 50, distance: 48.0
click at [121, 50] on div "Trade #: *******" at bounding box center [152, 53] width 65 height 12
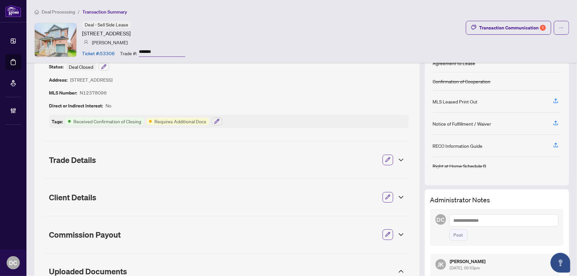
scroll to position [30, 0]
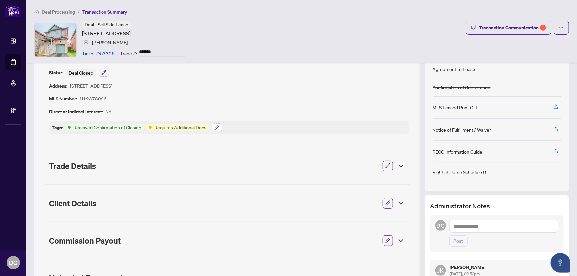
click at [216, 126] on icon "button" at bounding box center [216, 127] width 5 height 5
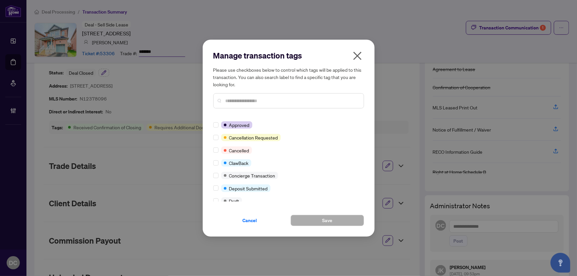
scroll to position [90, 0]
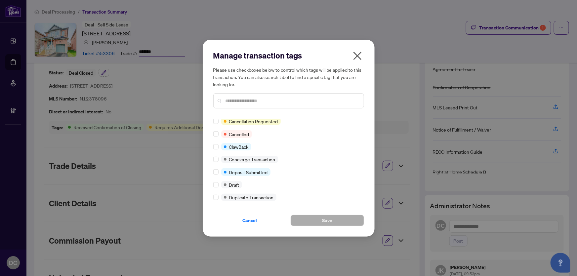
click at [261, 102] on input "text" at bounding box center [292, 100] width 133 height 7
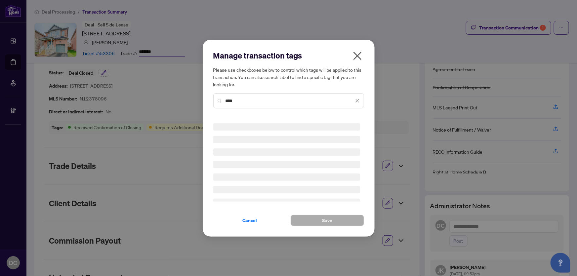
scroll to position [0, 0]
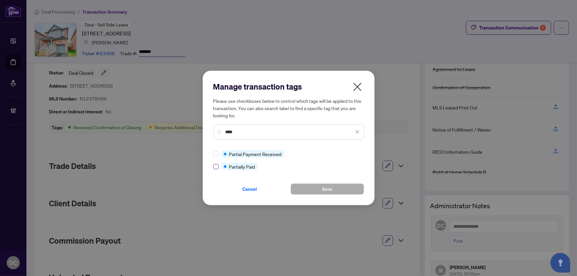
type input "****"
click at [308, 189] on button "Save" at bounding box center [327, 189] width 73 height 11
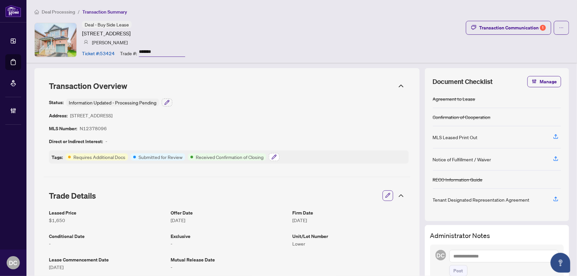
click at [276, 158] on icon "button" at bounding box center [274, 156] width 5 height 5
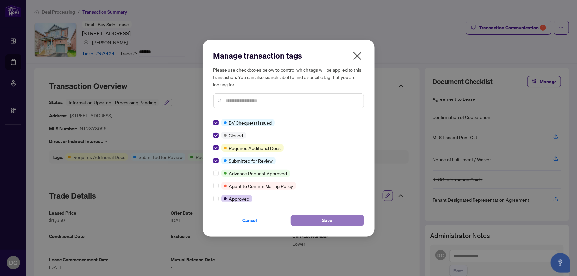
click at [303, 218] on button "Save" at bounding box center [327, 220] width 73 height 11
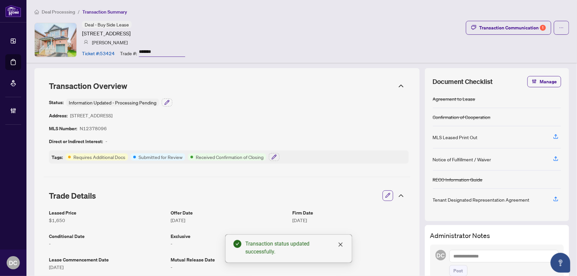
click at [397, 195] on icon at bounding box center [401, 196] width 8 height 8
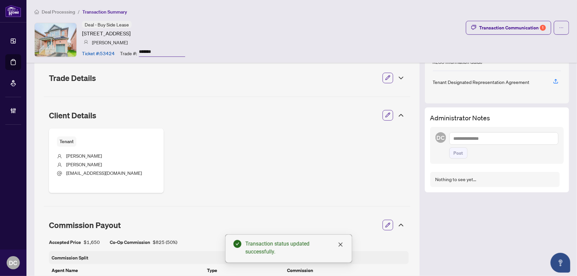
scroll to position [120, 0]
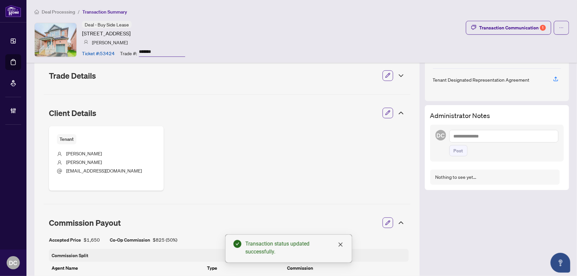
click at [399, 112] on icon at bounding box center [401, 113] width 4 height 2
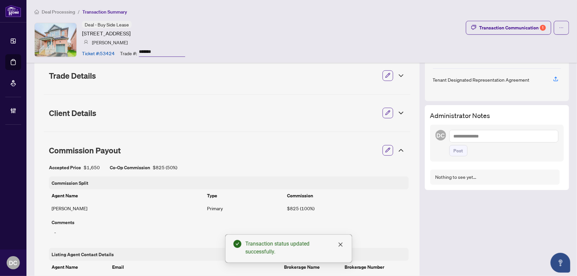
click at [397, 152] on icon at bounding box center [401, 151] width 8 height 8
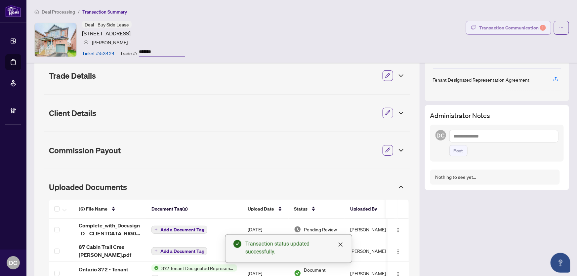
click at [479, 23] on div "Transaction Communication 1" at bounding box center [512, 27] width 67 height 11
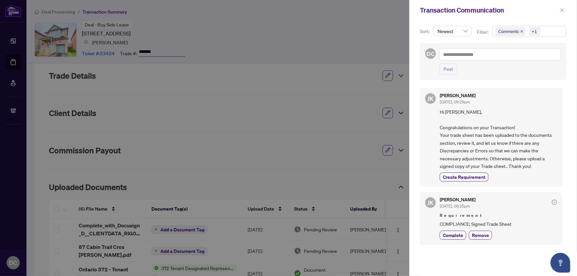
click at [564, 13] on span "button" at bounding box center [562, 10] width 5 height 11
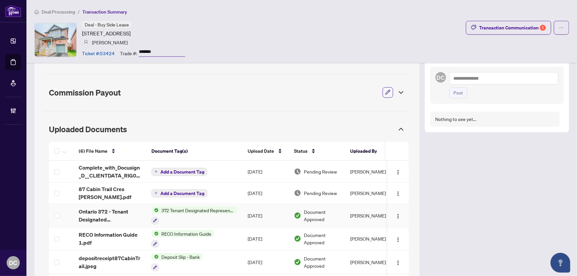
scroll to position [180, 0]
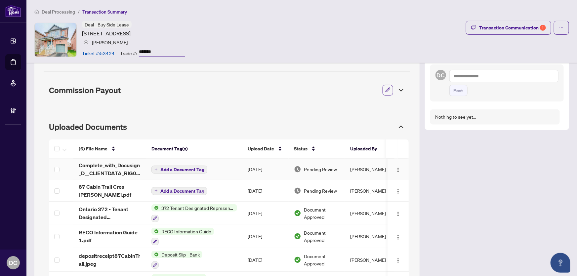
click at [218, 161] on td "Add a Document Tag" at bounding box center [194, 169] width 96 height 21
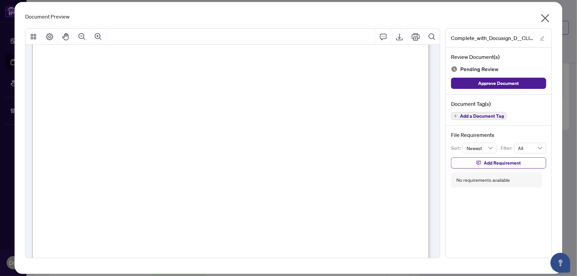
scroll to position [120, 0]
click at [548, 18] on icon "close" at bounding box center [545, 18] width 11 height 11
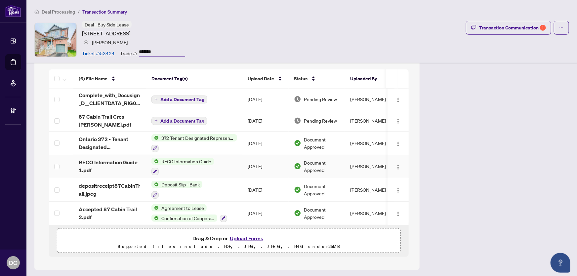
scroll to position [252, 0]
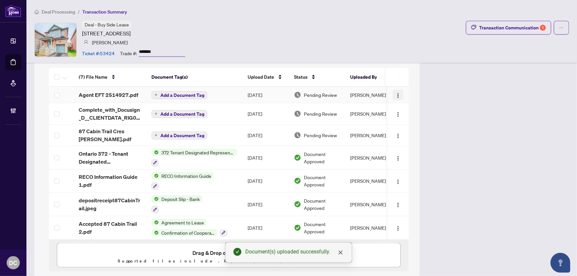
click at [396, 96] on img "button" at bounding box center [398, 95] width 5 height 5
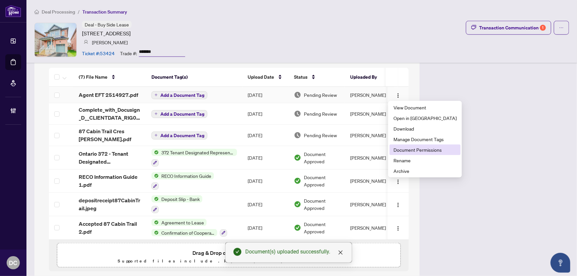
click at [408, 147] on span "Document Permissions" at bounding box center [425, 149] width 63 height 7
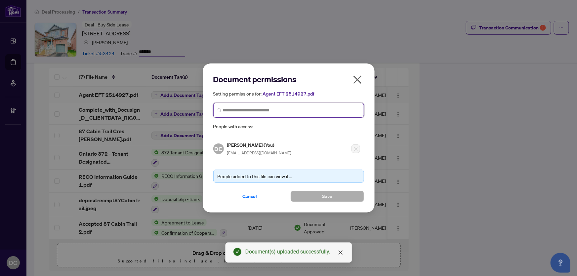
click at [314, 112] on input "search" at bounding box center [291, 110] width 137 height 7
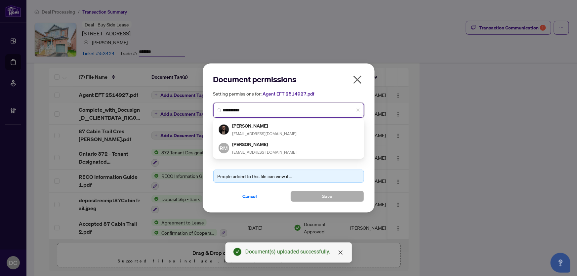
type input "**********"
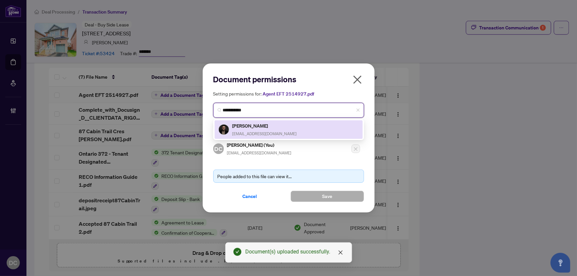
click at [303, 128] on div "Markos Vatavalis markosrealestate@gmail.com" at bounding box center [289, 129] width 140 height 15
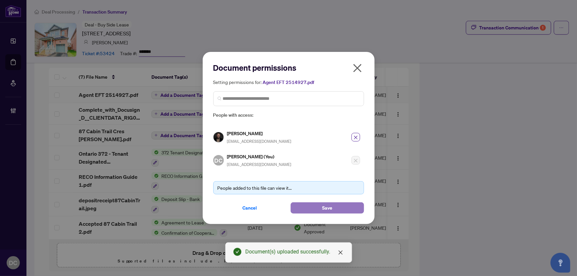
click at [317, 208] on button "Save" at bounding box center [327, 207] width 73 height 11
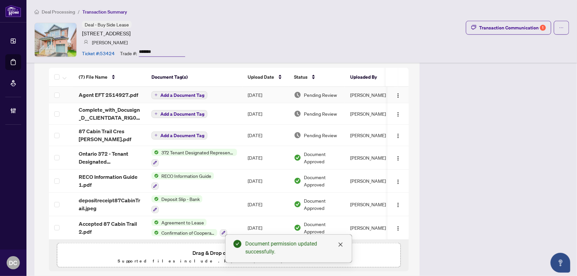
click at [198, 93] on span "Add a Document Tag" at bounding box center [182, 95] width 44 height 5
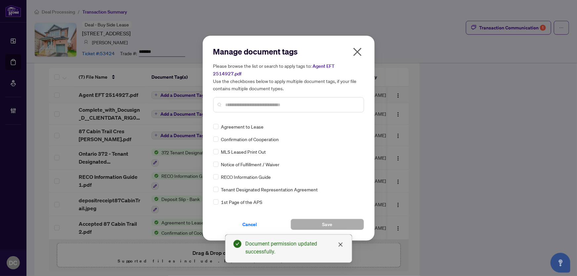
click at [284, 109] on div "Manage document tags Please browse the list or search to apply tags to: Agent E…" at bounding box center [288, 81] width 151 height 71
click at [288, 101] on input "text" at bounding box center [292, 104] width 133 height 7
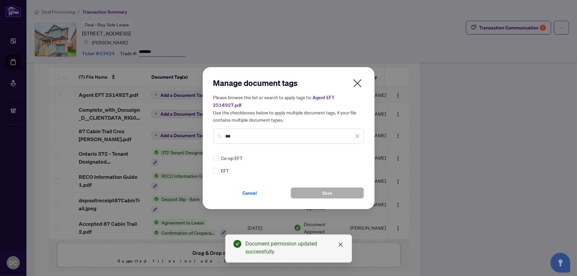
type input "***"
click at [212, 164] on div "Manage document tags Please browse the list or search to apply tags to: Agent E…" at bounding box center [289, 138] width 172 height 142
drag, startPoint x: 357, startPoint y: 149, endPoint x: 357, endPoint y: 153, distance: 3.6
click at [357, 150] on div "Manage document tags Please browse the list or search to apply tags to: Agent E…" at bounding box center [288, 138] width 151 height 121
click at [357, 157] on icon at bounding box center [358, 158] width 4 height 3
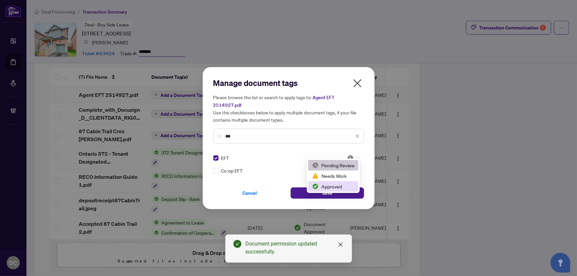
click at [341, 186] on div "Approved" at bounding box center [333, 186] width 42 height 7
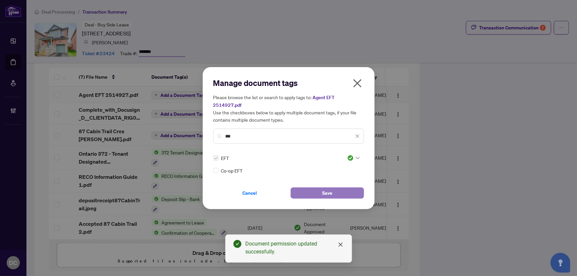
click at [337, 188] on button "Save" at bounding box center [327, 193] width 73 height 11
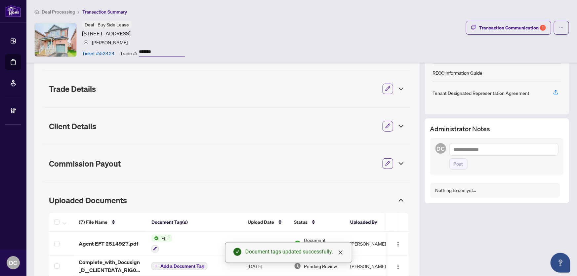
scroll to position [102, 0]
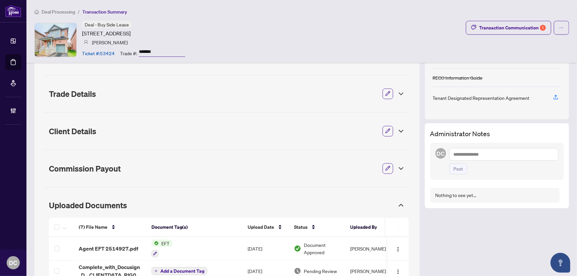
click at [519, 155] on textarea at bounding box center [503, 154] width 109 height 13
paste textarea "**********"
type textarea "**********"
click at [454, 172] on span "Post" at bounding box center [459, 169] width 10 height 11
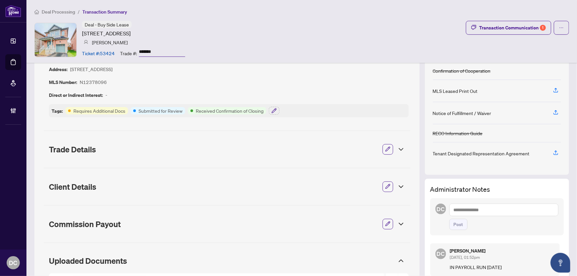
scroll to position [0, 0]
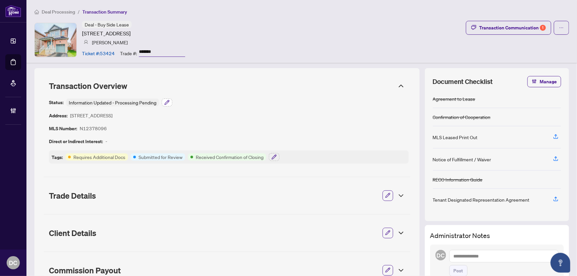
click at [166, 103] on icon "button" at bounding box center [166, 102] width 5 height 5
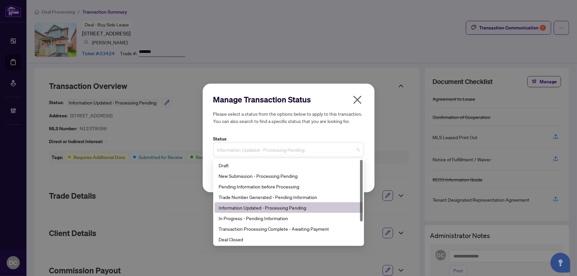
click at [239, 148] on span "Information Updated - Processing Pending" at bounding box center [288, 150] width 143 height 13
click at [264, 239] on div "Deal Closed" at bounding box center [289, 239] width 140 height 7
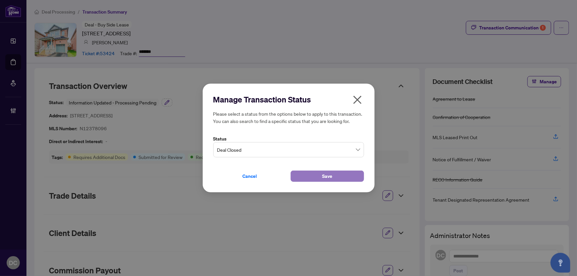
click at [300, 175] on button "Save" at bounding box center [327, 176] width 73 height 11
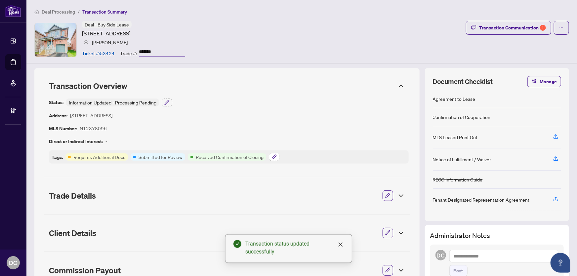
click at [275, 154] on icon "button" at bounding box center [274, 156] width 5 height 5
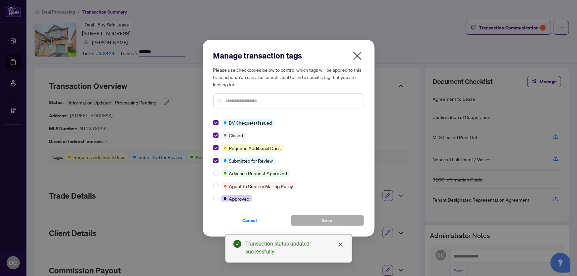
click at [355, 56] on icon "close" at bounding box center [357, 56] width 11 height 11
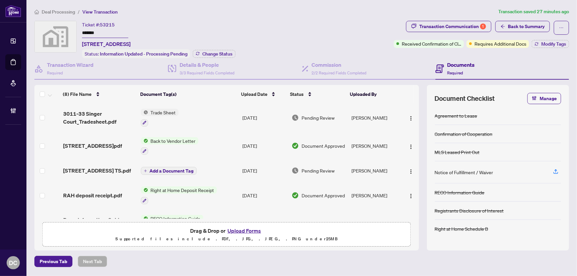
drag, startPoint x: 125, startPoint y: 36, endPoint x: 72, endPoint y: 33, distance: 52.7
click at [72, 33] on div "Ticket #: 53215 ******* [STREET_ADDRESS] Status: Information Updated - Processi…" at bounding box center [212, 39] width 357 height 37
click at [212, 53] on span "Change Status" at bounding box center [217, 54] width 30 height 5
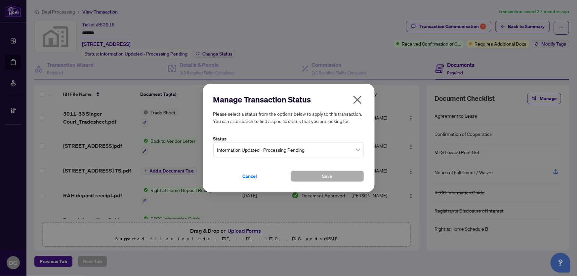
click at [346, 150] on span "Information Updated - Processing Pending" at bounding box center [288, 150] width 143 height 13
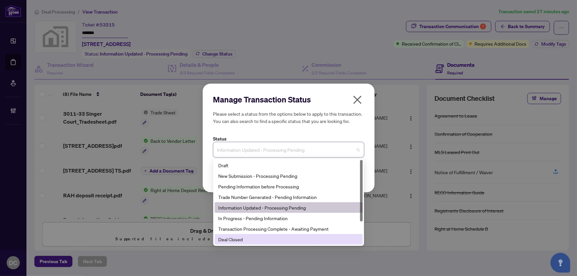
click at [234, 239] on div "Deal Closed" at bounding box center [289, 239] width 140 height 7
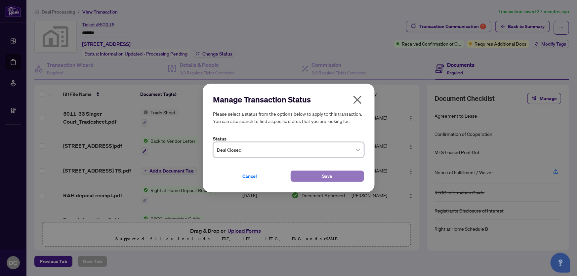
click at [330, 179] on span "Save" at bounding box center [327, 176] width 10 height 11
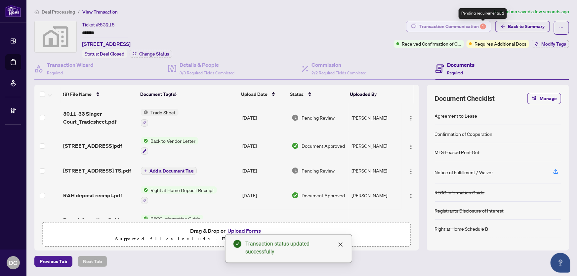
click at [481, 27] on div "1" at bounding box center [483, 26] width 6 height 6
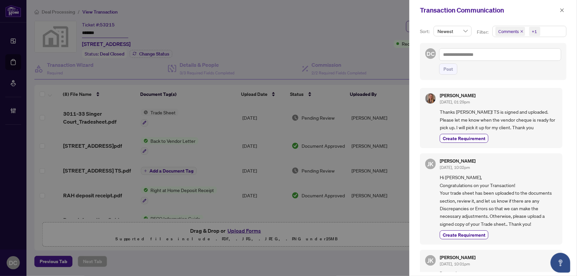
drag, startPoint x: 560, startPoint y: 10, endPoint x: 552, endPoint y: 11, distance: 7.6
click at [560, 10] on icon "close" at bounding box center [562, 10] width 5 height 5
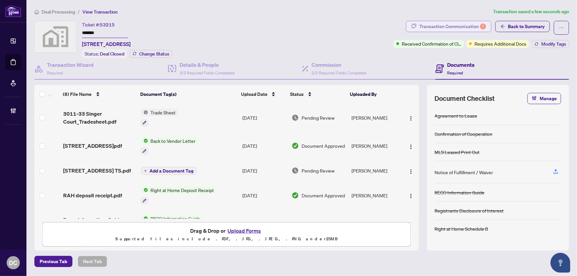
click at [475, 27] on div "Transaction Communication 1" at bounding box center [452, 26] width 67 height 11
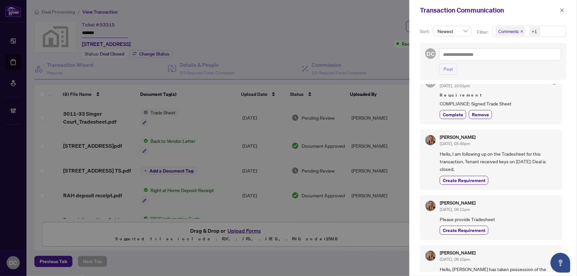
scroll to position [210, 0]
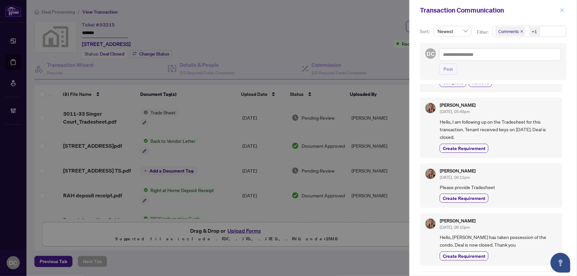
click at [562, 9] on icon "close" at bounding box center [562, 10] width 5 height 5
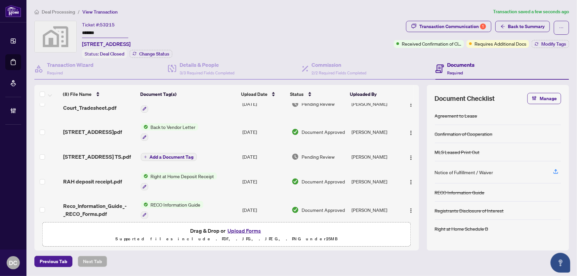
scroll to position [0, 0]
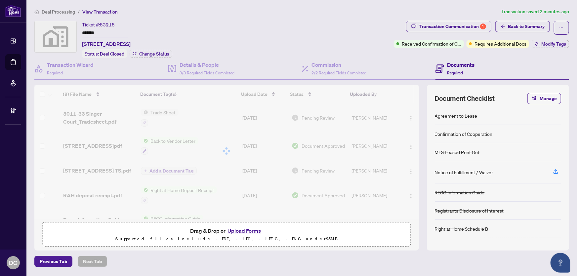
drag, startPoint x: 101, startPoint y: 32, endPoint x: 77, endPoint y: 31, distance: 24.5
click at [77, 31] on div "Ticket #: 53215 ******* [STREET_ADDRESS] Status: Deal Closed Change Status" at bounding box center [212, 39] width 357 height 37
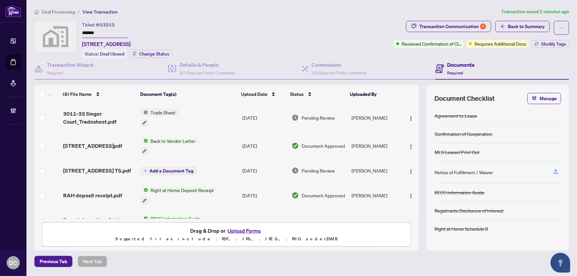
click at [216, 118] on td "Trade Sheet" at bounding box center [189, 118] width 102 height 28
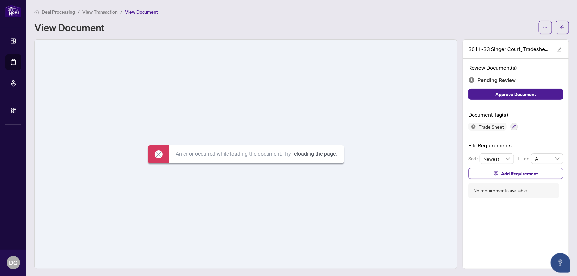
click at [318, 153] on link "reloading the page" at bounding box center [314, 154] width 43 height 6
click at [543, 26] on icon "ellipsis" at bounding box center [545, 27] width 5 height 5
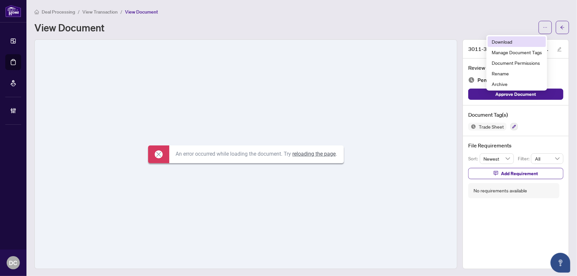
click at [511, 41] on span "Download" at bounding box center [517, 41] width 50 height 7
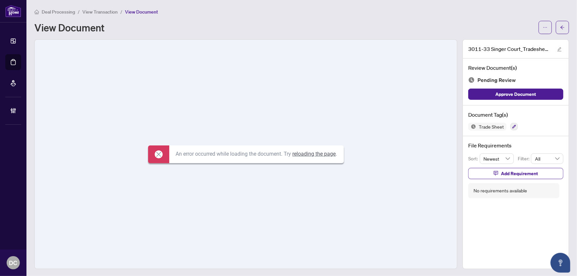
click at [566, 24] on main "Deal Processing / View Transaction / View Document View Document [STREET_ADDRES…" at bounding box center [301, 138] width 551 height 276
click at [560, 28] on icon "arrow-left" at bounding box center [562, 27] width 5 height 5
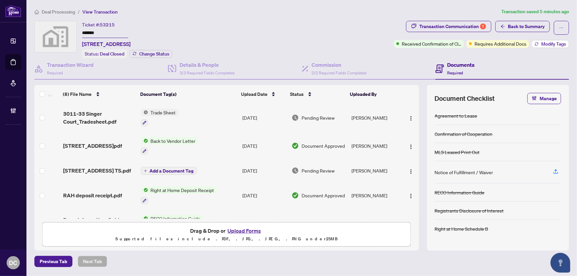
click at [543, 42] on span "Modify Tags" at bounding box center [553, 44] width 25 height 5
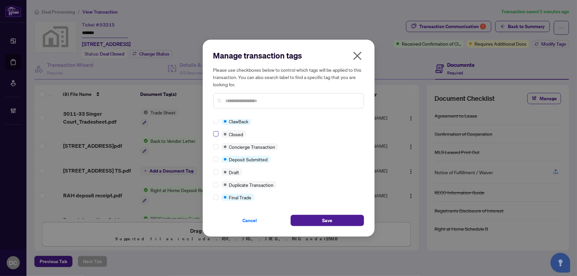
scroll to position [2, 0]
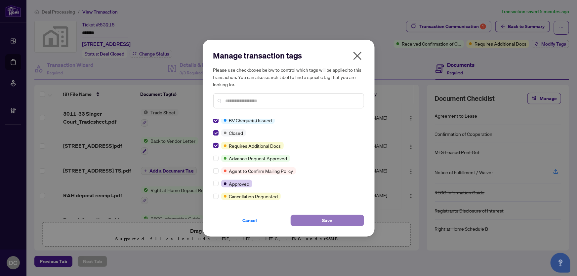
click at [312, 219] on button "Save" at bounding box center [327, 220] width 73 height 11
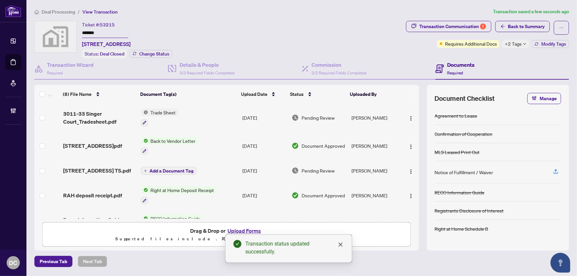
click at [534, 19] on div "Deal Processing / View Transaction Transaction saved a few seconds ago Ticket #…" at bounding box center [302, 137] width 540 height 259
click at [525, 24] on span "Back to Summary" at bounding box center [526, 26] width 37 height 11
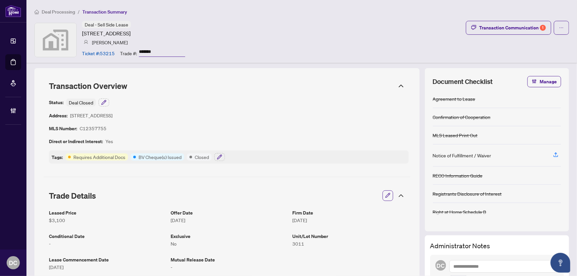
scroll to position [120, 0]
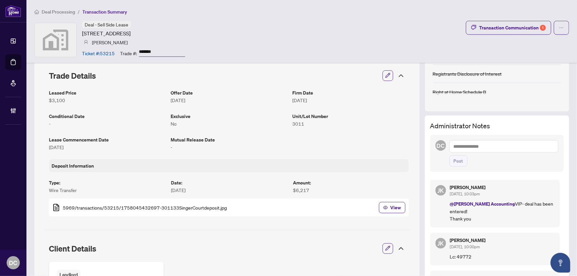
click at [495, 145] on textarea at bounding box center [503, 146] width 109 height 13
paste textarea "**********"
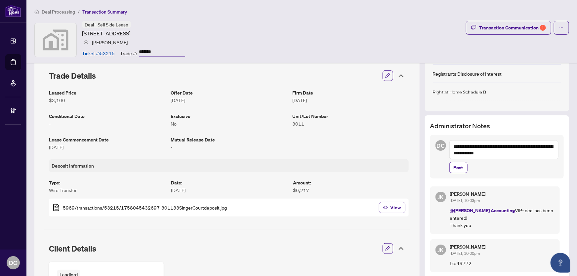
click at [490, 155] on textarea "**********" at bounding box center [503, 149] width 109 height 19
type textarea "**********"
drag, startPoint x: 455, startPoint y: 169, endPoint x: 458, endPoint y: 171, distance: 3.6
click at [455, 170] on span "Post" at bounding box center [459, 167] width 10 height 11
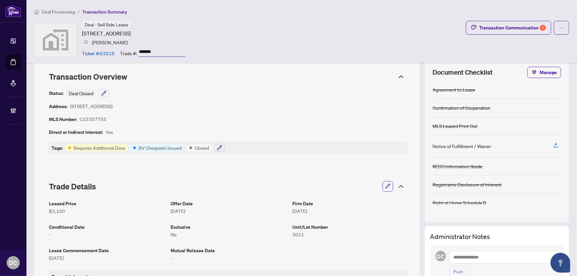
scroll to position [0, 0]
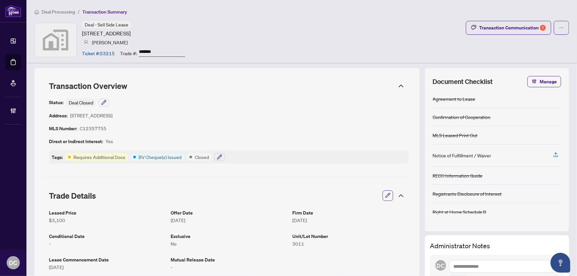
drag, startPoint x: 160, startPoint y: 50, endPoint x: 123, endPoint y: 53, distance: 36.5
click at [123, 53] on div "Trade #: *******" at bounding box center [152, 53] width 65 height 12
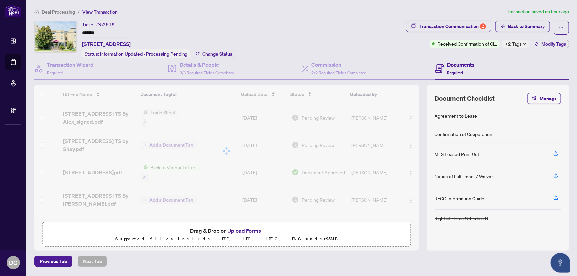
drag, startPoint x: 115, startPoint y: 32, endPoint x: 70, endPoint y: 41, distance: 46.5
click at [60, 33] on div "Ticket #: 53618 ******* [STREET_ADDRESS] Status: Information Updated - Processi…" at bounding box center [218, 39] width 369 height 37
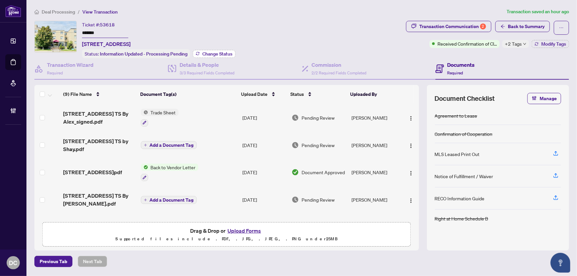
click at [211, 54] on span "Change Status" at bounding box center [217, 54] width 30 height 5
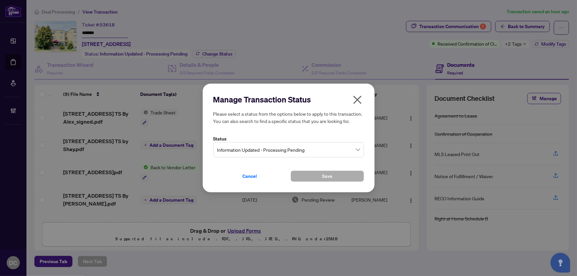
click at [256, 147] on span "Information Updated - Processing Pending" at bounding box center [288, 150] width 143 height 13
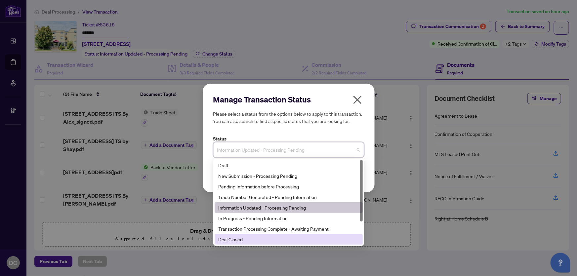
click at [229, 238] on div "Deal Closed" at bounding box center [289, 239] width 140 height 7
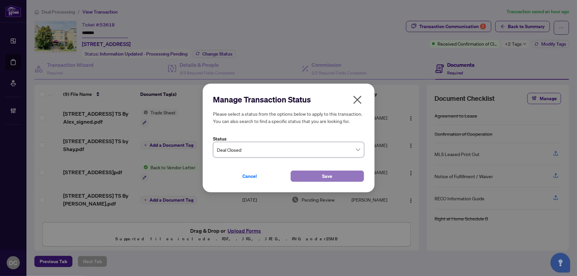
click at [332, 174] on span "Save" at bounding box center [327, 176] width 10 height 11
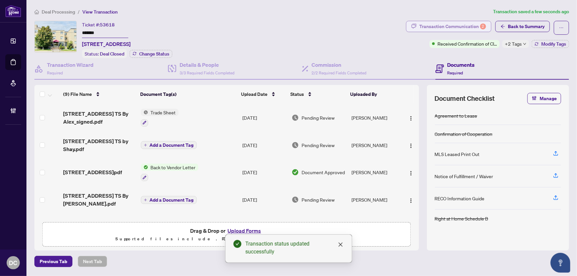
click at [457, 30] on div "Transaction Communication 2" at bounding box center [452, 26] width 67 height 11
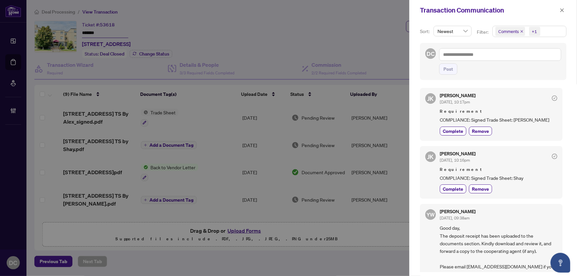
click at [551, 32] on span "Comments +1" at bounding box center [529, 31] width 73 height 11
click at [527, 58] on span "Comments" at bounding box center [517, 59] width 23 height 6
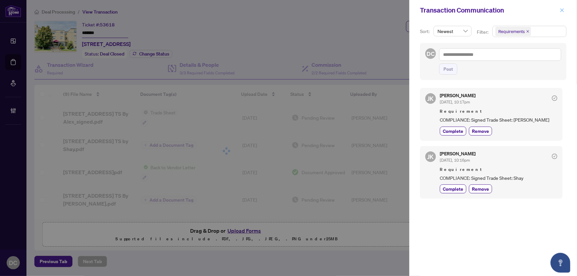
click at [562, 7] on span "button" at bounding box center [562, 10] width 5 height 11
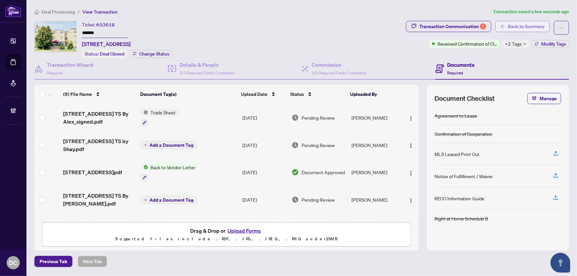
click at [515, 27] on span "Back to Summary" at bounding box center [526, 26] width 37 height 11
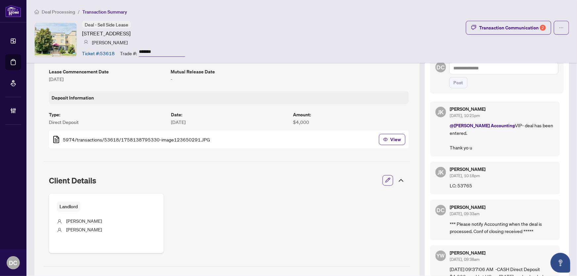
scroll to position [210, 0]
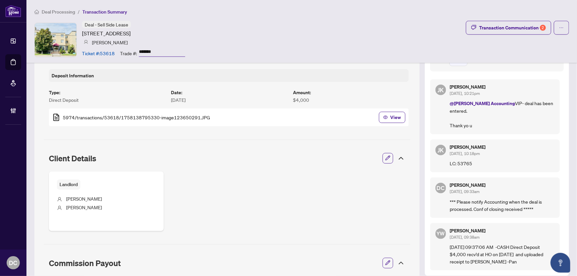
click at [397, 157] on icon at bounding box center [401, 158] width 8 height 8
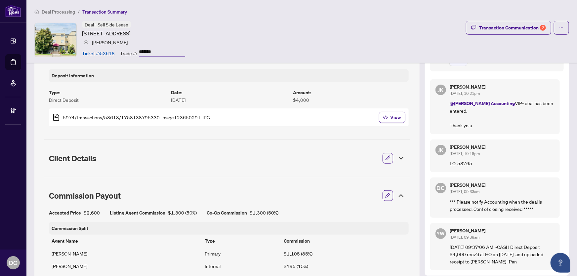
click at [397, 194] on icon at bounding box center [401, 196] width 8 height 8
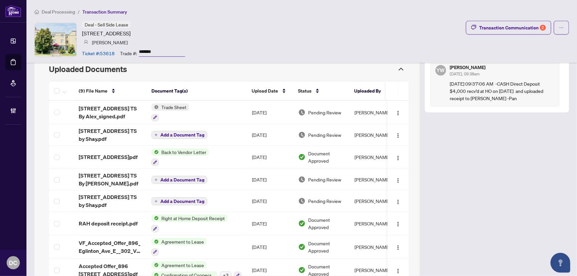
scroll to position [365, 0]
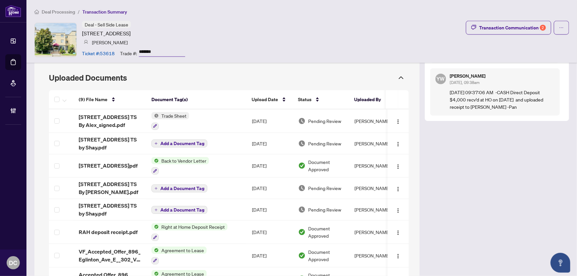
drag, startPoint x: 174, startPoint y: 50, endPoint x: 136, endPoint y: 50, distance: 38.0
click at [136, 50] on div "Trade #: *******" at bounding box center [152, 53] width 65 height 12
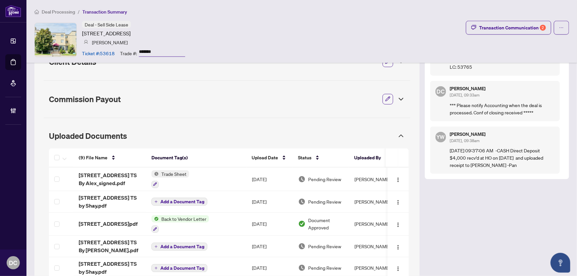
scroll to position [335, 0]
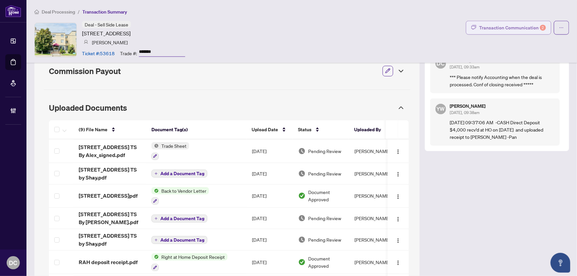
click at [510, 25] on div "Transaction Communication 2" at bounding box center [512, 27] width 67 height 11
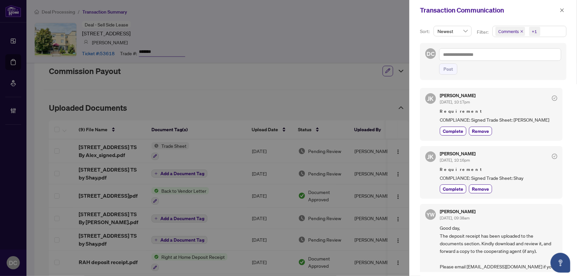
click at [552, 30] on span "Comments +1" at bounding box center [529, 31] width 73 height 11
click at [530, 59] on span "Comments" at bounding box center [532, 59] width 59 height 8
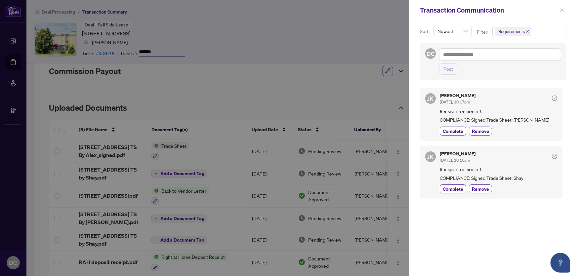
click at [565, 10] on icon "close" at bounding box center [562, 10] width 5 height 5
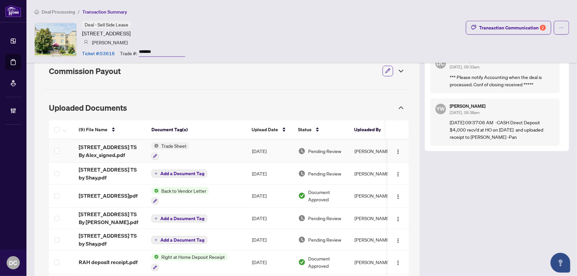
click at [239, 151] on td "Trade Sheet" at bounding box center [196, 151] width 101 height 23
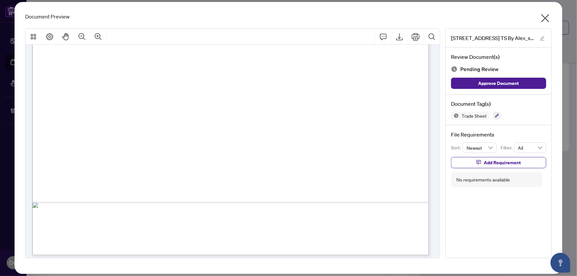
scroll to position [313, 0]
click at [547, 16] on icon "close" at bounding box center [545, 18] width 8 height 8
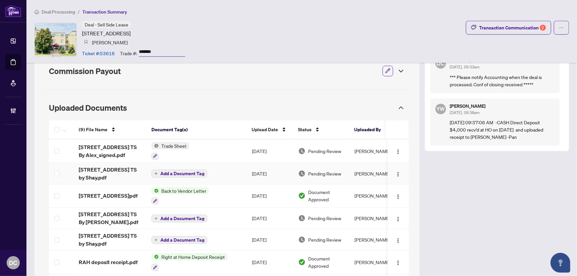
click at [231, 172] on td "Add a Document Tag" at bounding box center [196, 173] width 101 height 21
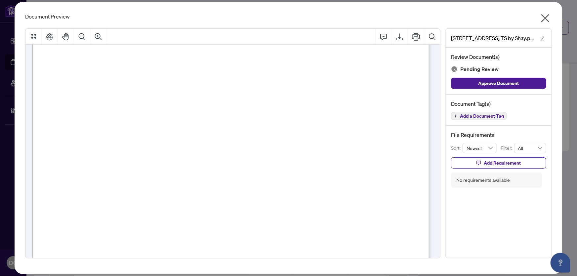
scroll to position [240, 0]
click at [546, 18] on icon "close" at bounding box center [545, 18] width 8 height 8
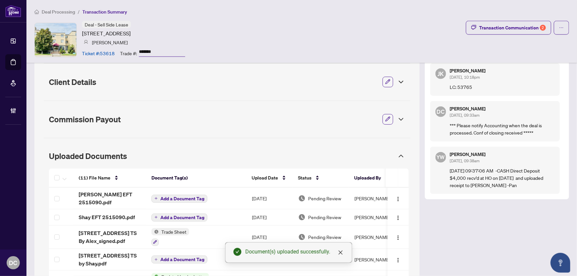
scroll to position [275, 0]
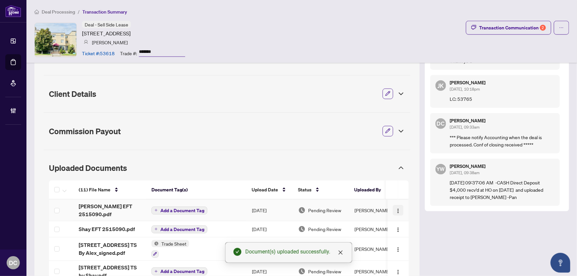
click at [396, 208] on img "button" at bounding box center [398, 210] width 5 height 5
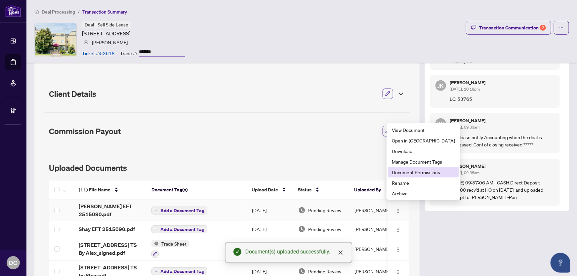
click at [413, 174] on span "Document Permissions" at bounding box center [423, 172] width 63 height 7
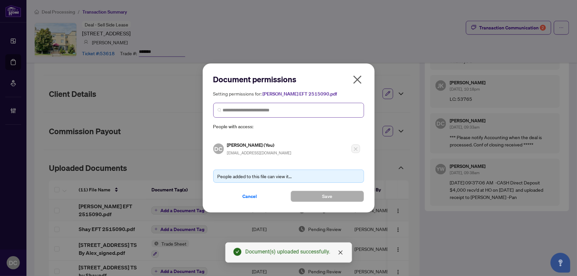
click at [324, 114] on span at bounding box center [288, 110] width 151 height 15
type input "********"
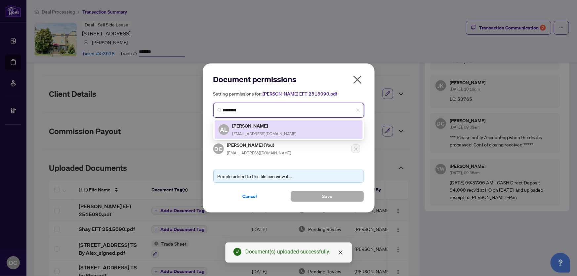
click at [310, 129] on div "AL Alex Lee home.by.alexlee@gmail.com" at bounding box center [289, 129] width 140 height 15
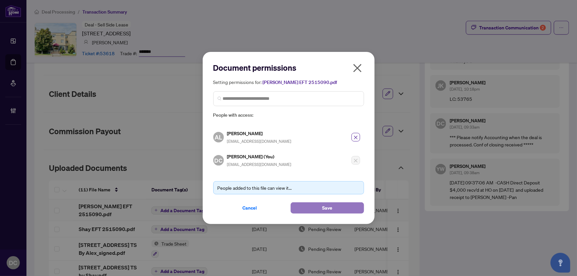
click at [329, 206] on span "Save" at bounding box center [327, 208] width 10 height 11
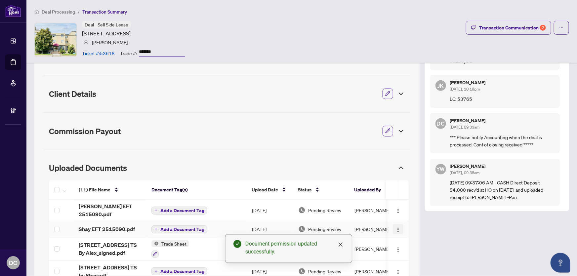
click at [396, 227] on img "button" at bounding box center [398, 229] width 5 height 5
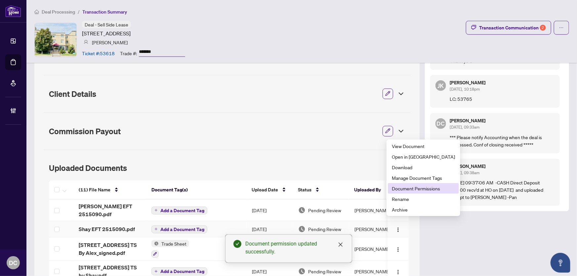
click at [415, 191] on span "Document Permissions" at bounding box center [423, 188] width 63 height 7
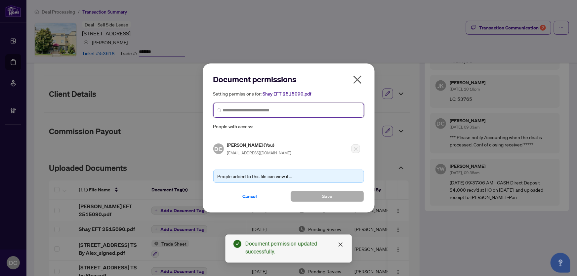
click at [313, 112] on input "search" at bounding box center [291, 110] width 137 height 7
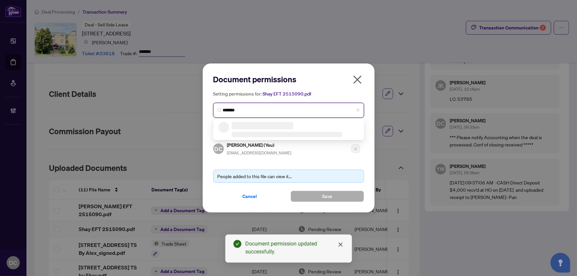
type input "********"
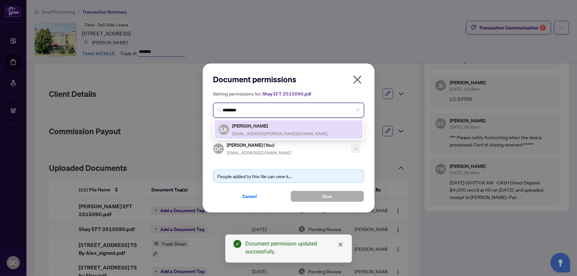
click at [305, 126] on div "SA Shay Asnani shay.asnani@gmail.com" at bounding box center [289, 129] width 140 height 15
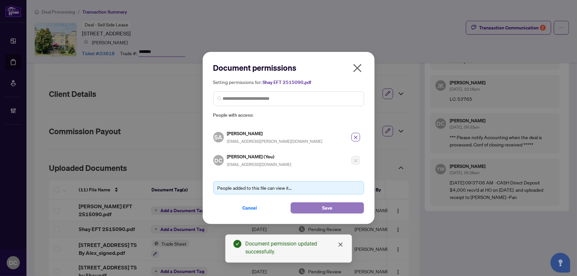
click at [320, 211] on button "Save" at bounding box center [327, 207] width 73 height 11
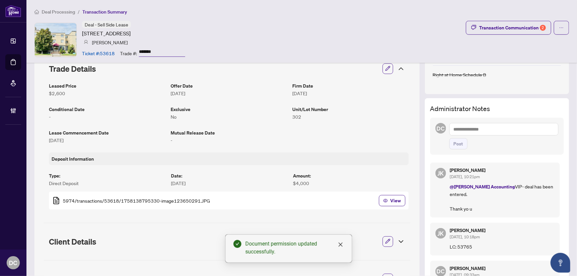
scroll to position [125, 0]
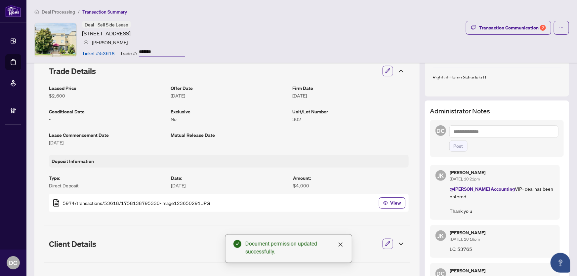
click at [493, 134] on textarea at bounding box center [503, 131] width 109 height 13
paste textarea "**********"
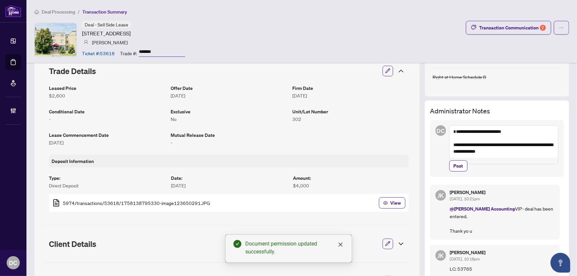
click at [522, 132] on textarea "**********" at bounding box center [503, 144] width 109 height 39
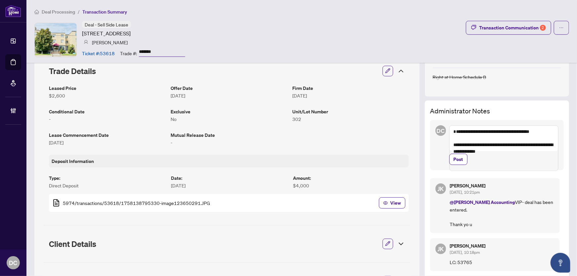
drag, startPoint x: 489, startPoint y: 159, endPoint x: 496, endPoint y: 161, distance: 7.7
click at [489, 159] on textarea "**********" at bounding box center [503, 148] width 109 height 46
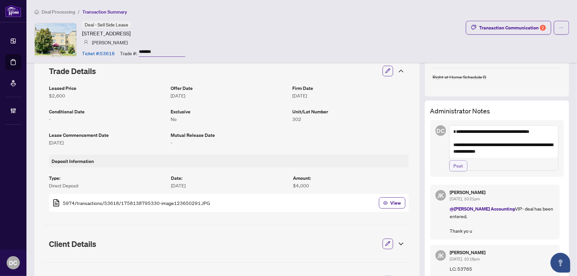
type textarea "**********"
click at [457, 171] on span "Post" at bounding box center [459, 166] width 10 height 11
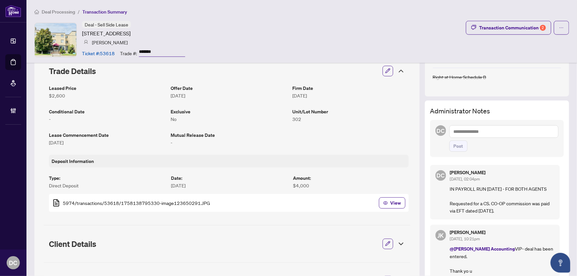
click at [397, 67] on icon at bounding box center [401, 71] width 8 height 8
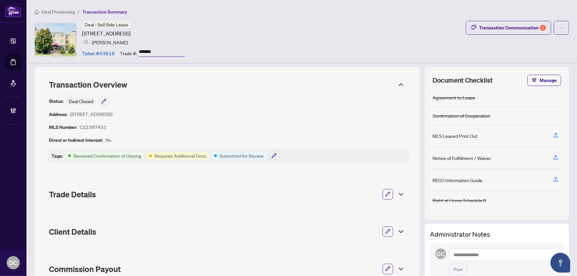
scroll to position [0, 0]
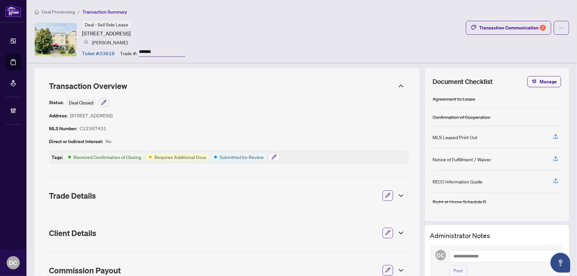
click at [272, 153] on button "button" at bounding box center [274, 157] width 11 height 8
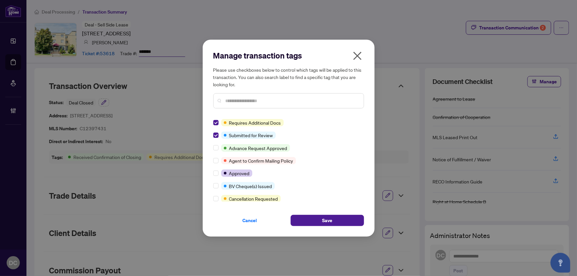
click at [213, 183] on div "Manage transaction tags Please use checkboxes below to control which tags will …" at bounding box center [289, 138] width 172 height 197
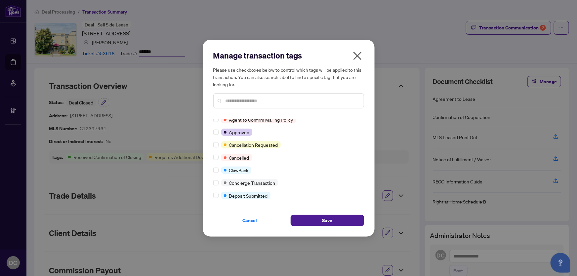
scroll to position [90, 0]
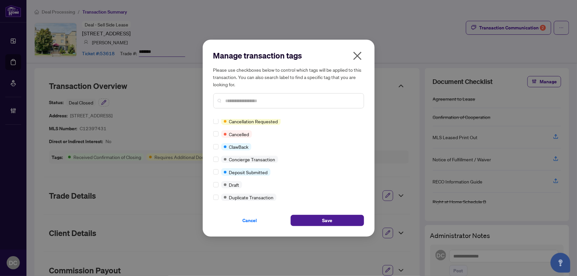
drag, startPoint x: 319, startPoint y: 218, endPoint x: 246, endPoint y: 175, distance: 84.1
click at [253, 192] on div "Manage transaction tags Please use checkboxes below to control which tags will …" at bounding box center [288, 138] width 151 height 176
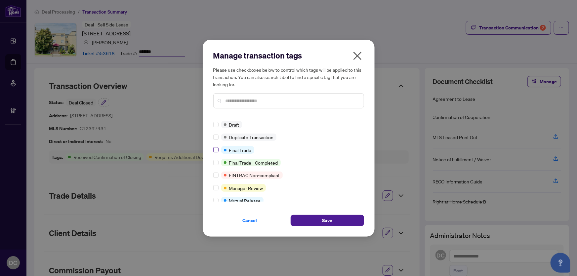
click at [215, 146] on label at bounding box center [215, 149] width 5 height 7
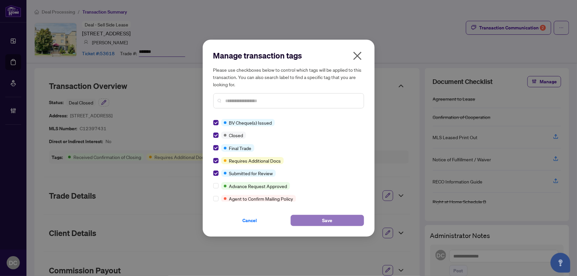
click at [317, 218] on button "Save" at bounding box center [327, 220] width 73 height 11
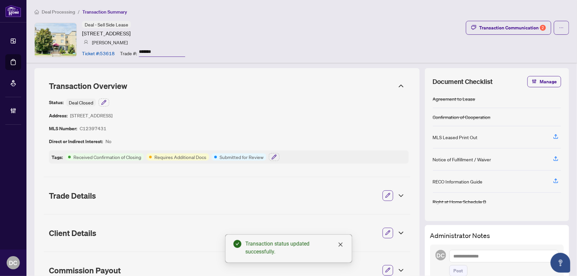
drag, startPoint x: 163, startPoint y: 50, endPoint x: 119, endPoint y: 50, distance: 44.3
click at [119, 50] on div "Ticket #: 53618 Trade #: *******" at bounding box center [133, 53] width 103 height 12
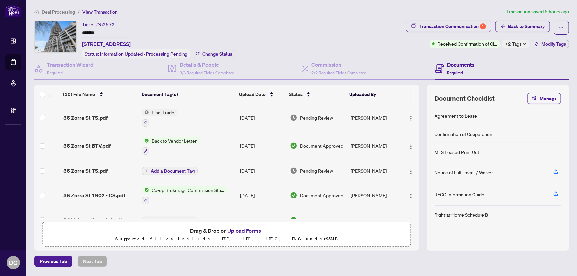
drag, startPoint x: 106, startPoint y: 32, endPoint x: 59, endPoint y: 33, distance: 46.6
click at [59, 33] on div "Ticket #: 53572 ******* [STREET_ADDRESS] Status: Information Updated - Processi…" at bounding box center [218, 39] width 369 height 37
click at [233, 53] on button "Change Status" at bounding box center [214, 54] width 43 height 8
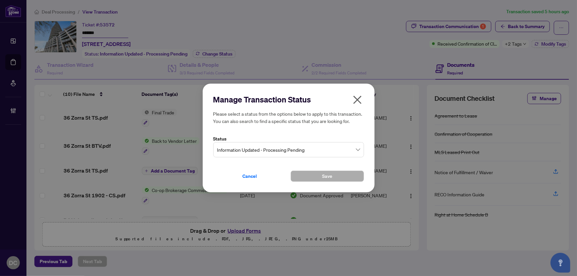
click at [311, 144] on span "Information Updated - Processing Pending" at bounding box center [288, 150] width 143 height 13
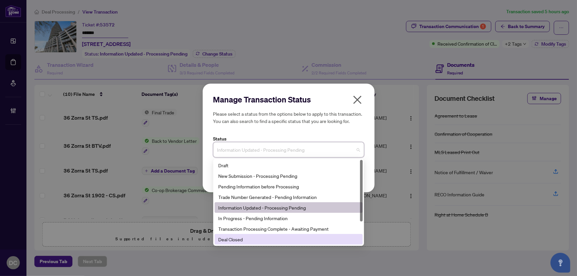
click at [227, 238] on div "Deal Closed" at bounding box center [289, 239] width 140 height 7
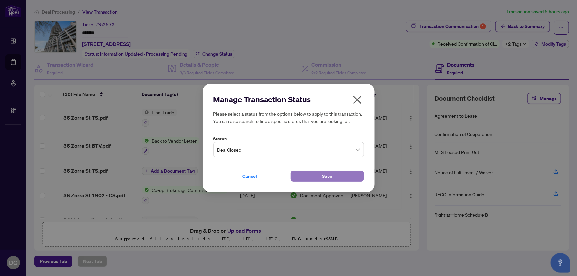
click at [341, 171] on button "Save" at bounding box center [327, 176] width 73 height 11
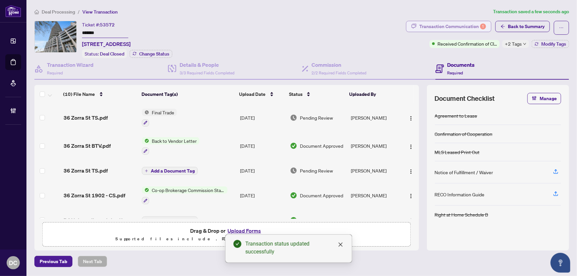
click at [471, 29] on div "Transaction Communication 1" at bounding box center [452, 26] width 67 height 11
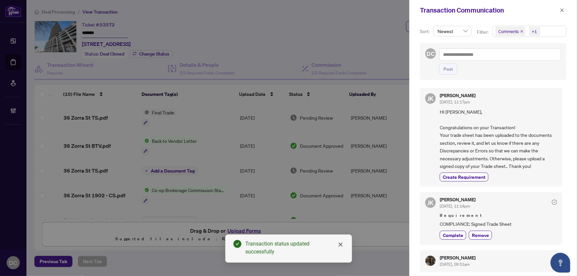
click at [554, 30] on span "Comments +1" at bounding box center [529, 31] width 73 height 11
click at [563, 10] on icon "close" at bounding box center [562, 10] width 5 height 5
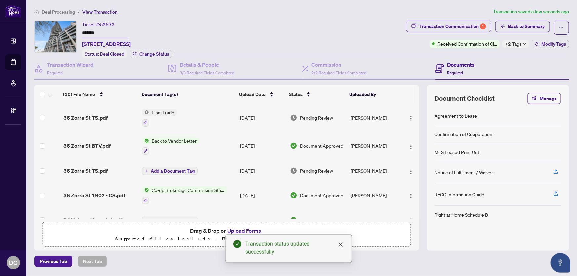
click at [563, 10] on div "Transaction Communication Sort: Newest Filter: Comments +1 Select All Comments …" at bounding box center [288, 138] width 577 height 276
click at [510, 46] on span "+2 Tags" at bounding box center [513, 44] width 17 height 8
click at [492, 60] on div "Documents Required" at bounding box center [503, 68] width 134 height 21
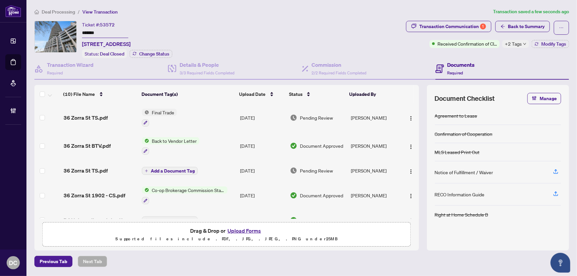
click at [523, 43] on icon "down" at bounding box center [524, 43] width 3 height 3
click at [542, 43] on div "Requires Additional Docs" at bounding box center [536, 47] width 58 height 8
click at [568, 45] on div "Requires Additional Docs Submitted for Review" at bounding box center [536, 52] width 66 height 27
click at [574, 46] on main "Deal Processing / View Transaction Transaction saved a few seconds ago Ticket #…" at bounding box center [301, 138] width 551 height 276
click at [567, 46] on button "Modify Tags" at bounding box center [550, 44] width 37 height 8
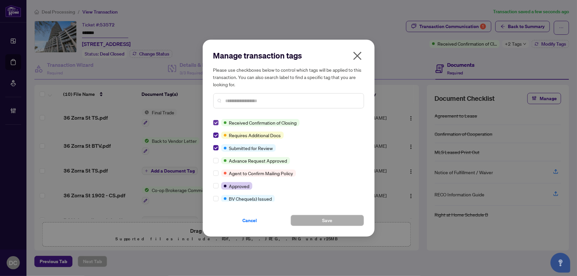
click at [215, 119] on label at bounding box center [215, 122] width 5 height 7
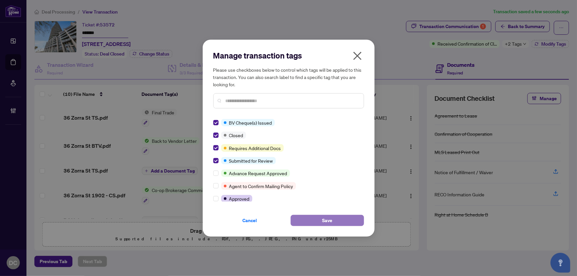
click at [332, 219] on span "Save" at bounding box center [327, 220] width 10 height 11
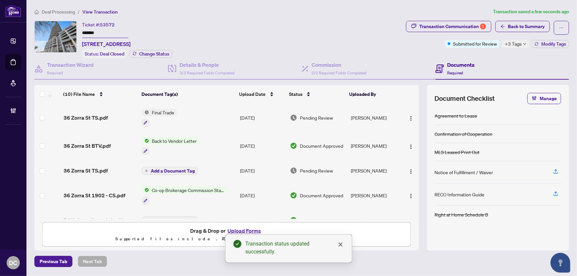
drag, startPoint x: 518, startPoint y: 29, endPoint x: 192, endPoint y: 37, distance: 326.5
click at [518, 29] on span "Back to Summary" at bounding box center [526, 26] width 37 height 11
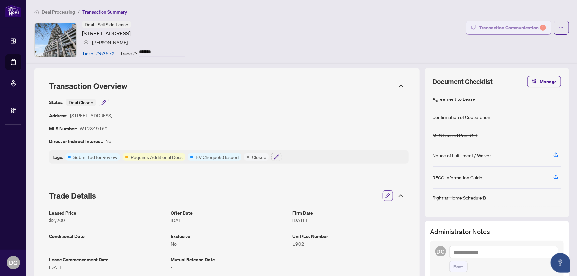
click at [506, 22] on div "Transaction Communication 1" at bounding box center [512, 27] width 67 height 11
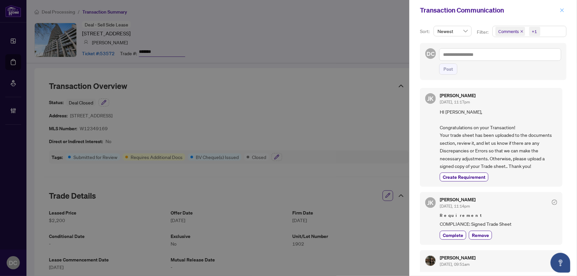
click at [562, 8] on icon "close" at bounding box center [562, 10] width 5 height 5
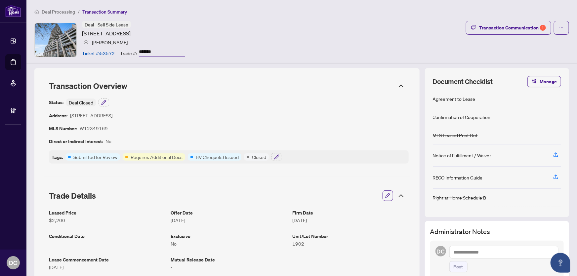
click at [397, 195] on icon at bounding box center [401, 196] width 8 height 8
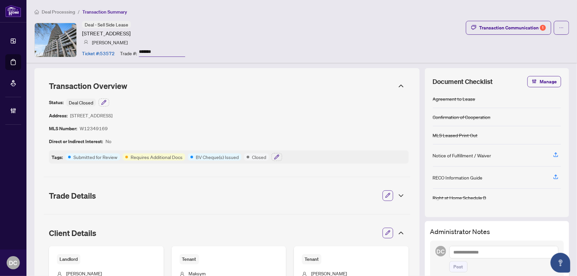
scroll to position [90, 0]
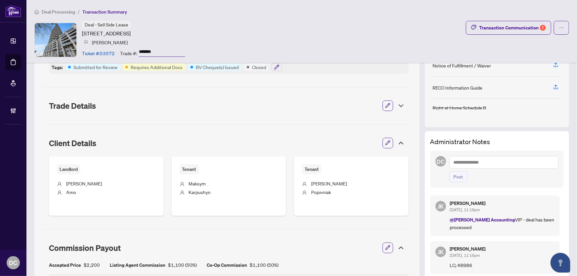
click at [397, 143] on icon at bounding box center [401, 143] width 8 height 8
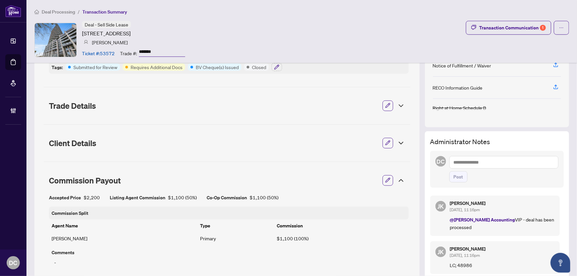
scroll to position [150, 0]
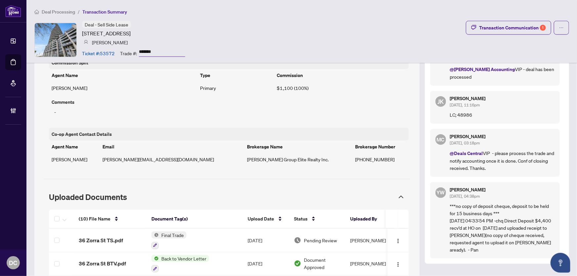
click at [397, 202] on div "Uploaded Documents" at bounding box center [227, 197] width 367 height 17
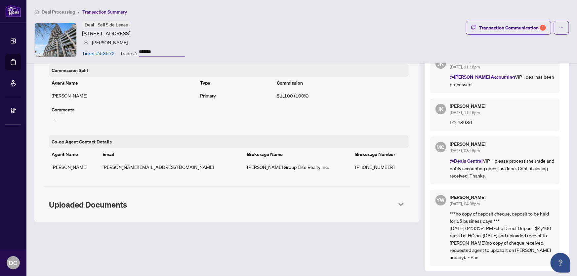
click at [398, 199] on div "Uploaded Documents" at bounding box center [227, 204] width 367 height 17
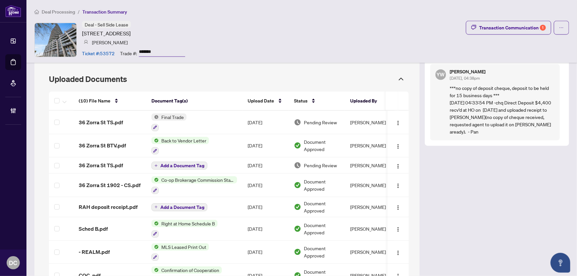
scroll to position [361, 0]
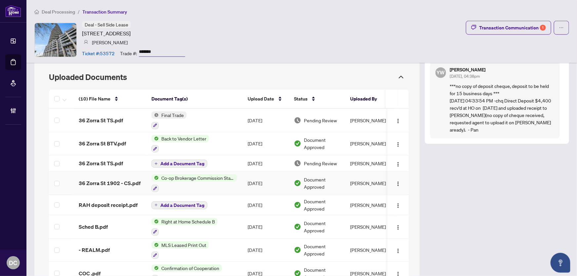
click at [230, 184] on div at bounding box center [194, 188] width 86 height 8
click at [248, 181] on td "[DATE]" at bounding box center [265, 183] width 46 height 23
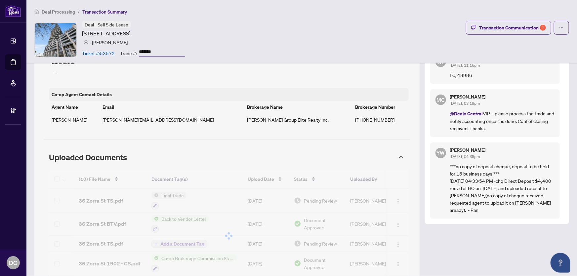
scroll to position [271, 0]
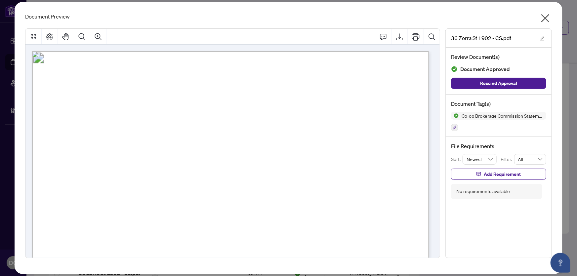
click at [555, 17] on div "Document Preview [STREET_ADDRESS] - CS.pdf Review Document(s) Document Approved…" at bounding box center [289, 138] width 548 height 272
click at [552, 17] on button "button" at bounding box center [545, 20] width 13 height 14
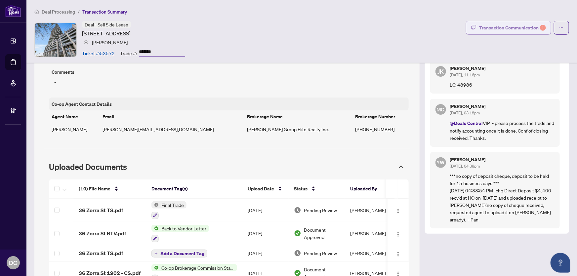
click at [526, 24] on div "Transaction Communication 1" at bounding box center [512, 27] width 67 height 11
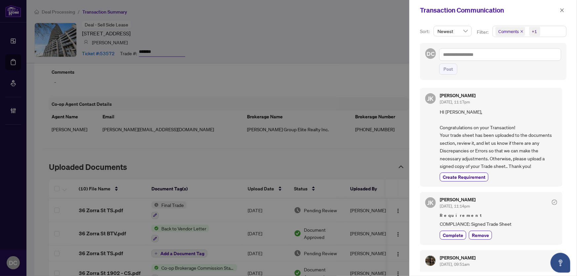
click at [542, 33] on span "Comments +1" at bounding box center [529, 31] width 73 height 11
click at [529, 58] on span "Comments" at bounding box center [532, 59] width 59 height 8
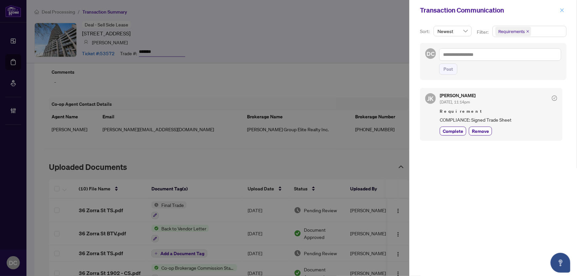
click at [562, 11] on icon "close" at bounding box center [562, 10] width 5 height 5
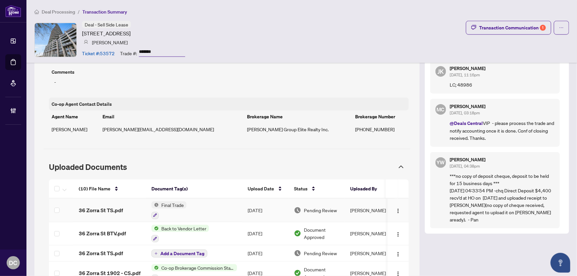
click at [204, 205] on td "Final Trade" at bounding box center [194, 210] width 96 height 23
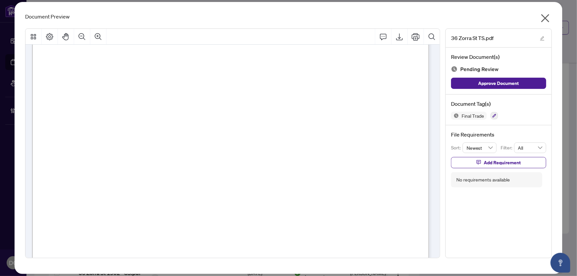
scroll to position [150, 0]
click at [544, 17] on icon "close" at bounding box center [545, 18] width 8 height 8
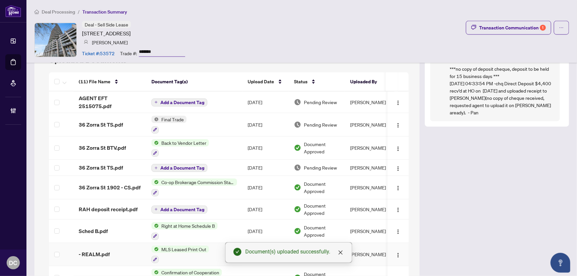
scroll to position [288, 0]
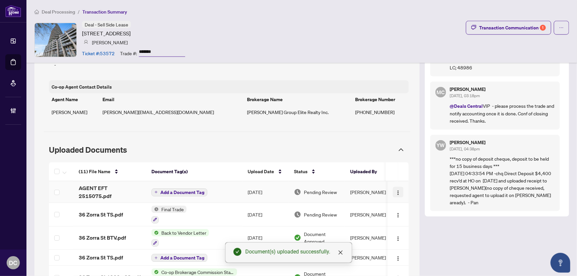
click at [396, 191] on img "button" at bounding box center [398, 192] width 5 height 5
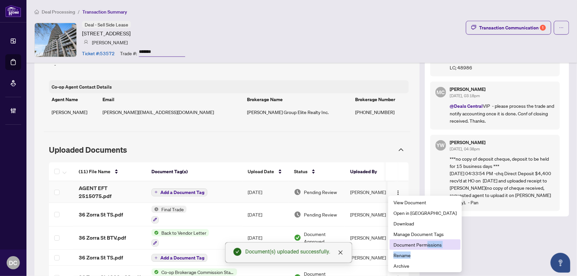
drag, startPoint x: 426, startPoint y: 250, endPoint x: 427, endPoint y: 245, distance: 5.1
click at [427, 245] on ul "View Document Open in New Tab Download Manage Document Tags Document Permission…" at bounding box center [425, 234] width 74 height 77
click at [420, 244] on span "Document Permissions" at bounding box center [425, 244] width 63 height 7
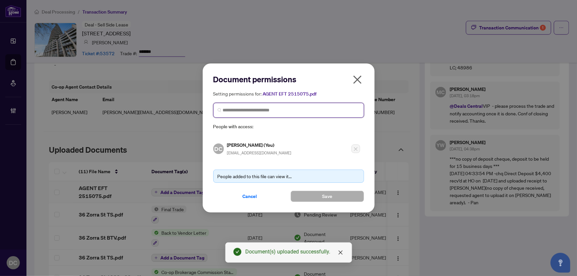
click at [278, 112] on input "search" at bounding box center [291, 110] width 137 height 7
type input "*********"
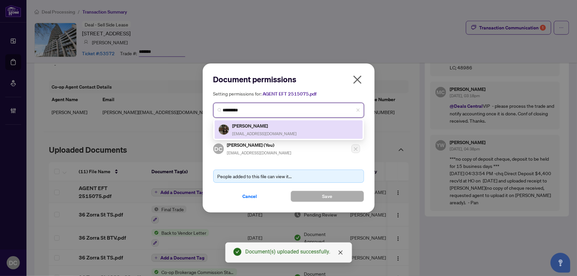
click at [275, 125] on h5 "Sergio Menezes" at bounding box center [265, 126] width 64 height 8
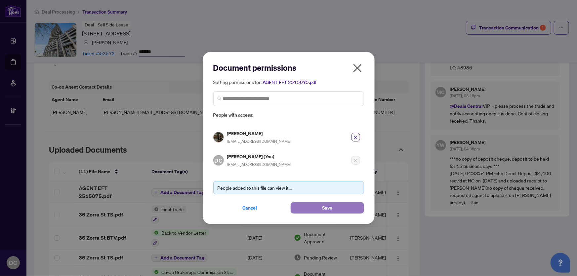
drag, startPoint x: 312, startPoint y: 209, endPoint x: 256, endPoint y: 241, distance: 64.4
click at [311, 209] on button "Save" at bounding box center [327, 207] width 73 height 11
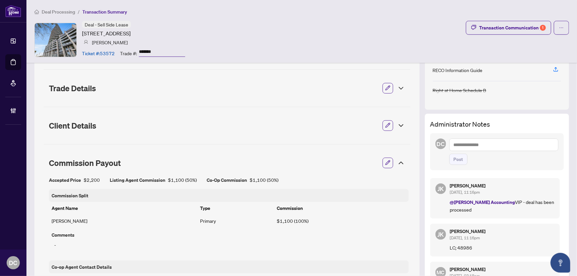
scroll to position [107, 0]
click at [516, 143] on textarea at bounding box center [503, 145] width 109 height 13
paste textarea "**********"
type textarea "**********"
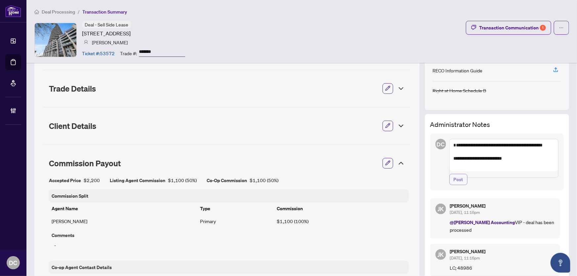
click at [461, 183] on button "Post" at bounding box center [458, 179] width 18 height 11
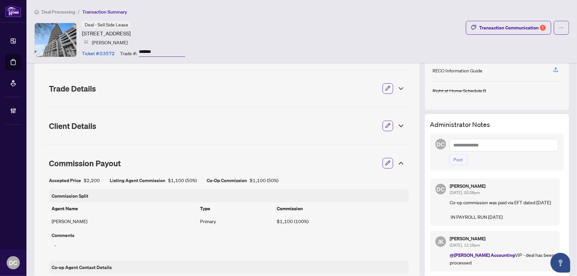
click at [399, 166] on icon at bounding box center [401, 163] width 8 height 8
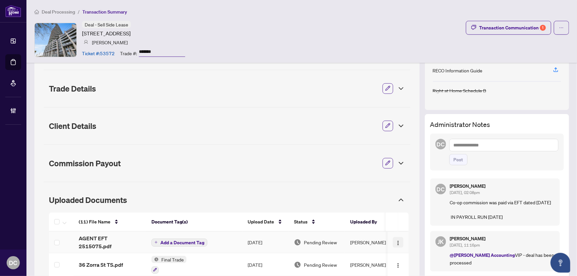
click at [396, 242] on img "button" at bounding box center [398, 242] width 5 height 5
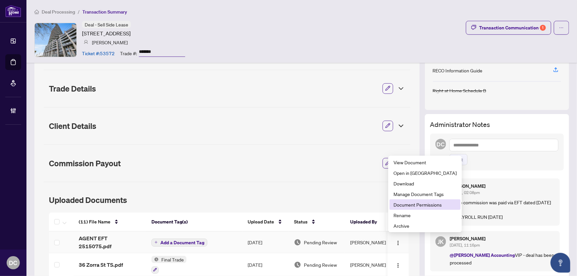
click at [405, 202] on span "Document Permissions" at bounding box center [425, 204] width 63 height 7
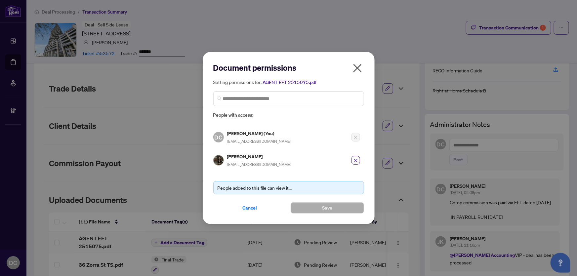
click at [354, 72] on icon "close" at bounding box center [357, 68] width 8 height 8
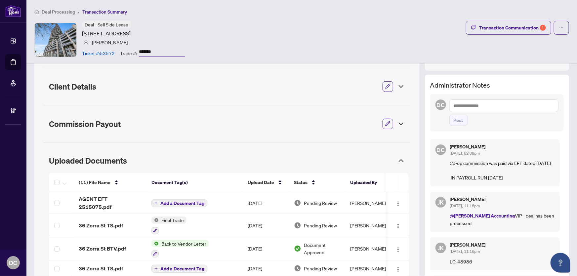
scroll to position [120, 0]
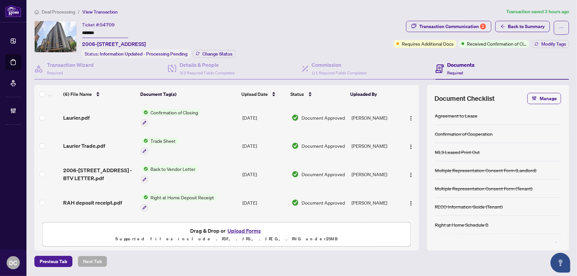
drag, startPoint x: 115, startPoint y: 32, endPoint x: 47, endPoint y: 34, distance: 68.2
click at [41, 31] on div "Ticket #: 54709 ******* 2006-[STREET_ADDRESS] Status: Information Updated - Pro…" at bounding box center [212, 39] width 357 height 37
click at [228, 53] on span "Change Status" at bounding box center [217, 54] width 30 height 5
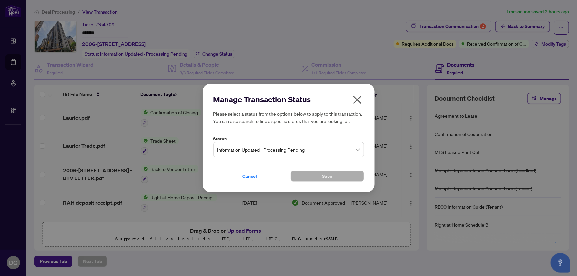
click at [312, 148] on span "Information Updated - Processing Pending" at bounding box center [288, 150] width 143 height 13
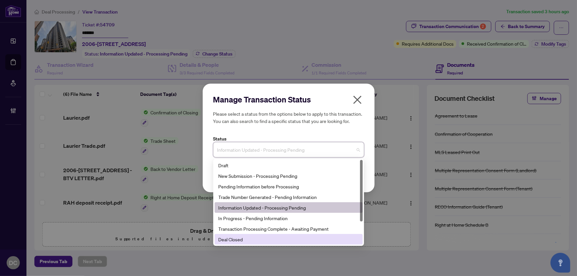
click at [242, 237] on div "Deal Closed" at bounding box center [289, 239] width 140 height 7
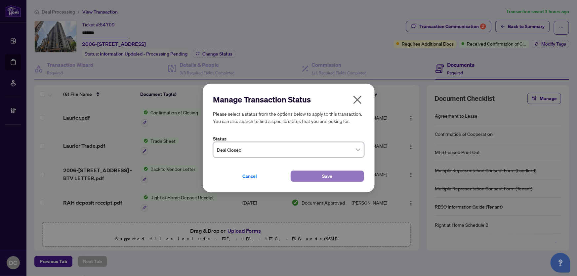
click at [328, 175] on span "Save" at bounding box center [327, 176] width 10 height 11
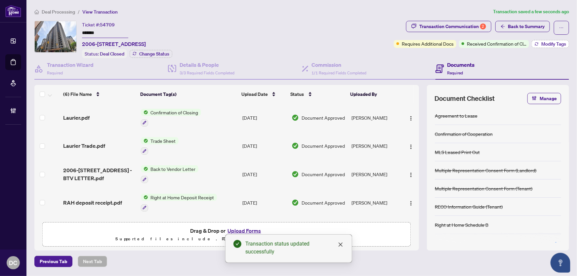
click at [541, 42] on span "Modify Tags" at bounding box center [553, 44] width 25 height 5
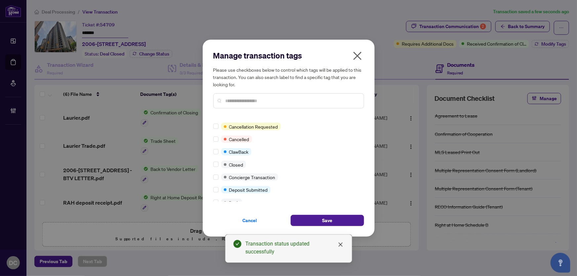
scroll to position [60, 0]
click at [219, 164] on div at bounding box center [217, 163] width 8 height 7
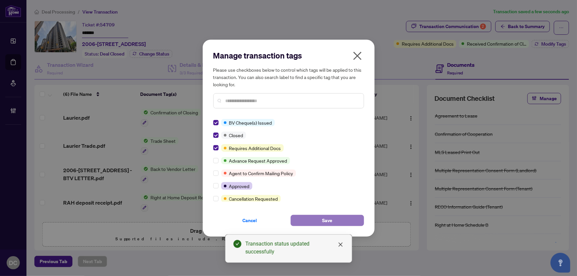
click at [318, 221] on button "Save" at bounding box center [327, 220] width 73 height 11
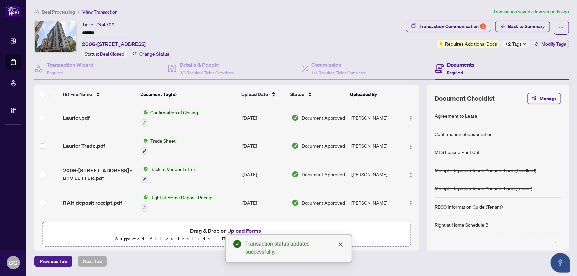
click at [220, 117] on td "Confirmation of Closing" at bounding box center [189, 118] width 102 height 28
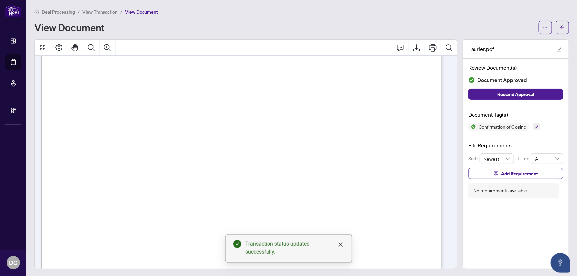
scroll to position [30, 0]
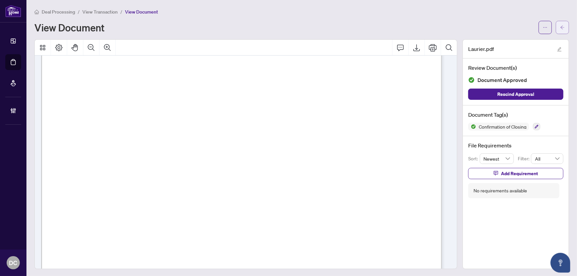
click at [560, 28] on icon "arrow-left" at bounding box center [562, 27] width 5 height 5
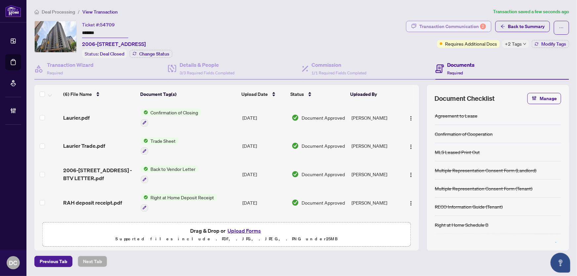
click at [437, 23] on div "Transaction Communication 2" at bounding box center [452, 26] width 67 height 11
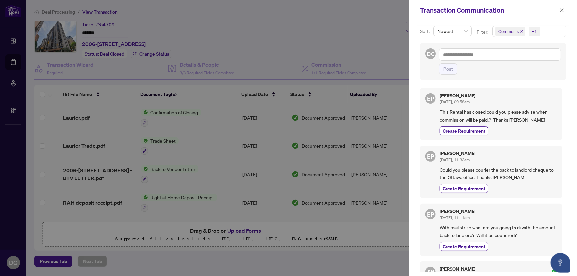
click at [555, 32] on span "Comments +1" at bounding box center [529, 31] width 73 height 11
click at [524, 60] on span "Comments" at bounding box center [517, 59] width 23 height 6
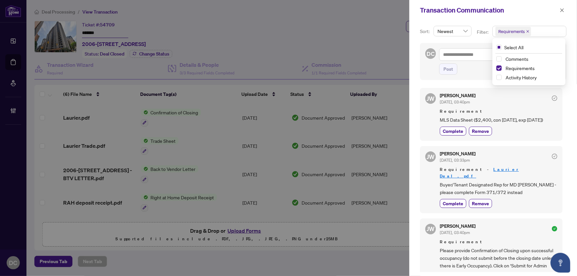
click at [559, 215] on div "JW Jackie Wu Sep/29/2025, 03:40pm Requirement MLS Data Sheet ($2,400, con 08/28…" at bounding box center [493, 178] width 147 height 188
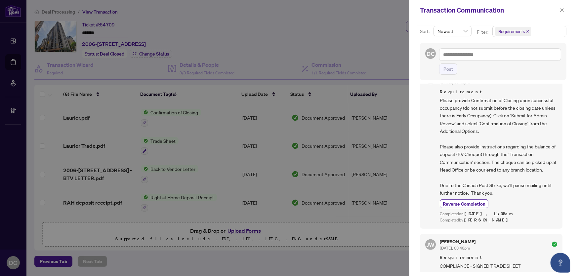
scroll to position [179, 0]
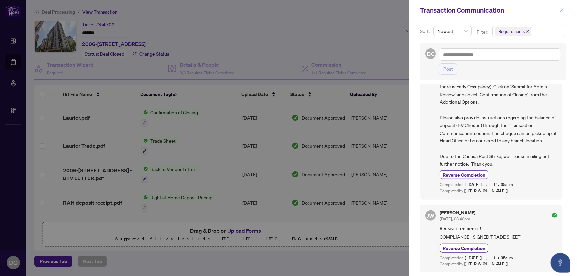
click at [562, 9] on icon "close" at bounding box center [562, 10] width 5 height 5
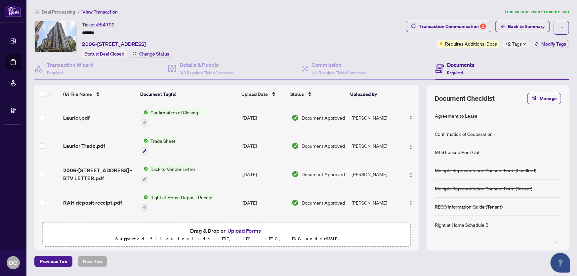
click at [523, 44] on icon "down" at bounding box center [524, 43] width 3 height 3
click at [491, 54] on div "Transaction Communication 2 Back to Summary Requires Additional Docs +2 Tags Mo…" at bounding box center [488, 39] width 166 height 37
click at [542, 43] on span "Modify Tags" at bounding box center [553, 44] width 25 height 5
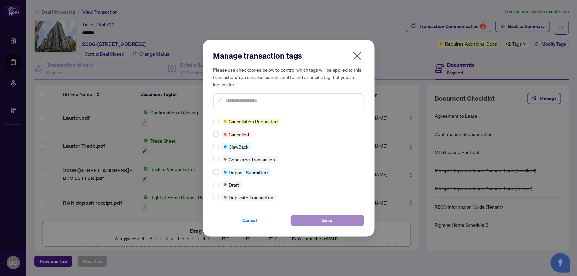
scroll to position [0, 0]
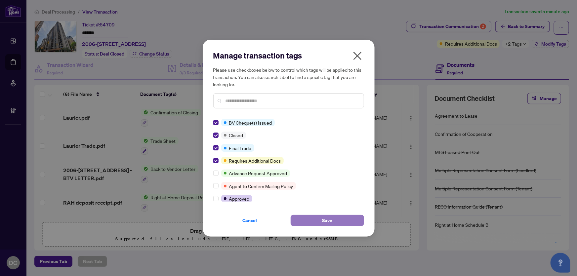
click at [340, 223] on button "Save" at bounding box center [327, 220] width 73 height 11
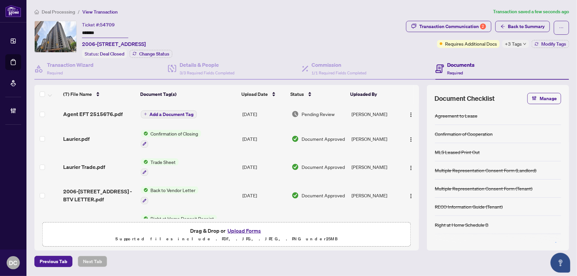
click at [521, 45] on span "+3 Tags" at bounding box center [513, 44] width 17 height 8
click at [498, 55] on div "Transaction Communication 2 Back to Summary Requires Additional Docs +3 Tags Mo…" at bounding box center [488, 39] width 166 height 37
click at [515, 30] on span "Back to Summary" at bounding box center [526, 26] width 37 height 11
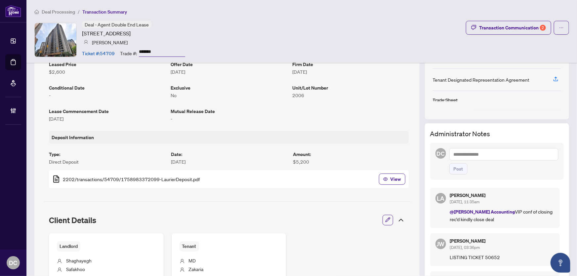
scroll to position [150, 0]
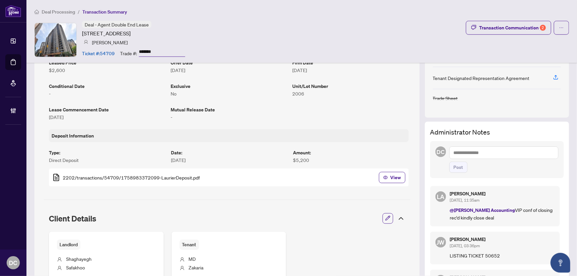
click at [475, 150] on textarea at bounding box center [503, 153] width 109 height 13
paste textarea "**********"
type textarea "**********"
click at [454, 173] on span "Post" at bounding box center [459, 167] width 10 height 11
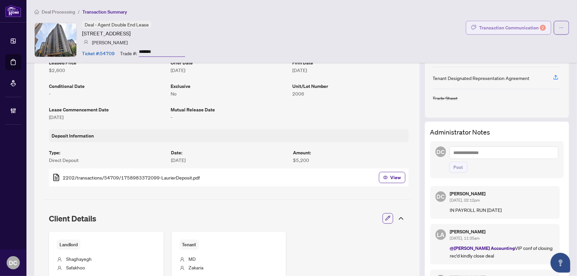
click at [525, 28] on div "Transaction Communication 2" at bounding box center [512, 27] width 67 height 11
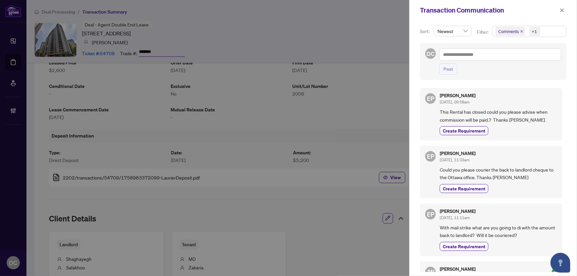
drag, startPoint x: 565, startPoint y: 11, endPoint x: 556, endPoint y: 15, distance: 9.2
click at [565, 11] on icon "close" at bounding box center [562, 10] width 5 height 5
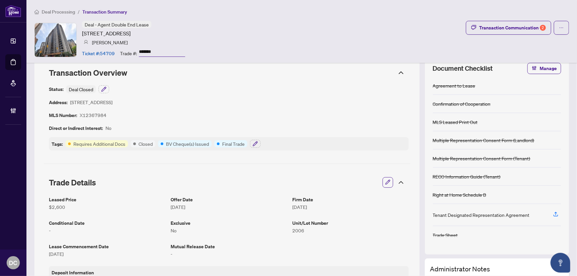
scroll to position [0, 0]
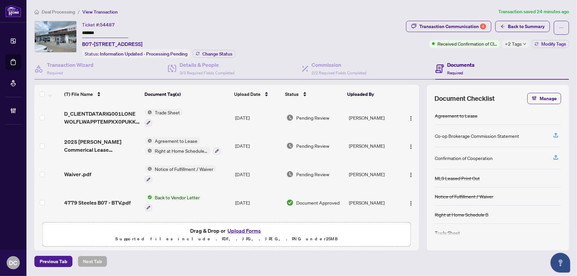
drag, startPoint x: 109, startPoint y: 33, endPoint x: 53, endPoint y: 32, distance: 56.2
click at [53, 32] on div "Ticket #: 54487 ******* B07-[STREET_ADDRESS] Status: Information Updated - Proc…" at bounding box center [218, 39] width 369 height 37
click at [211, 52] on span "Change Status" at bounding box center [217, 54] width 30 height 5
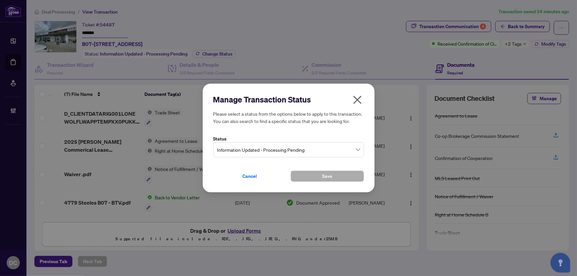
click at [265, 146] on span "Information Updated - Processing Pending" at bounding box center [288, 150] width 143 height 13
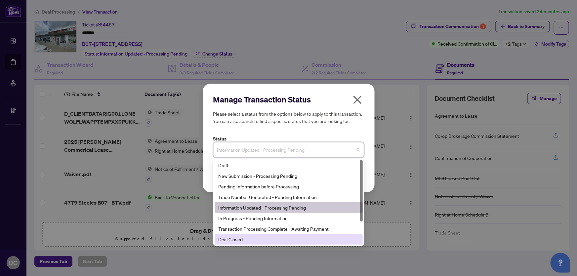
click at [244, 239] on div "Deal Closed" at bounding box center [289, 239] width 140 height 7
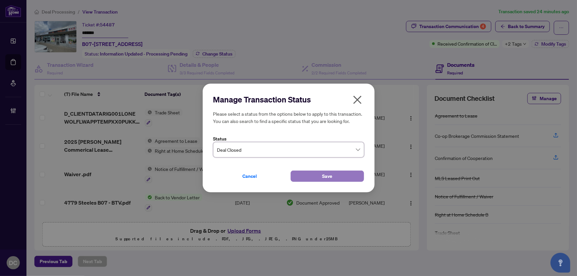
drag, startPoint x: 327, startPoint y: 178, endPoint x: 303, endPoint y: 158, distance: 30.5
click at [326, 177] on span "Save" at bounding box center [327, 176] width 10 height 11
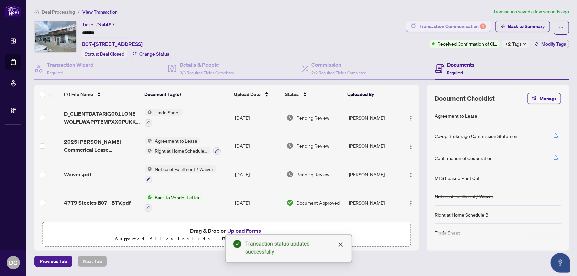
click at [476, 24] on div "Transaction Communication 4" at bounding box center [452, 26] width 67 height 11
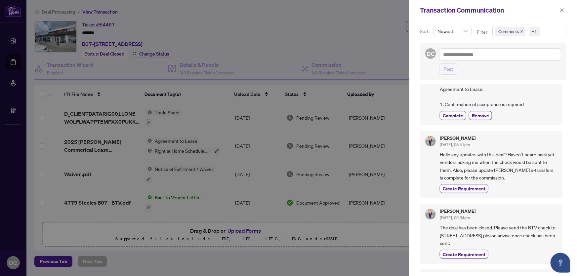
scroll to position [451, 0]
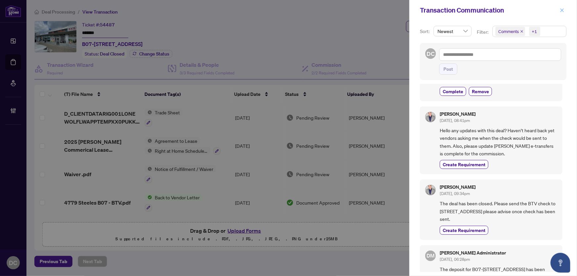
click at [565, 10] on button "button" at bounding box center [562, 10] width 9 height 8
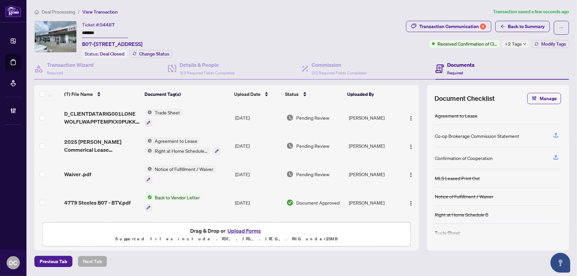
click at [195, 114] on td "Trade Sheet" at bounding box center [187, 118] width 90 height 28
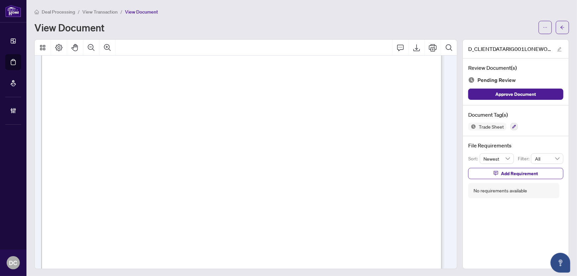
scroll to position [318, 0]
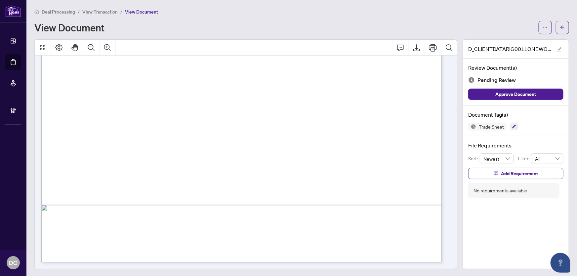
drag, startPoint x: 559, startPoint y: 28, endPoint x: 29, endPoint y: 1, distance: 531.2
click at [560, 27] on icon "arrow-left" at bounding box center [562, 27] width 5 height 5
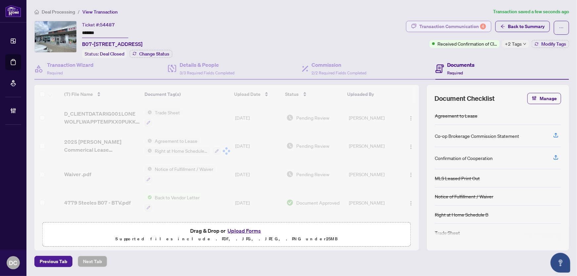
click at [463, 24] on div "Transaction Communication 4" at bounding box center [452, 26] width 67 height 11
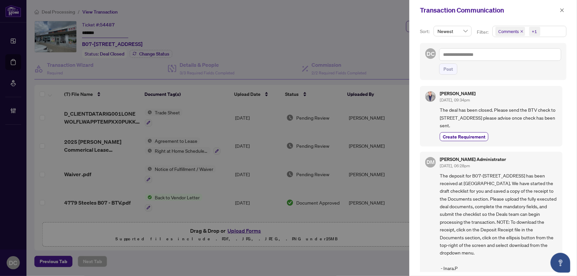
scroll to position [424, 0]
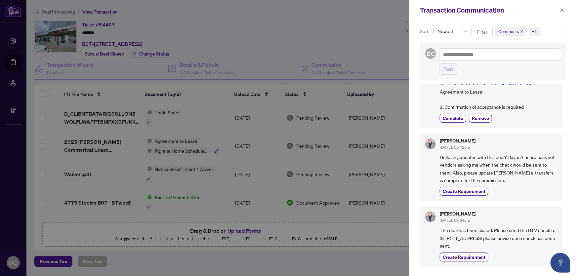
drag, startPoint x: 563, startPoint y: 11, endPoint x: 536, endPoint y: 11, distance: 26.8
click at [563, 11] on icon "close" at bounding box center [563, 10] width 4 height 4
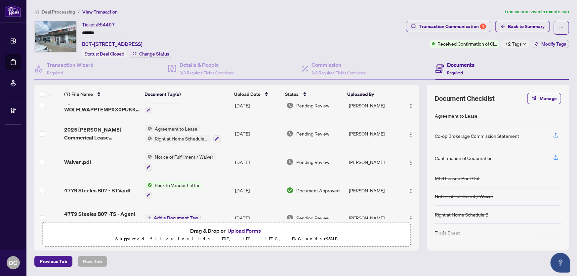
scroll to position [0, 0]
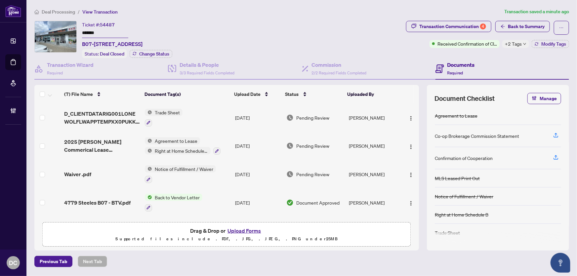
drag, startPoint x: 119, startPoint y: 34, endPoint x: 58, endPoint y: 31, distance: 61.6
click at [58, 31] on div "Ticket #: 54487 ******* B07-[STREET_ADDRESS] Status: Deal Closed Change Status" at bounding box center [218, 39] width 369 height 37
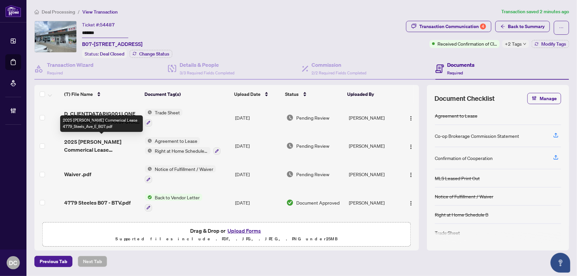
click at [109, 145] on div "(7) File Name Document Tag(s) Upload Date Status Uploaded By (7) File Name Docu…" at bounding box center [226, 152] width 385 height 134
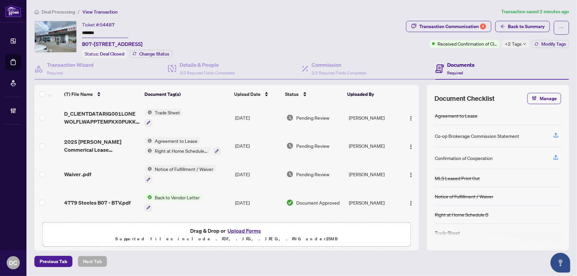
click at [237, 150] on td "[DATE]" at bounding box center [258, 146] width 51 height 28
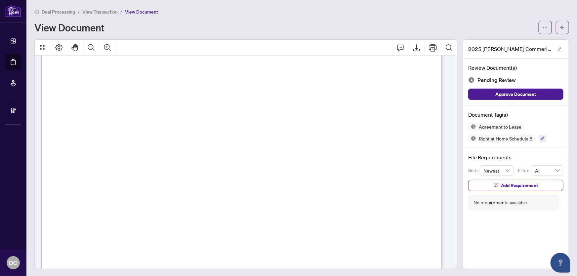
scroll to position [30, 0]
click at [560, 27] on icon "arrow-left" at bounding box center [562, 27] width 5 height 5
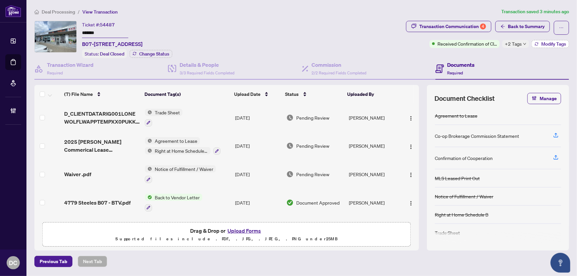
click at [563, 44] on span "Modify Tags" at bounding box center [553, 44] width 25 height 5
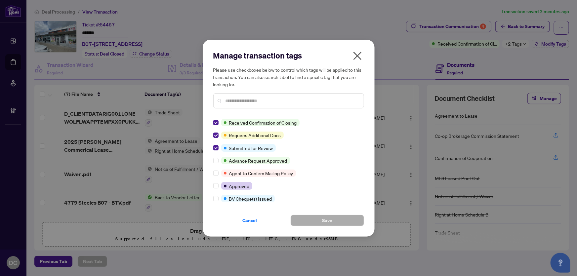
click at [219, 122] on div at bounding box center [217, 122] width 8 height 7
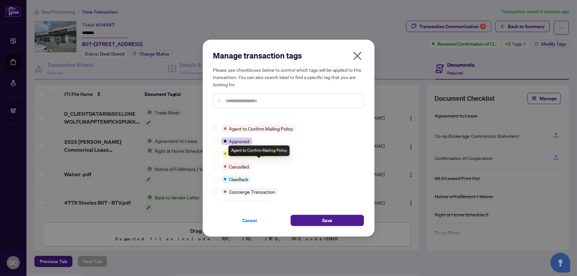
scroll to position [60, 0]
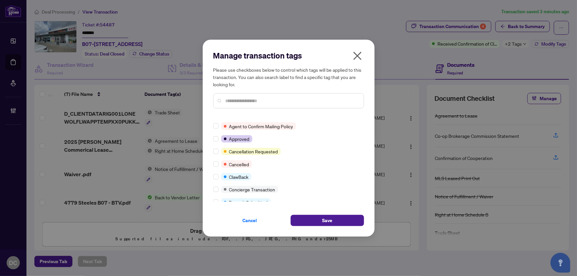
drag, startPoint x: 314, startPoint y: 218, endPoint x: 412, endPoint y: 155, distance: 117.1
click at [314, 218] on button "Save" at bounding box center [327, 220] width 73 height 11
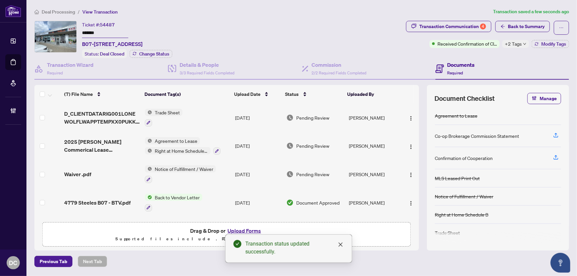
click at [436, 23] on div "Manage transaction tags Please use checkboxes below to control which tags will …" at bounding box center [288, 138] width 577 height 276
click at [456, 25] on div "Transaction Communication 4" at bounding box center [452, 26] width 67 height 11
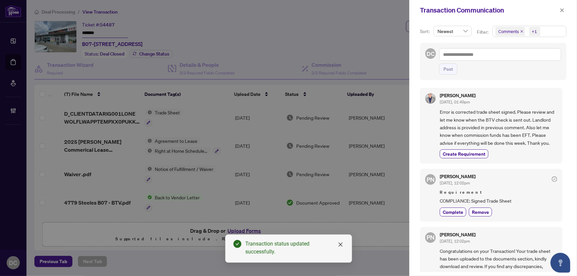
click at [547, 30] on span "Comments +1" at bounding box center [529, 31] width 73 height 11
click at [522, 60] on span "Comments" at bounding box center [517, 59] width 23 height 6
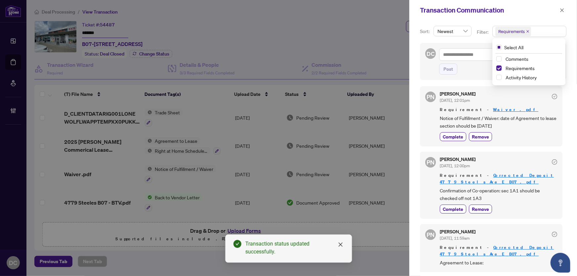
scroll to position [72, 0]
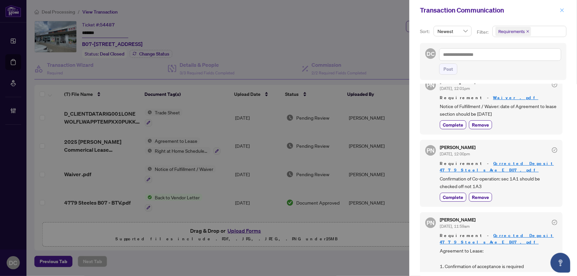
click at [562, 8] on icon "close" at bounding box center [562, 10] width 5 height 5
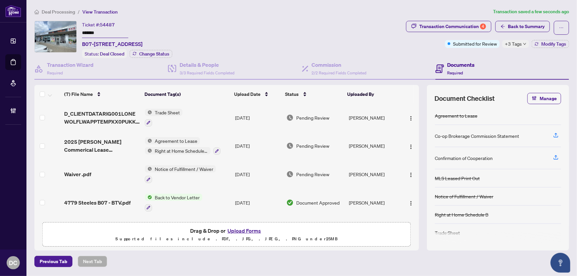
click at [225, 111] on td "Trade Sheet" at bounding box center [187, 118] width 90 height 28
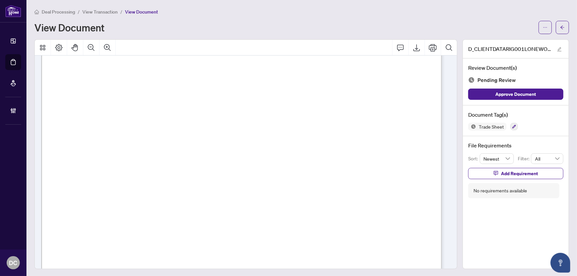
scroll to position [180, 0]
drag, startPoint x: 557, startPoint y: 25, endPoint x: 23, endPoint y: 40, distance: 534.0
click at [560, 25] on icon "arrow-left" at bounding box center [562, 27] width 5 height 5
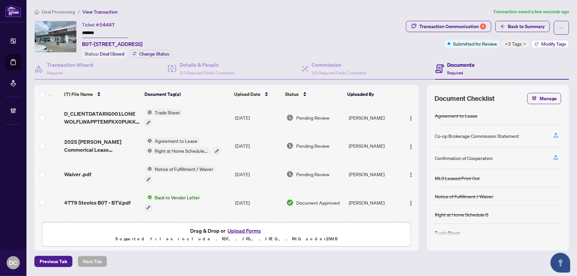
click at [542, 42] on span "Modify Tags" at bounding box center [553, 44] width 25 height 5
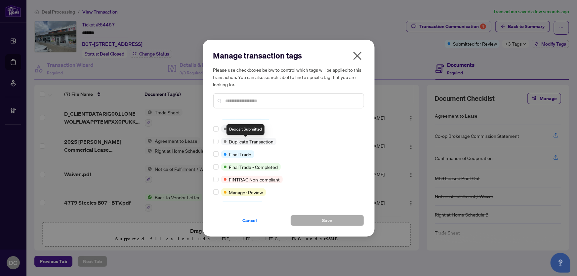
scroll to position [150, 0]
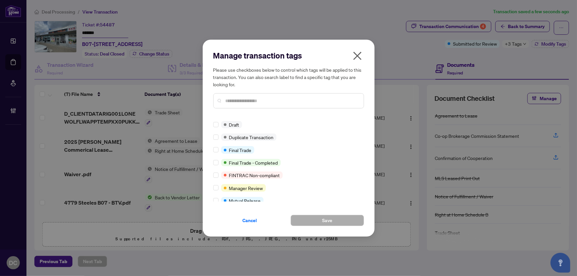
click at [219, 149] on div at bounding box center [217, 149] width 8 height 7
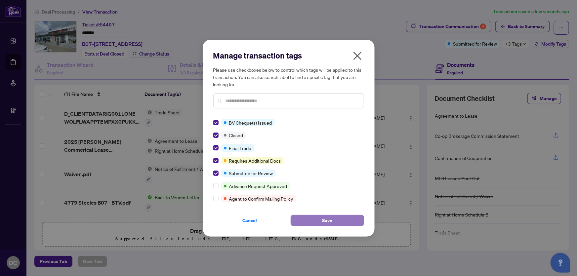
click at [352, 218] on button "Save" at bounding box center [327, 220] width 73 height 11
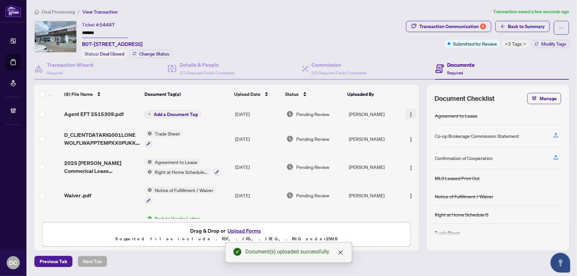
click at [412, 113] on img "button" at bounding box center [410, 114] width 5 height 5
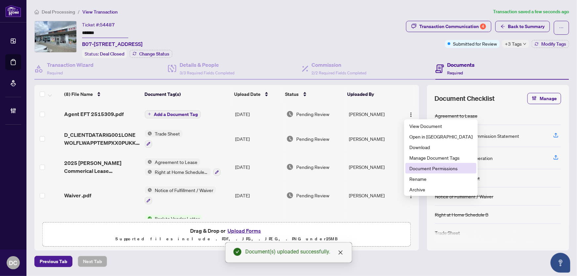
click at [430, 170] on span "Document Permissions" at bounding box center [440, 168] width 63 height 7
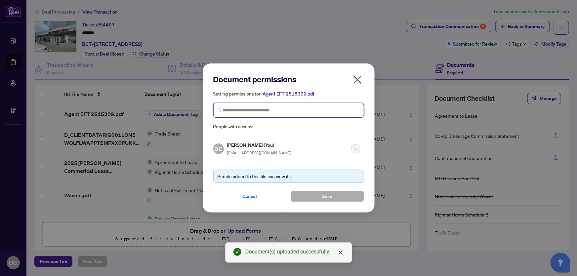
click at [334, 107] on input "search" at bounding box center [291, 110] width 137 height 7
type input "**********"
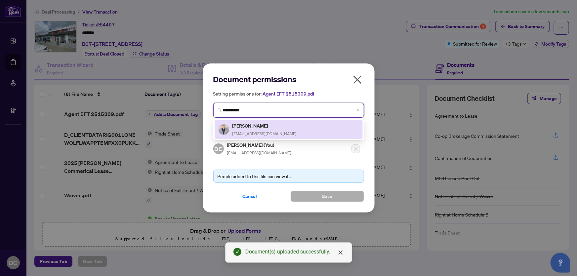
click at [317, 123] on div "[PERSON_NAME] [EMAIL_ADDRESS][DOMAIN_NAME]" at bounding box center [289, 129] width 140 height 15
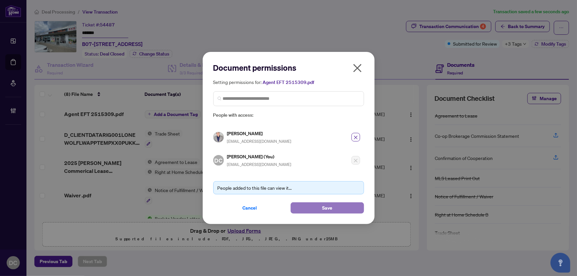
click at [317, 212] on button "Save" at bounding box center [327, 207] width 73 height 11
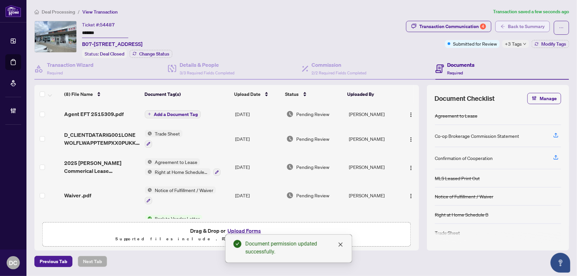
click at [532, 23] on span "Back to Summary" at bounding box center [526, 26] width 37 height 11
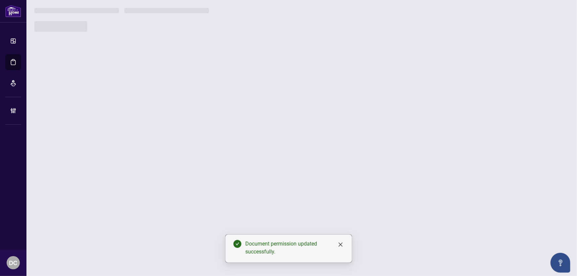
click at [532, 22] on div at bounding box center [301, 26] width 535 height 11
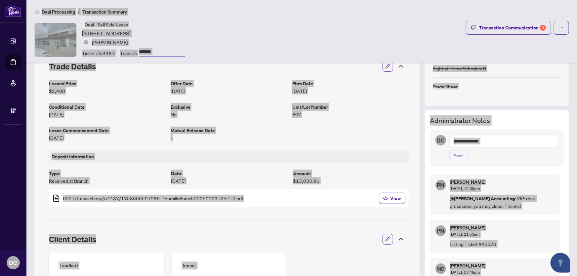
scroll to position [150, 0]
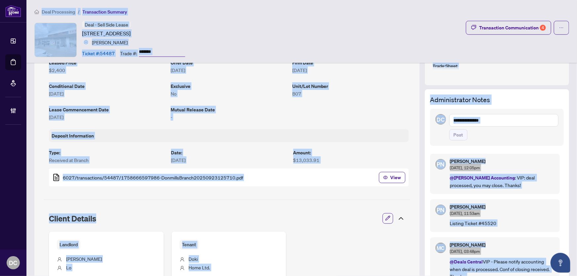
click at [497, 119] on textarea at bounding box center [503, 120] width 109 height 13
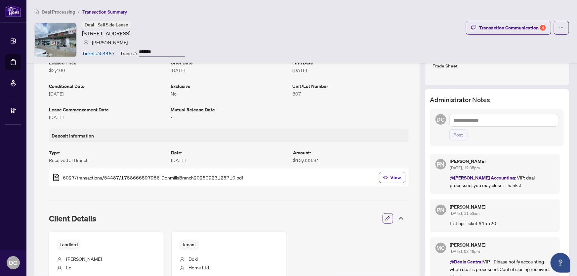
paste textarea "**********"
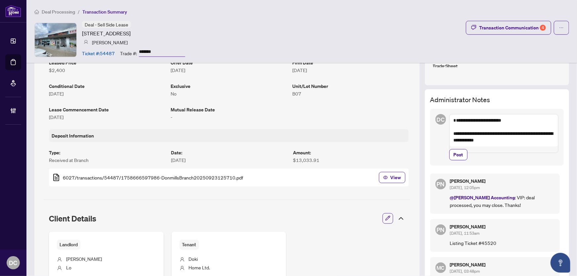
click at [485, 141] on textarea "**********" at bounding box center [503, 133] width 109 height 39
type textarea "**********"
click at [458, 160] on span "Post" at bounding box center [459, 154] width 10 height 11
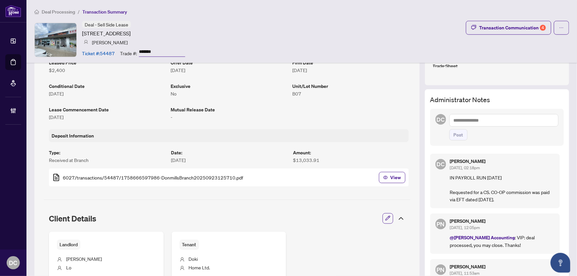
drag, startPoint x: 173, startPoint y: 52, endPoint x: 139, endPoint y: 50, distance: 34.5
click at [139, 50] on input "*******" at bounding box center [162, 52] width 46 height 10
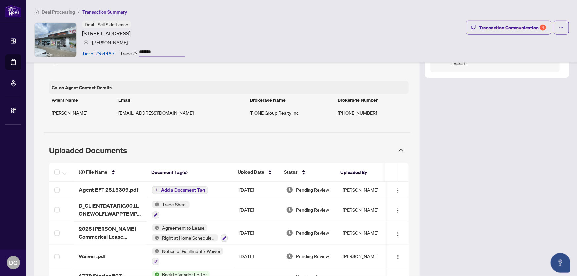
scroll to position [571, 0]
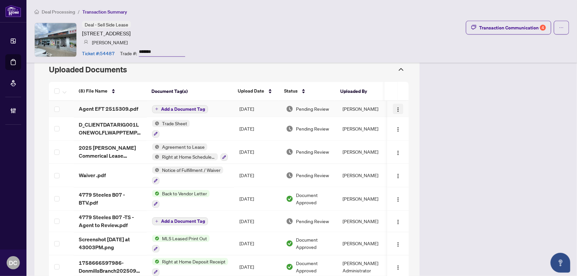
click at [396, 111] on img "button" at bounding box center [398, 109] width 5 height 5
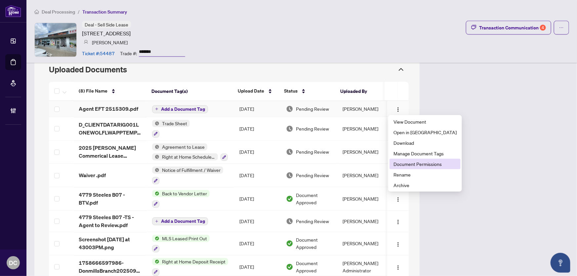
click at [403, 164] on span "Document Permissions" at bounding box center [425, 163] width 63 height 7
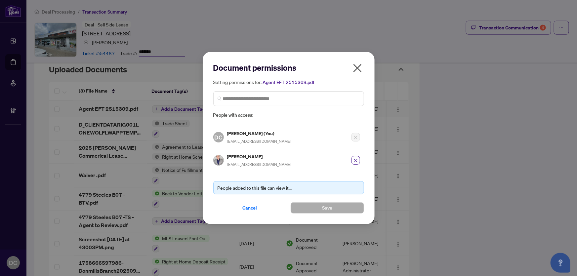
click at [358, 67] on icon "close" at bounding box center [357, 68] width 11 height 11
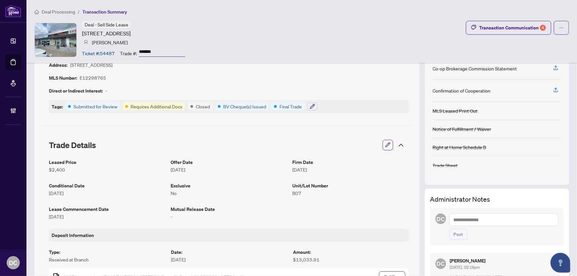
scroll to position [0, 0]
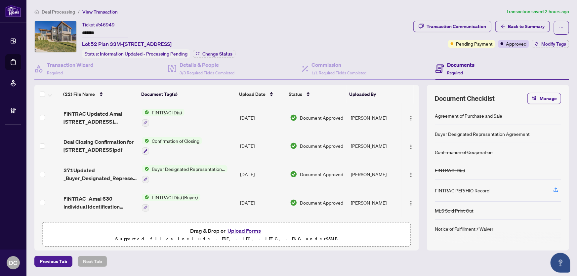
drag, startPoint x: 87, startPoint y: 31, endPoint x: 52, endPoint y: 34, distance: 34.5
click at [53, 33] on div "Ticket #: 46949 ******* Lot 52 Plan 33M-713-[STREET_ADDRESS] Status: Informatio…" at bounding box center [222, 39] width 376 height 37
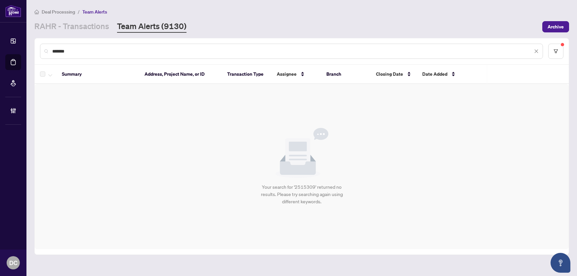
click at [75, 26] on link "RAHR - Transactions" at bounding box center [71, 27] width 75 height 12
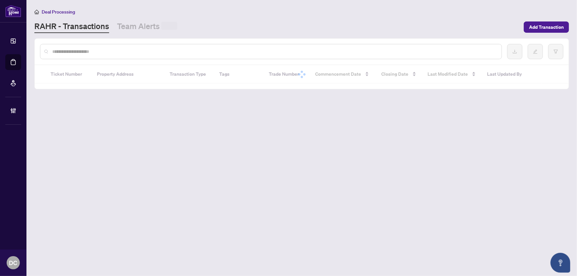
click at [79, 52] on input "text" at bounding box center [274, 51] width 444 height 7
paste input "*******"
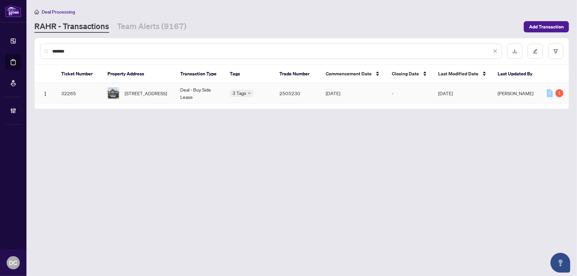
type input "*******"
click at [157, 90] on span "[STREET_ADDRESS]" at bounding box center [146, 93] width 42 height 7
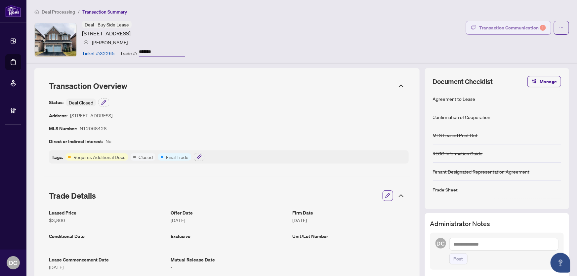
click at [490, 30] on div "Transaction Communication 1" at bounding box center [512, 27] width 67 height 11
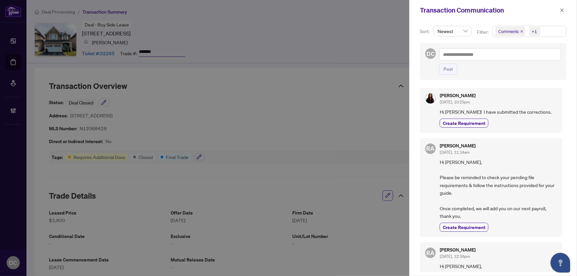
click at [550, 34] on span "Comments +1" at bounding box center [529, 31] width 73 height 11
click at [560, 8] on icon "close" at bounding box center [562, 10] width 5 height 5
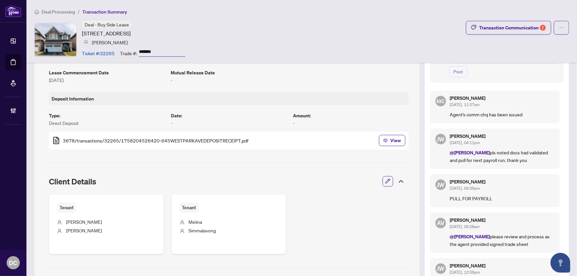
scroll to position [210, 0]
